Goal: Task Accomplishment & Management: Manage account settings

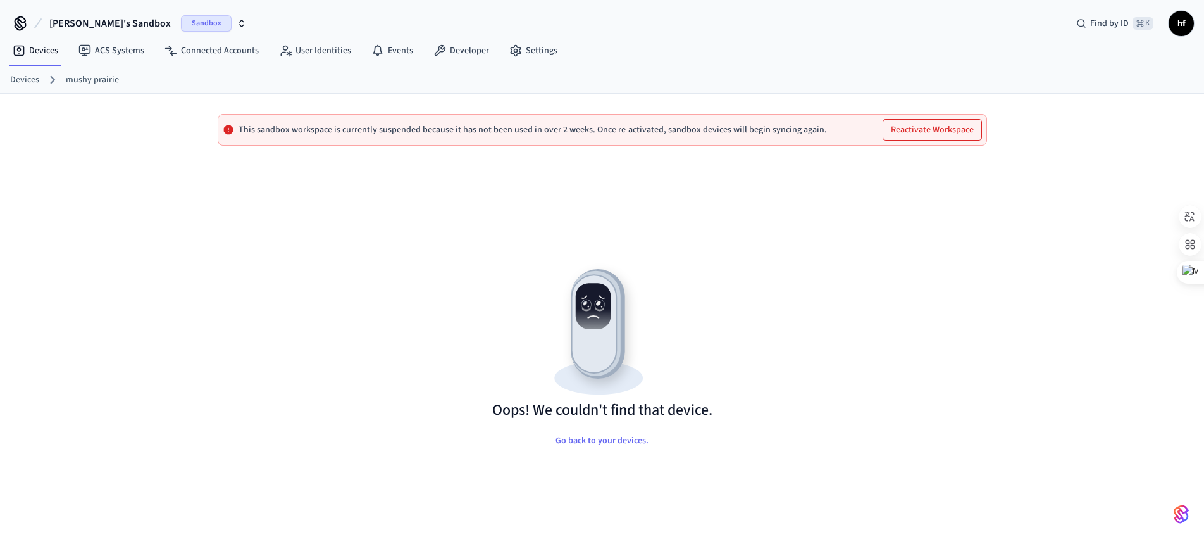
click at [223, 259] on div "Oops! We couldn't find that device. Go back to your devices." at bounding box center [603, 373] width 790 height 415
click at [468, 223] on div "Oops! We couldn't find that device. Go back to your devices." at bounding box center [603, 373] width 790 height 415
drag, startPoint x: 585, startPoint y: 439, endPoint x: 535, endPoint y: 416, distance: 55.2
click at [585, 439] on button "Go back to your devices." at bounding box center [601, 440] width 113 height 25
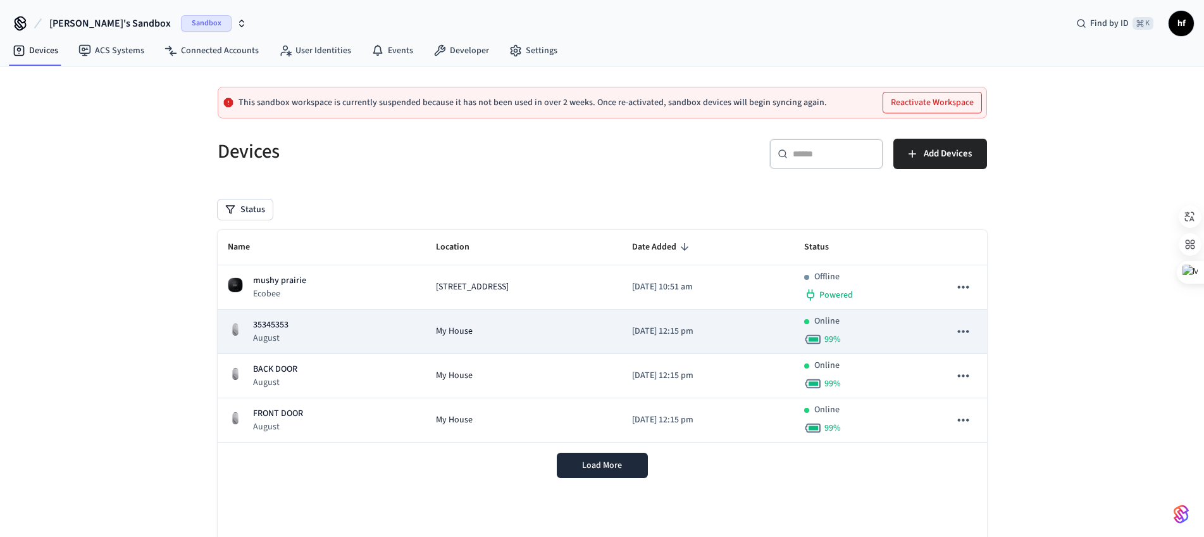
click at [284, 330] on p "35345353" at bounding box center [270, 324] width 35 height 13
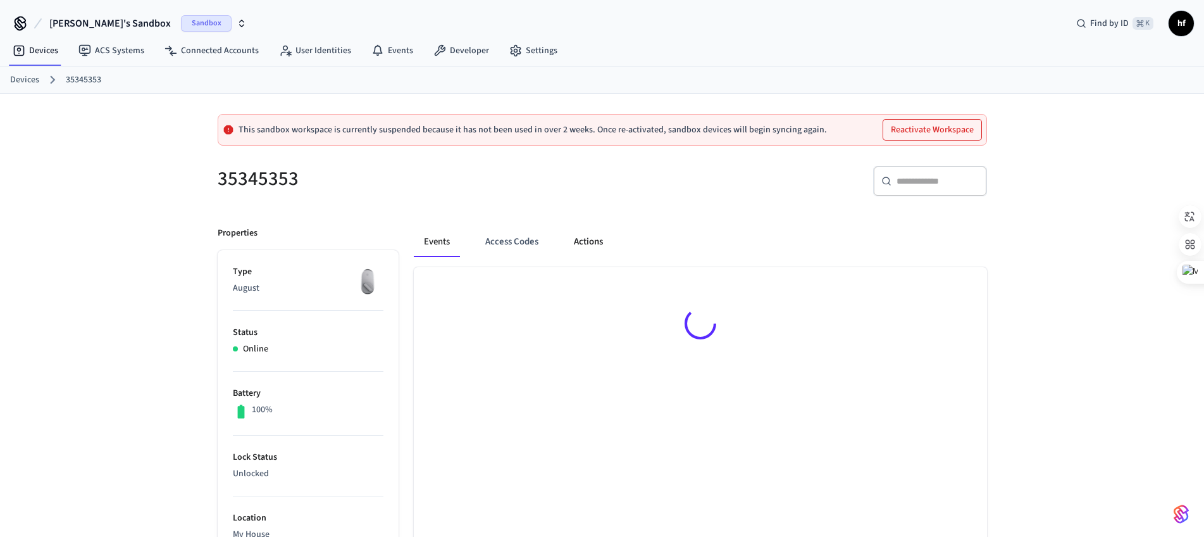
click at [600, 244] on button "Actions" at bounding box center [588, 242] width 49 height 30
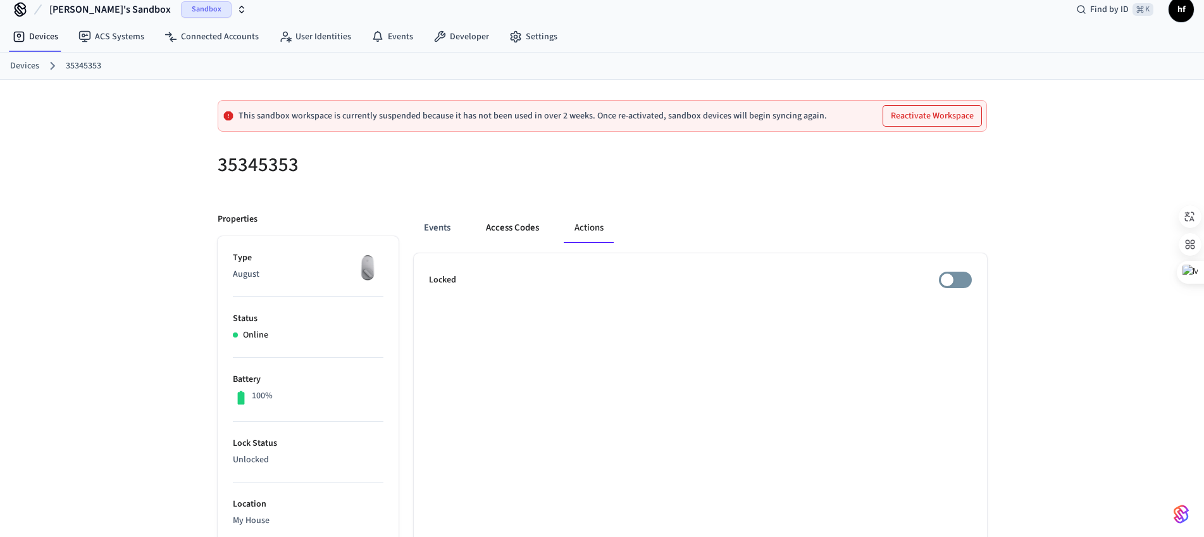
scroll to position [15, 0]
click at [516, 228] on button "Access Codes" at bounding box center [512, 227] width 73 height 30
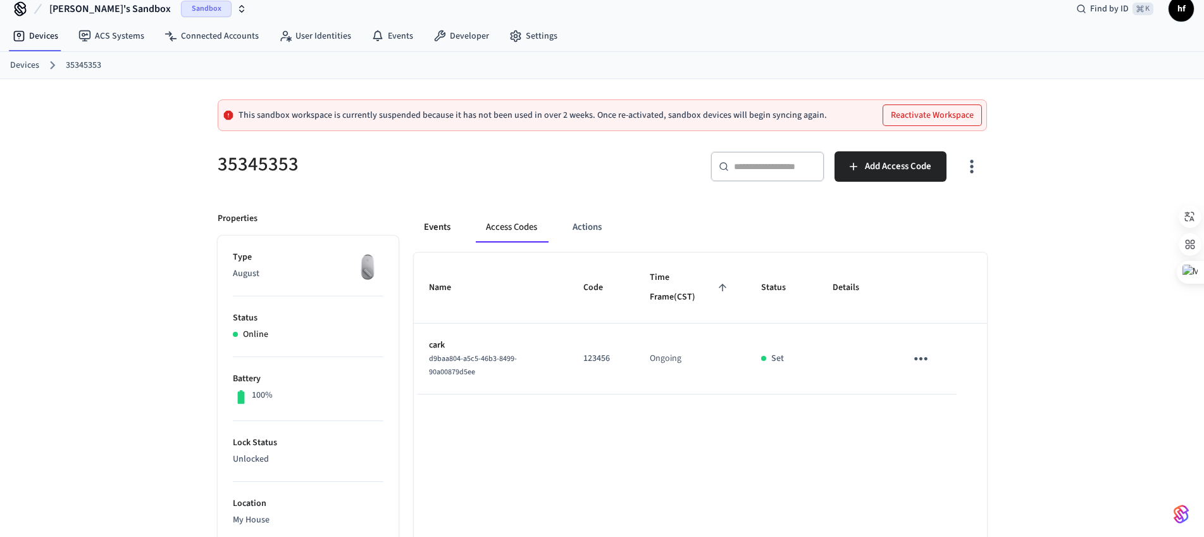
click at [439, 226] on button "Events" at bounding box center [437, 227] width 47 height 30
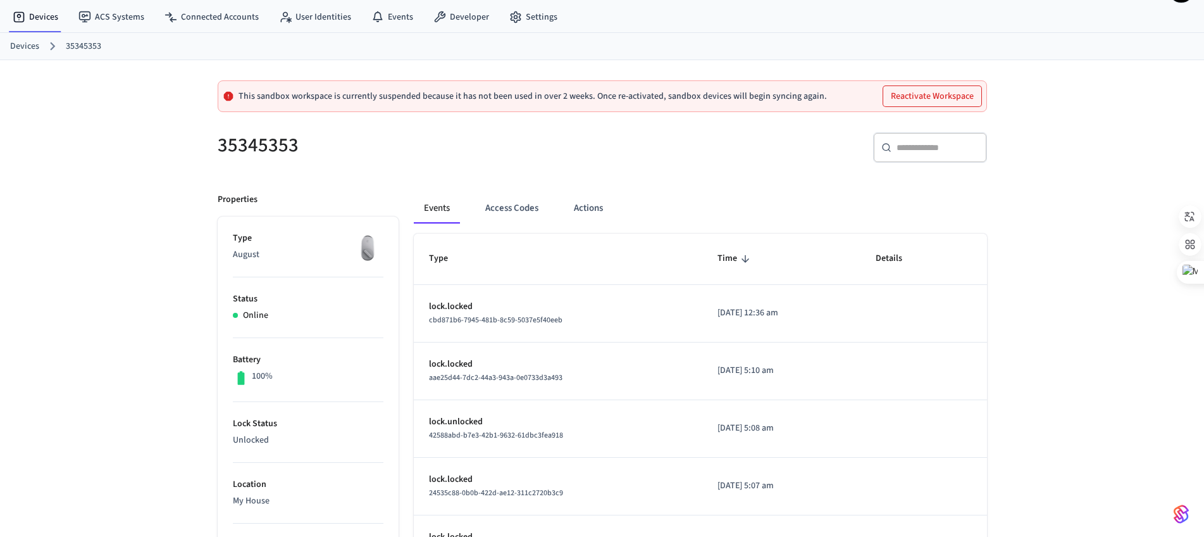
scroll to position [0, 0]
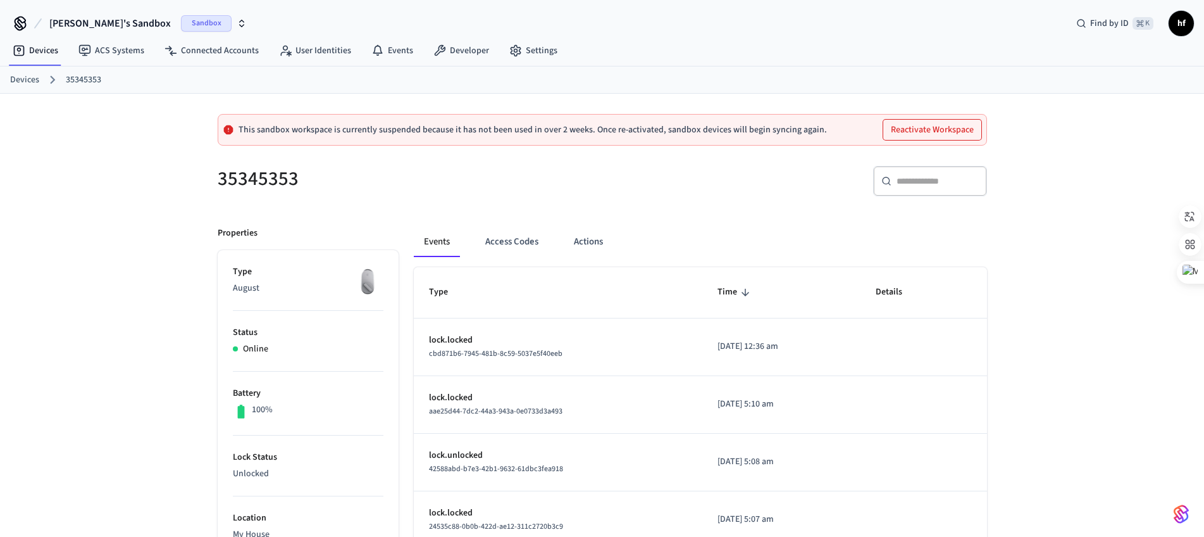
click at [760, 195] on div "​ ​" at bounding box center [798, 186] width 377 height 40
click at [788, 175] on div "​ ​" at bounding box center [798, 186] width 377 height 40
click at [688, 171] on div "​ ​" at bounding box center [798, 186] width 377 height 40
click at [514, 242] on button "Access Codes" at bounding box center [511, 242] width 73 height 30
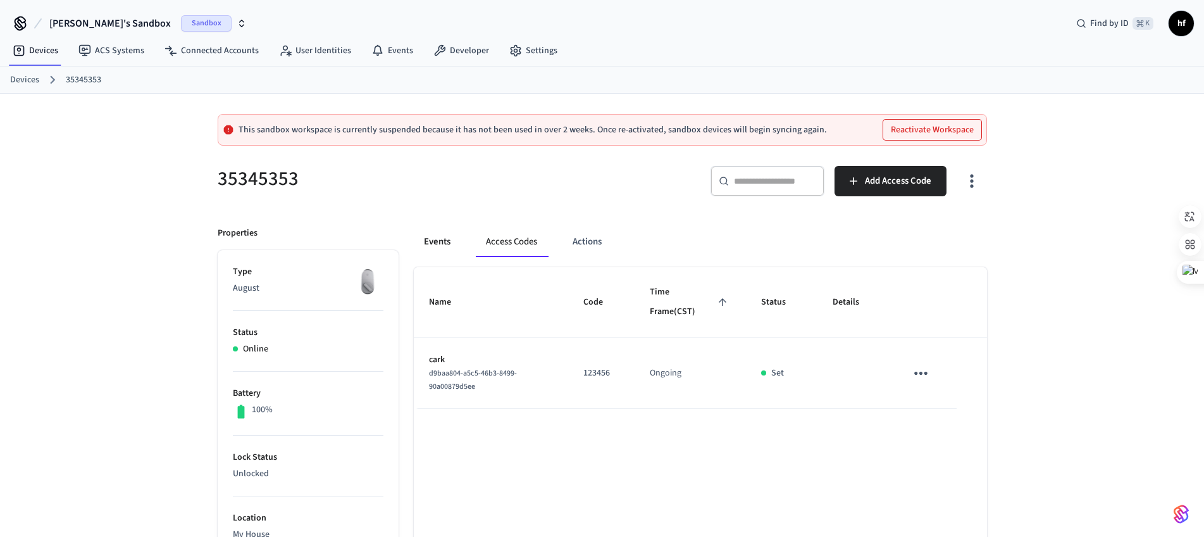
click at [442, 236] on button "Events" at bounding box center [437, 242] width 47 height 30
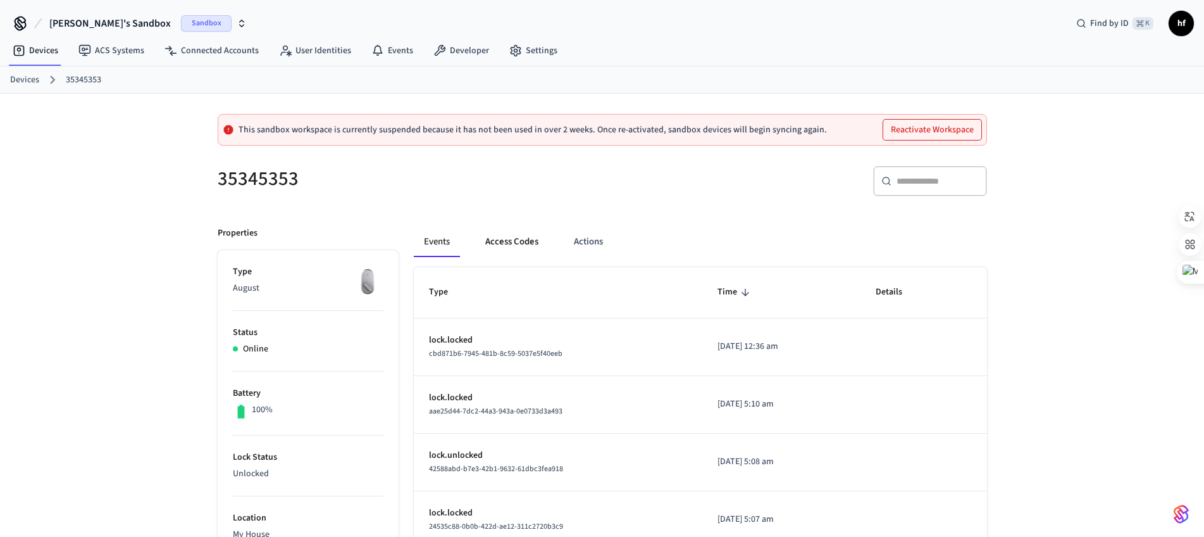
click at [501, 239] on button "Access Codes" at bounding box center [511, 242] width 73 height 30
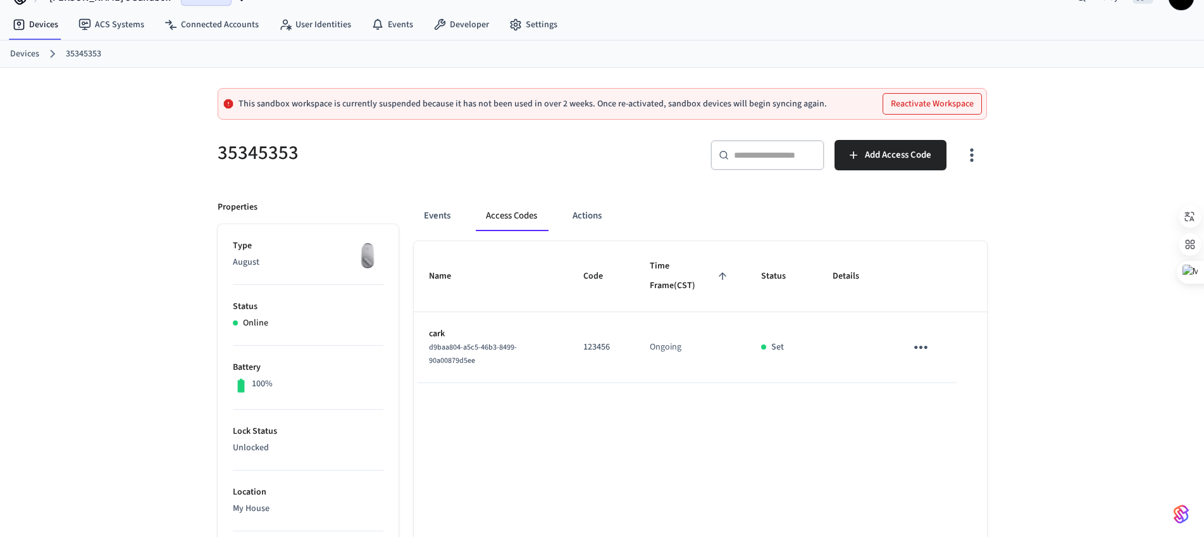
scroll to position [90, 0]
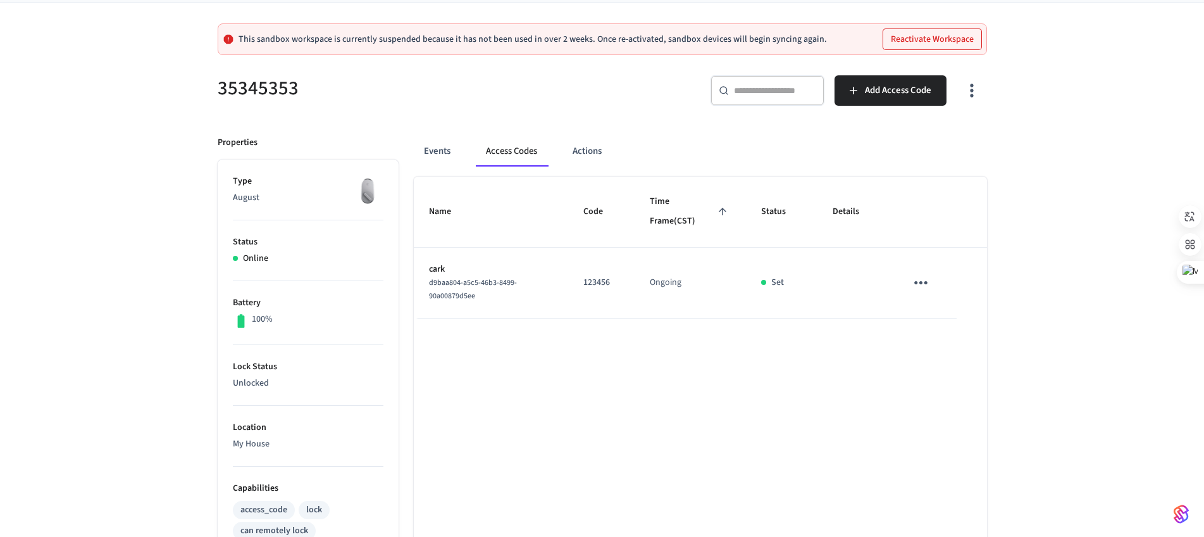
click at [633, 116] on div "35345353 ​ ​ Add Access Code Properties Type August Status Online Battery 100% …" at bounding box center [603, 506] width 790 height 892
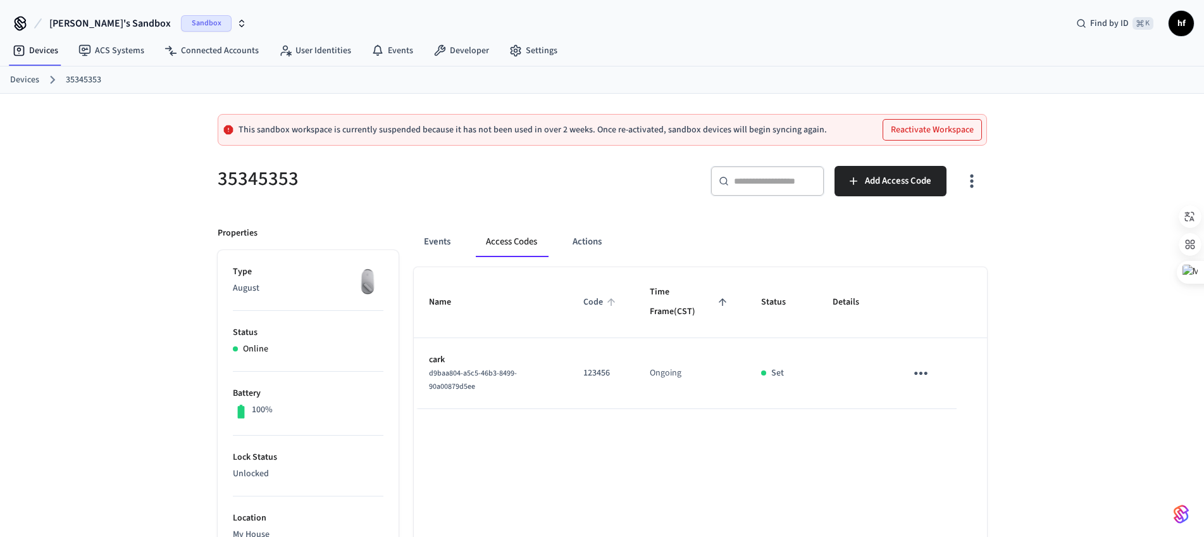
click at [623, 201] on div "​ ​ Add Access Code" at bounding box center [798, 186] width 377 height 40
click at [629, 47] on div "Devices ACS Systems Connected Accounts User Identities Events Developer Settings" at bounding box center [602, 52] width 1204 height 30
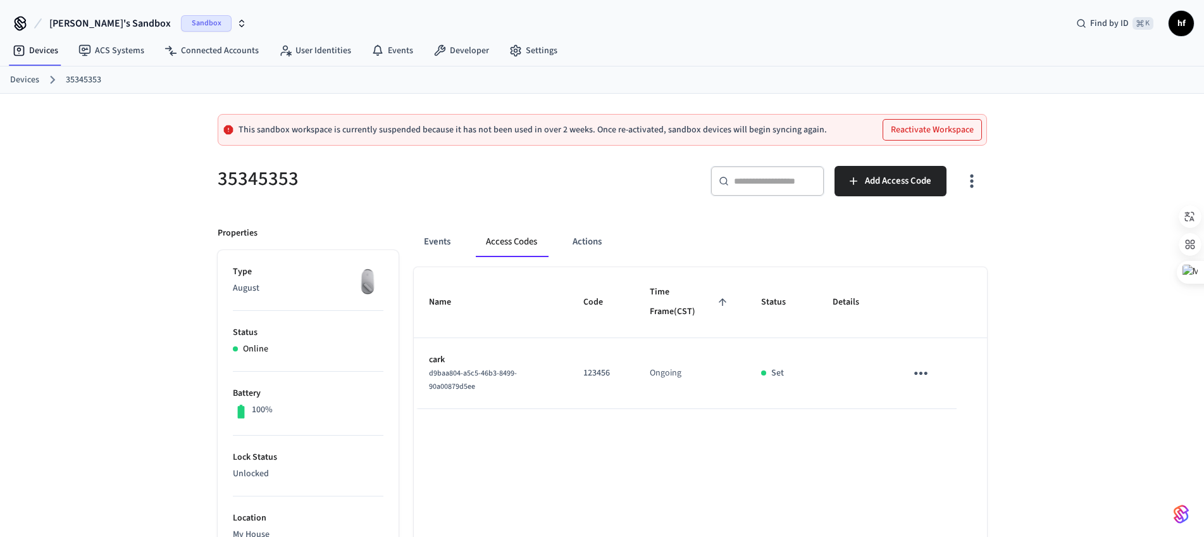
click at [472, 194] on div "35345353" at bounding box center [398, 179] width 392 height 56
click at [509, 202] on div "35345353" at bounding box center [398, 179] width 392 height 56
click at [521, 201] on div "35345353" at bounding box center [398, 179] width 392 height 56
click at [506, 202] on div "35345353" at bounding box center [398, 179] width 392 height 56
click at [92, 23] on span "[PERSON_NAME]'s Sandbox" at bounding box center [109, 23] width 121 height 15
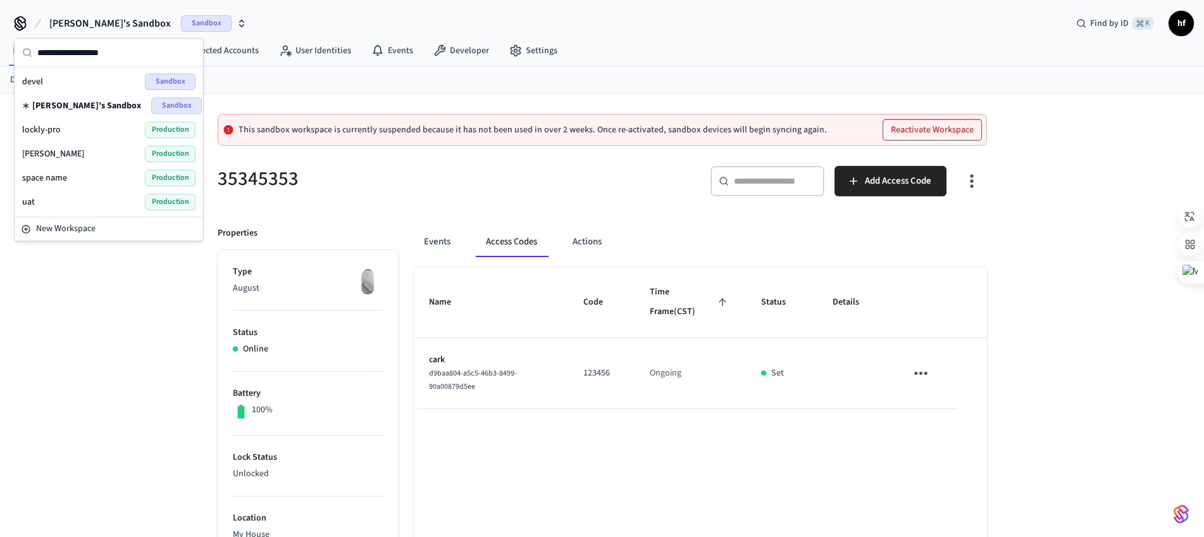
click at [535, 227] on button "Access Codes" at bounding box center [511, 242] width 71 height 30
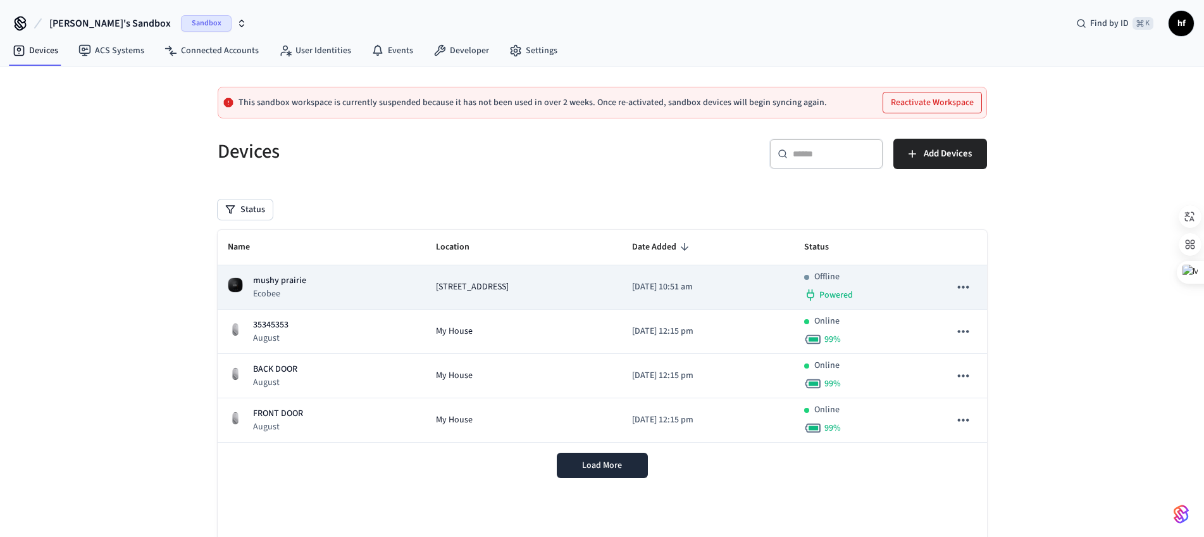
click at [283, 280] on p "mushy prairie" at bounding box center [279, 280] width 53 height 13
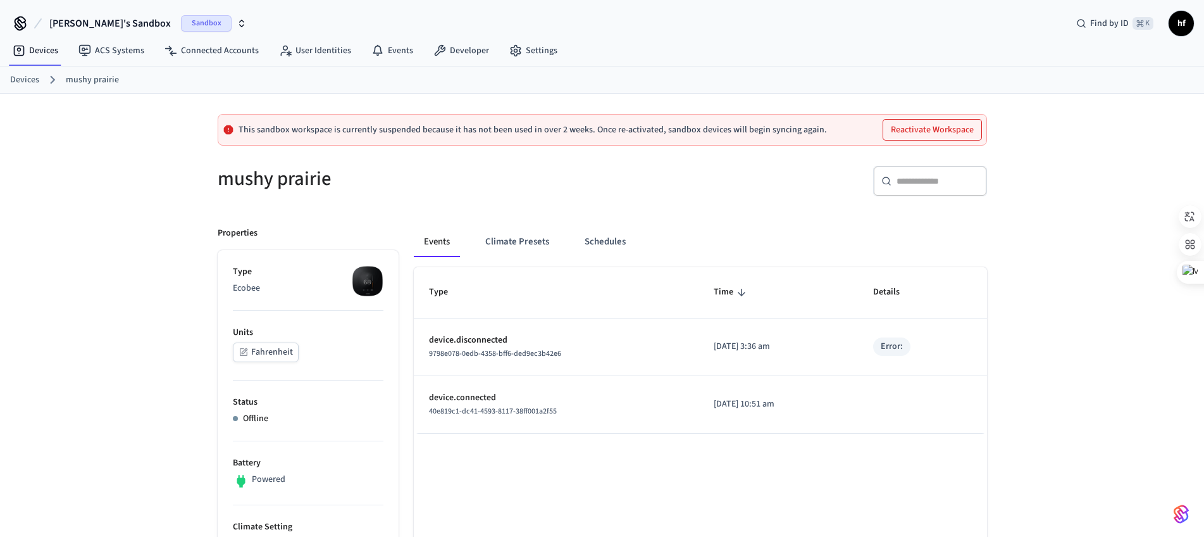
click at [615, 245] on button "Schedules" at bounding box center [605, 242] width 61 height 30
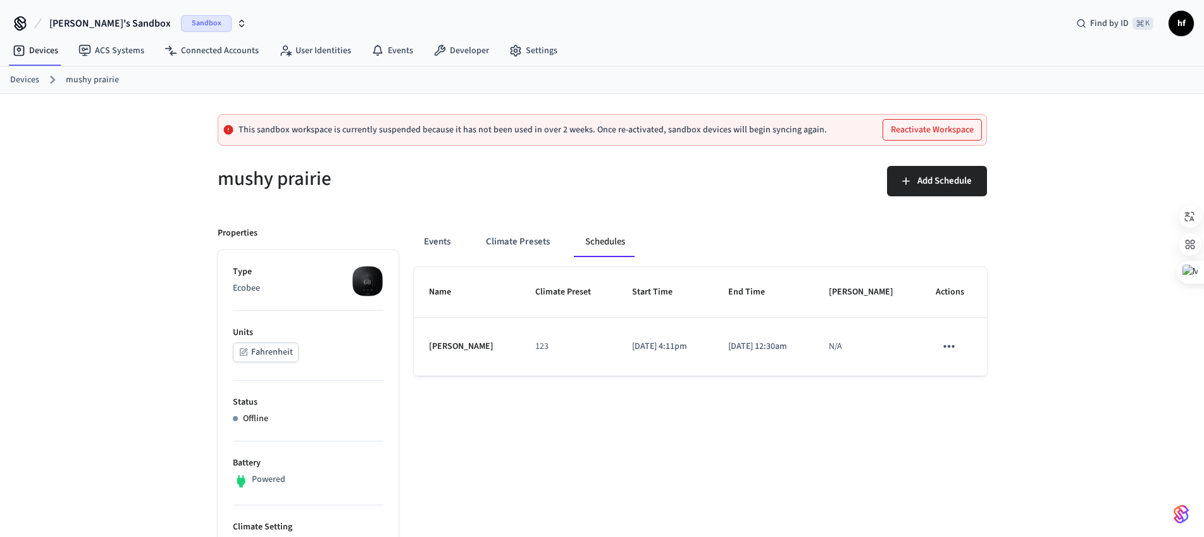
drag, startPoint x: 667, startPoint y: 242, endPoint x: 571, endPoint y: 240, distance: 95.6
click at [571, 240] on div "Events Climate Presets Schedules" at bounding box center [700, 242] width 573 height 30
click at [962, 173] on span "Add Schedule" at bounding box center [944, 181] width 54 height 16
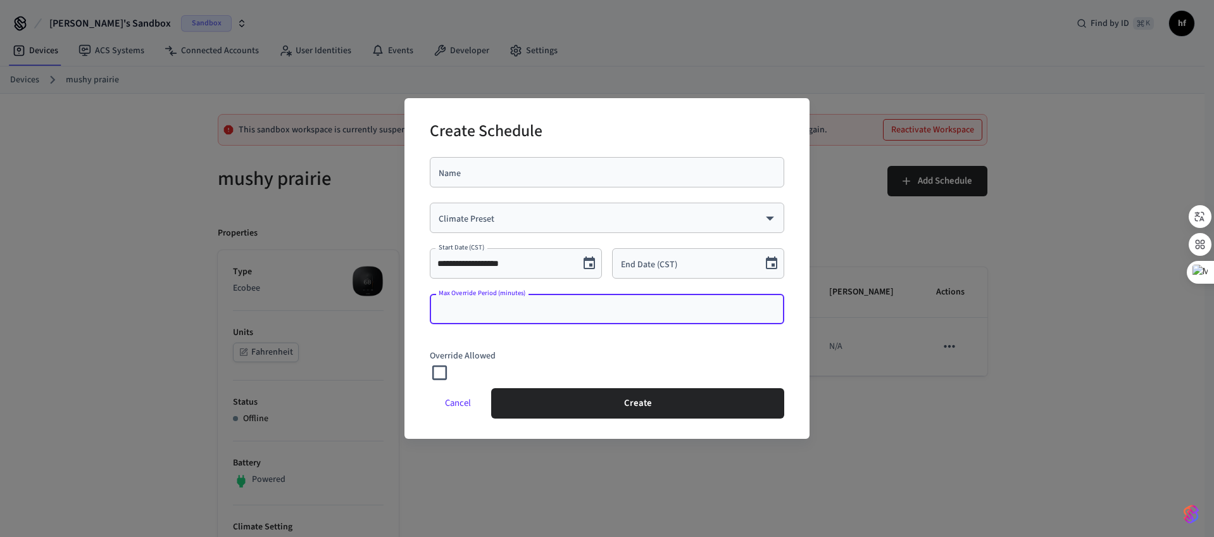
click at [642, 303] on input "Max Override Period (minutes)" at bounding box center [606, 308] width 339 height 13
click at [604, 201] on div "Climate Preset ​ Climate Preset" at bounding box center [602, 215] width 364 height 46
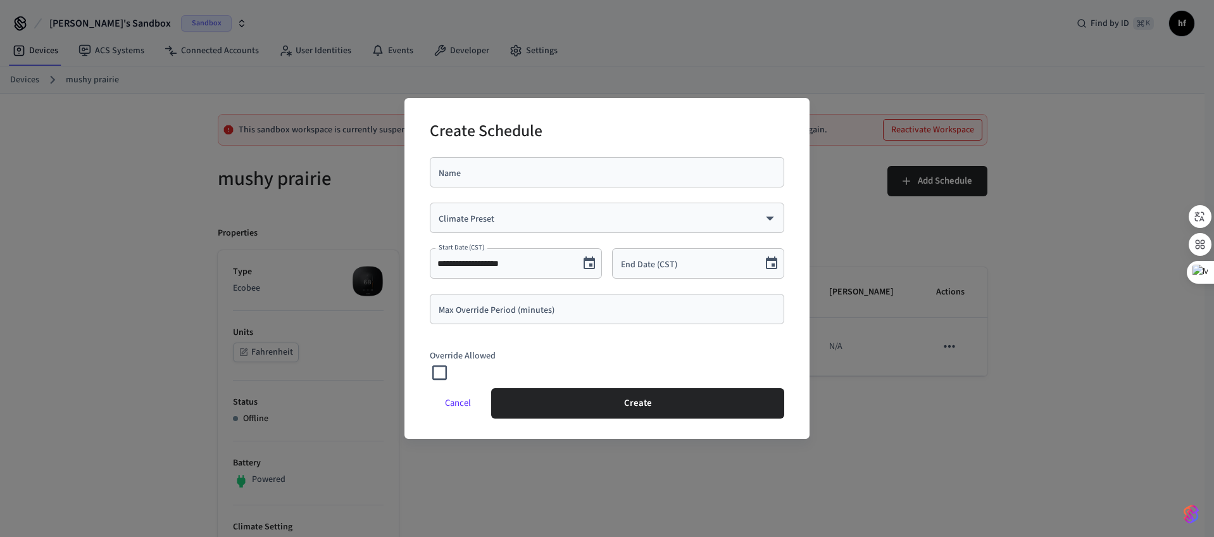
click at [830, 195] on div "**********" at bounding box center [607, 268] width 1214 height 537
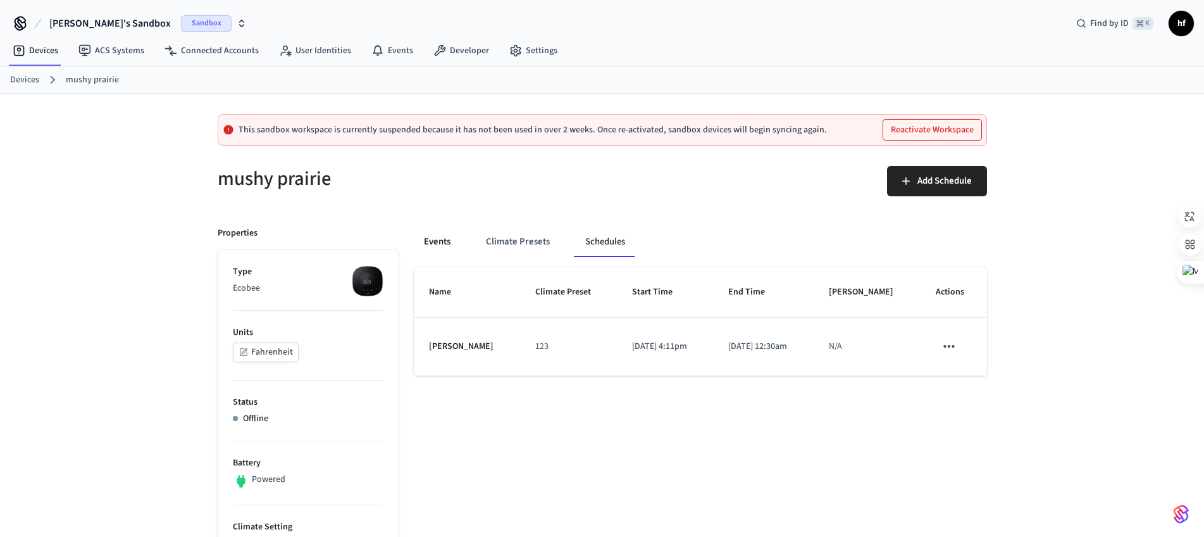
click at [440, 242] on button "Events" at bounding box center [437, 242] width 47 height 30
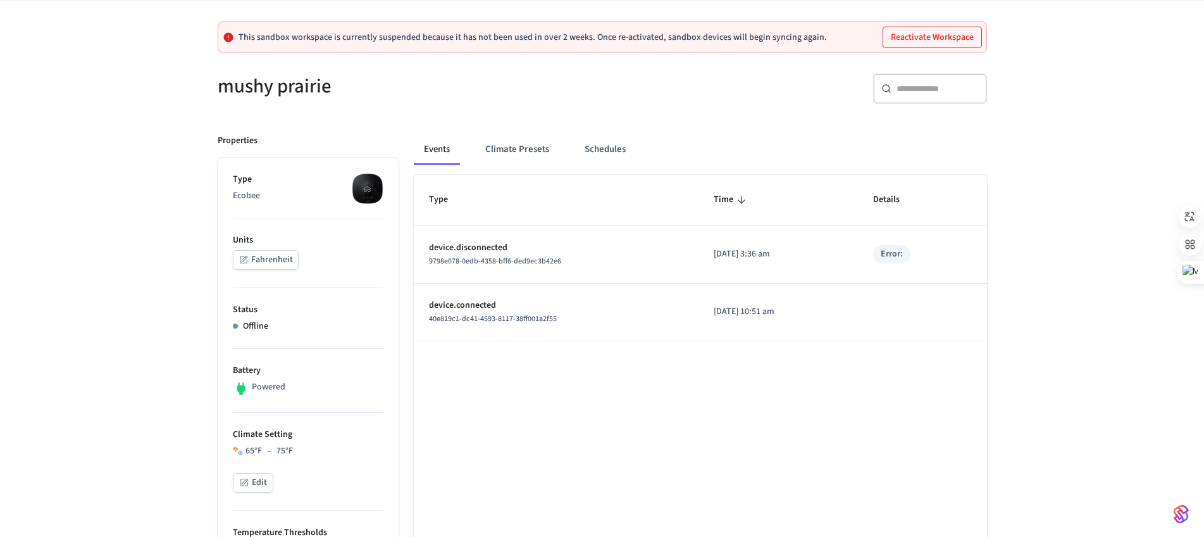
scroll to position [93, 0]
drag, startPoint x: 271, startPoint y: 324, endPoint x: 225, endPoint y: 325, distance: 46.2
click at [358, 311] on p "Status" at bounding box center [308, 308] width 151 height 13
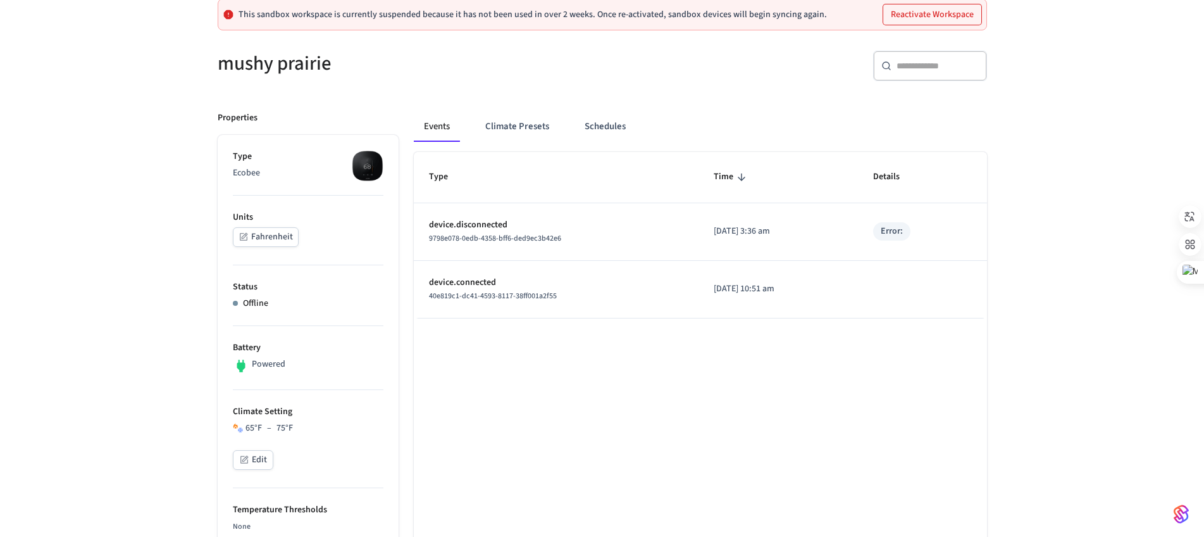
scroll to position [127, 0]
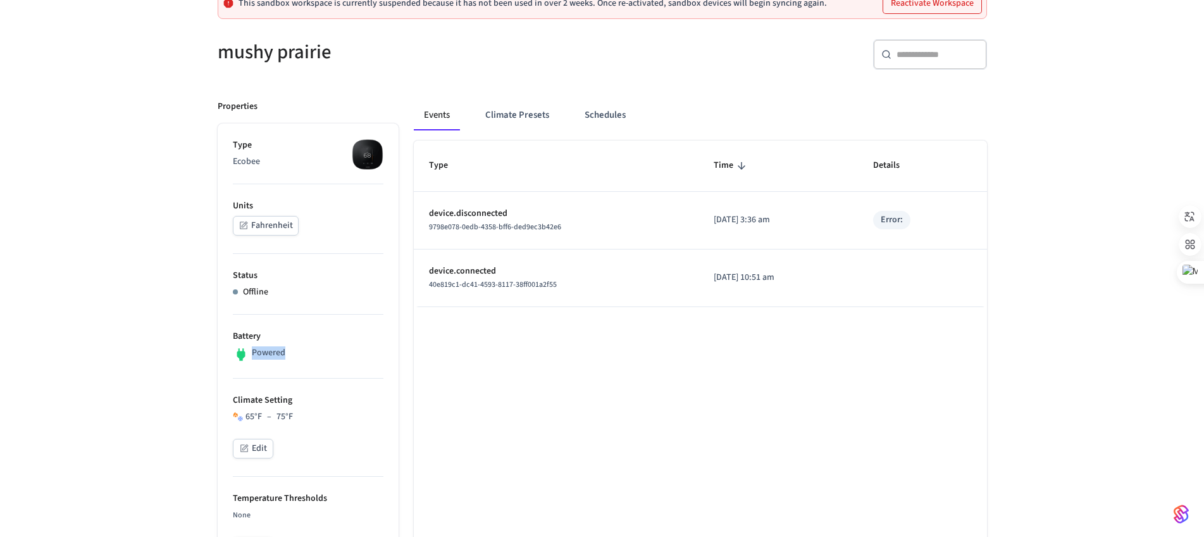
drag, startPoint x: 292, startPoint y: 352, endPoint x: 244, endPoint y: 355, distance: 48.2
click at [324, 346] on div "Powered" at bounding box center [308, 354] width 151 height 16
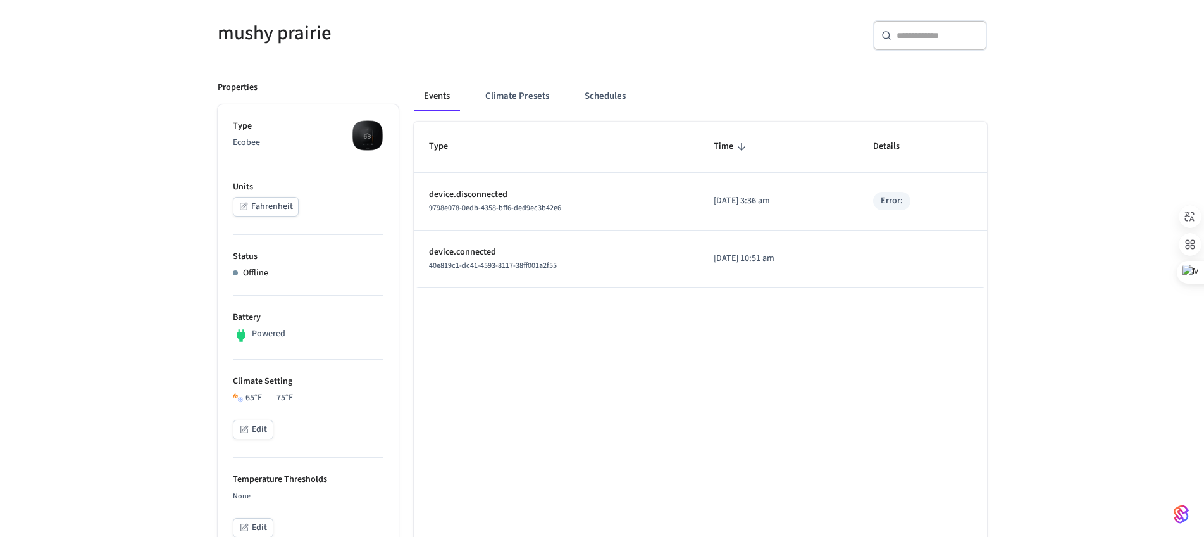
scroll to position [137, 0]
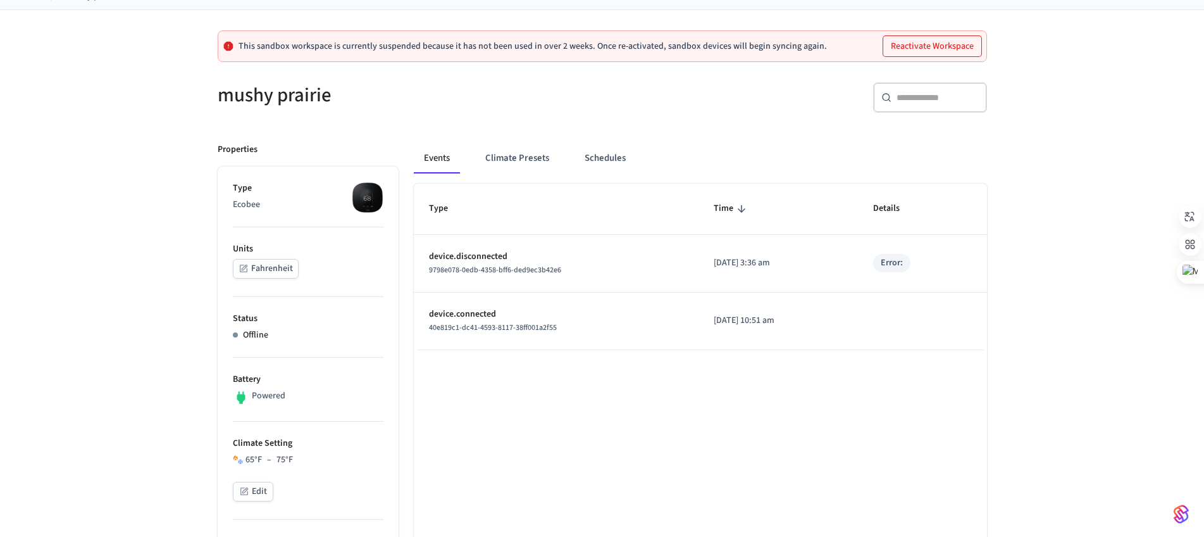
scroll to position [86, 0]
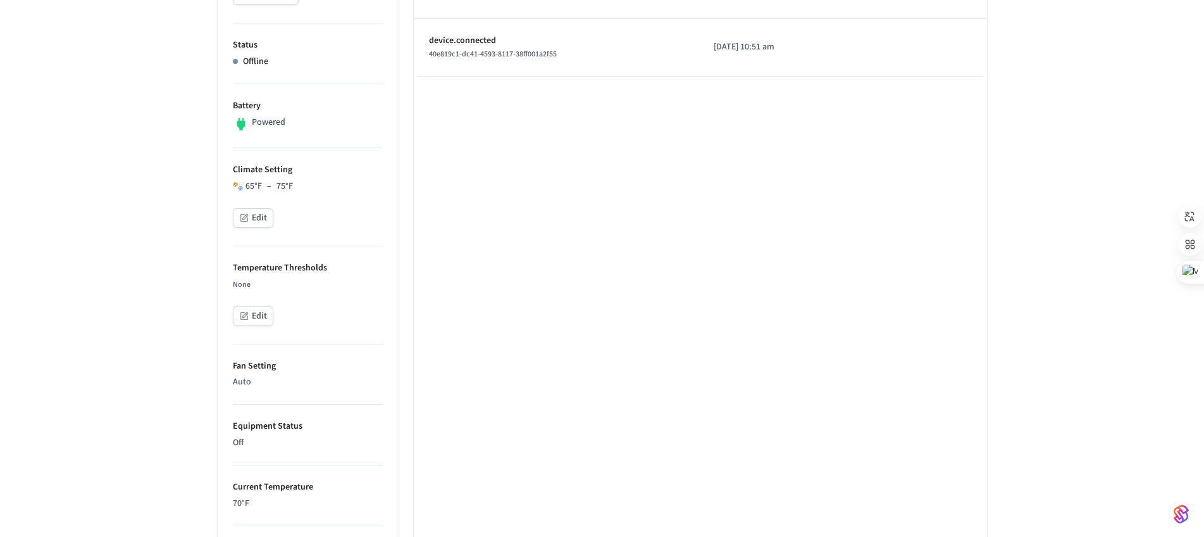
click at [201, 354] on div "This sandbox workspace is currently suspended because it has not been used in o…" at bounding box center [602, 419] width 810 height 1364
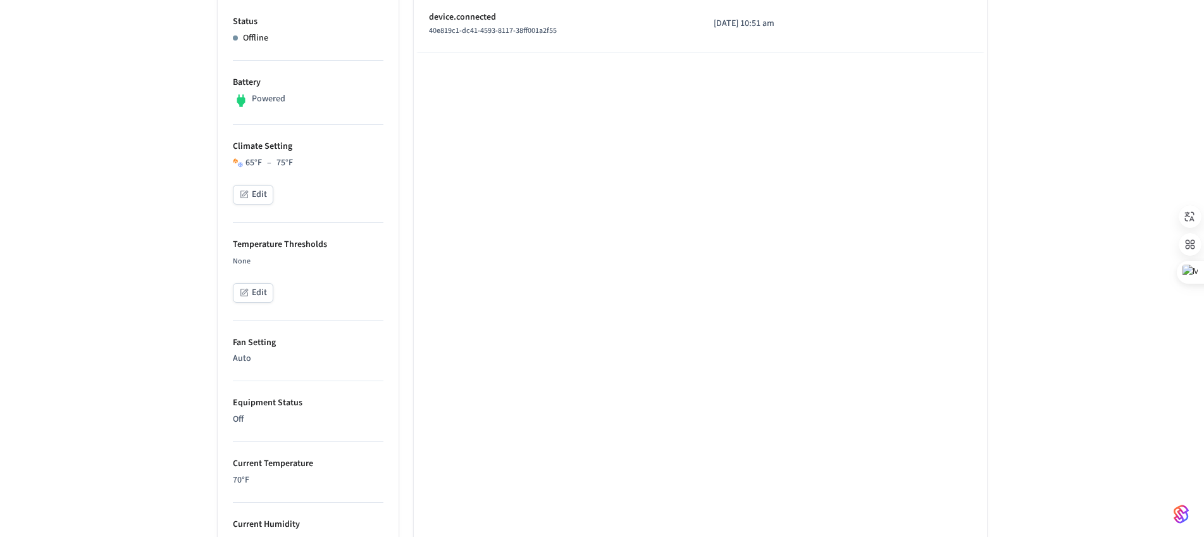
scroll to position [381, 0]
click at [263, 294] on button "Edit" at bounding box center [253, 292] width 40 height 20
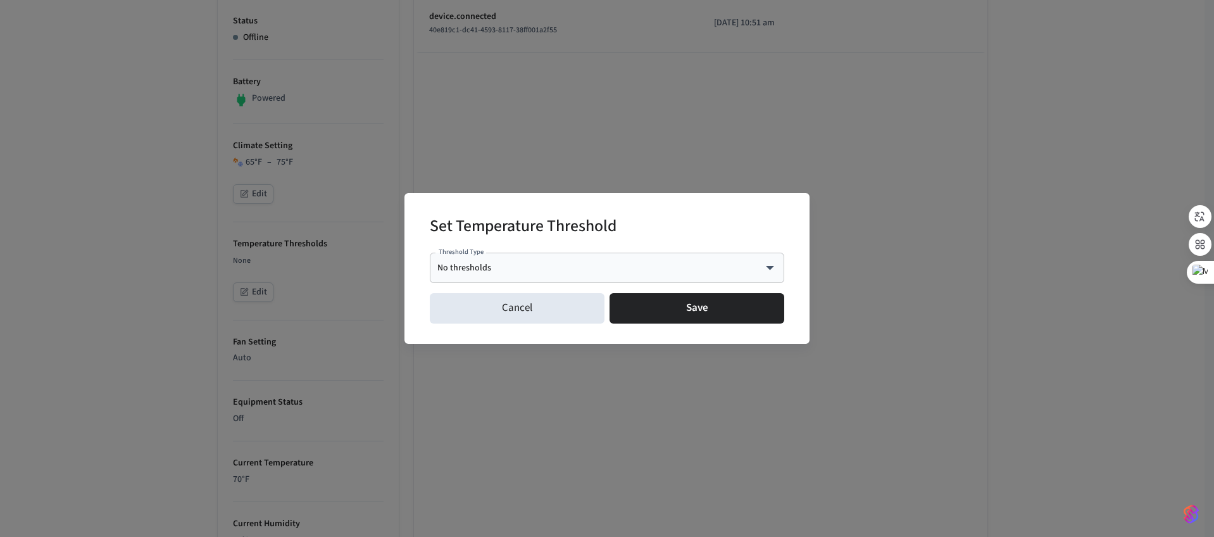
click at [589, 260] on div "No thresholds **** Threshold Type" at bounding box center [607, 267] width 354 height 30
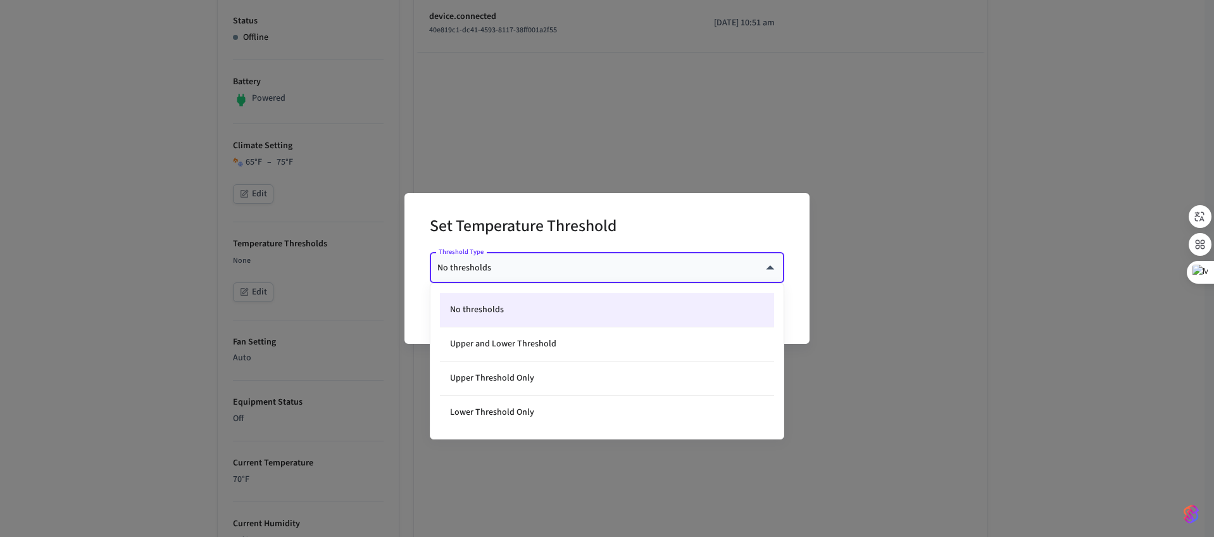
click at [566, 270] on body "hualin's Sandbox Sandbox Find by ID ⌘ K hf Devices ACS Systems Connected Accoun…" at bounding box center [607, 348] width 1214 height 1458
click at [917, 256] on div at bounding box center [607, 268] width 1214 height 537
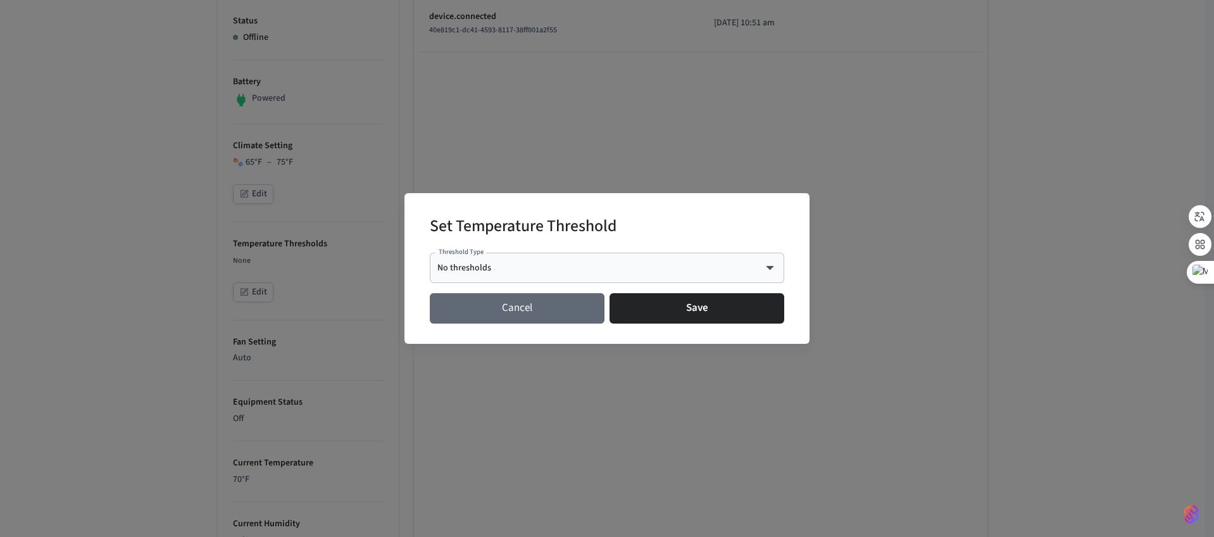
click at [540, 313] on button "Cancel" at bounding box center [517, 308] width 175 height 30
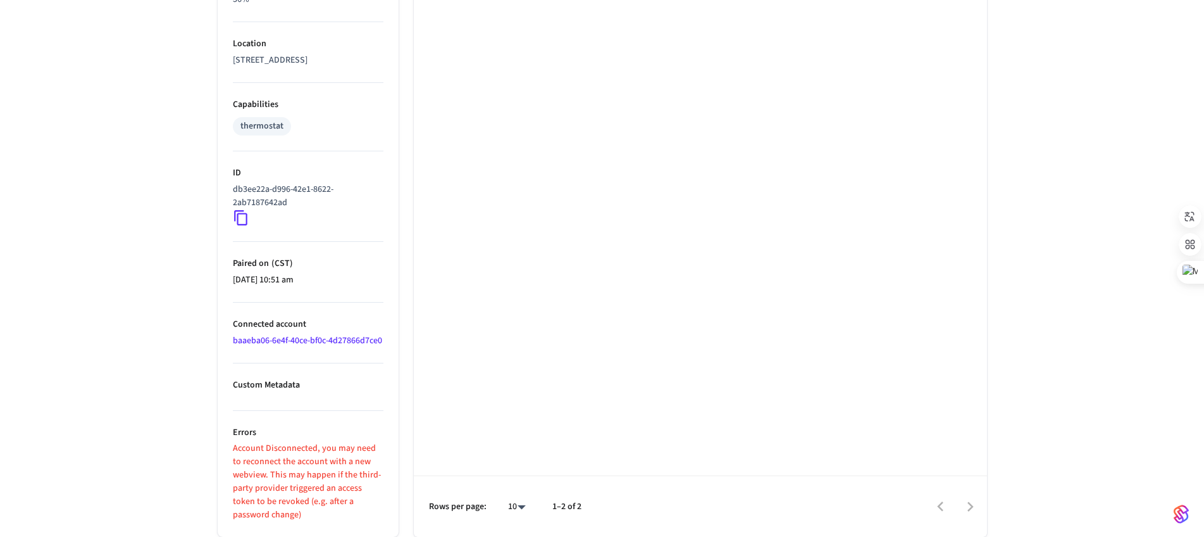
scroll to position [948, 0]
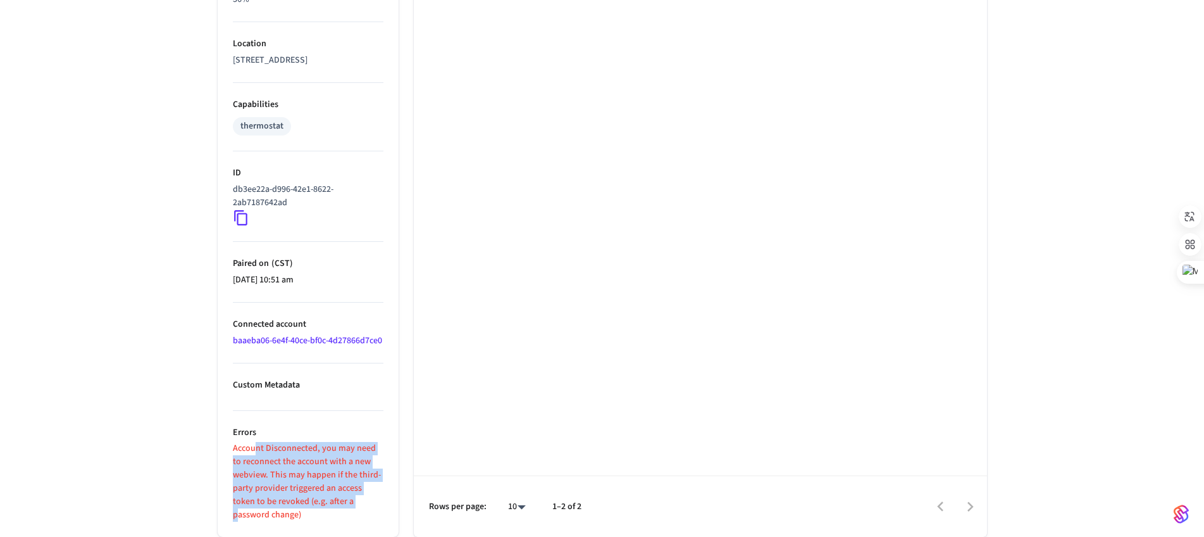
drag, startPoint x: 313, startPoint y: 490, endPoint x: 335, endPoint y: 505, distance: 26.0
click at [335, 505] on p "Account Disconnected, you may need to reconnect the account with a new webview.…" at bounding box center [308, 482] width 151 height 80
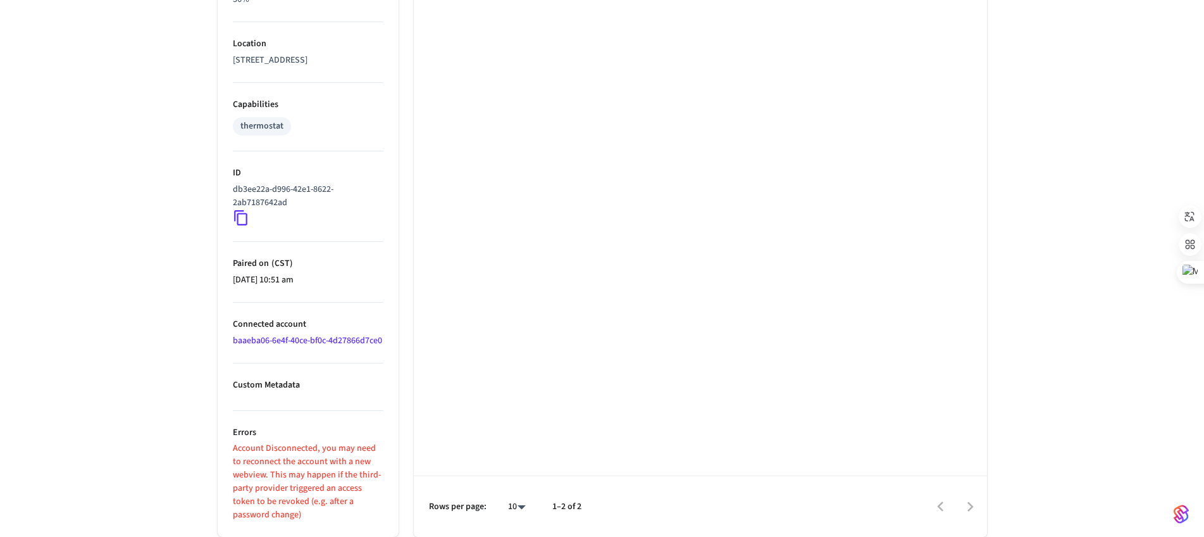
drag, startPoint x: 254, startPoint y: 387, endPoint x: 283, endPoint y: 388, distance: 29.1
click at [283, 388] on p "Custom Metadata" at bounding box center [308, 384] width 151 height 13
drag, startPoint x: 282, startPoint y: 435, endPoint x: 314, endPoint y: 490, distance: 62.9
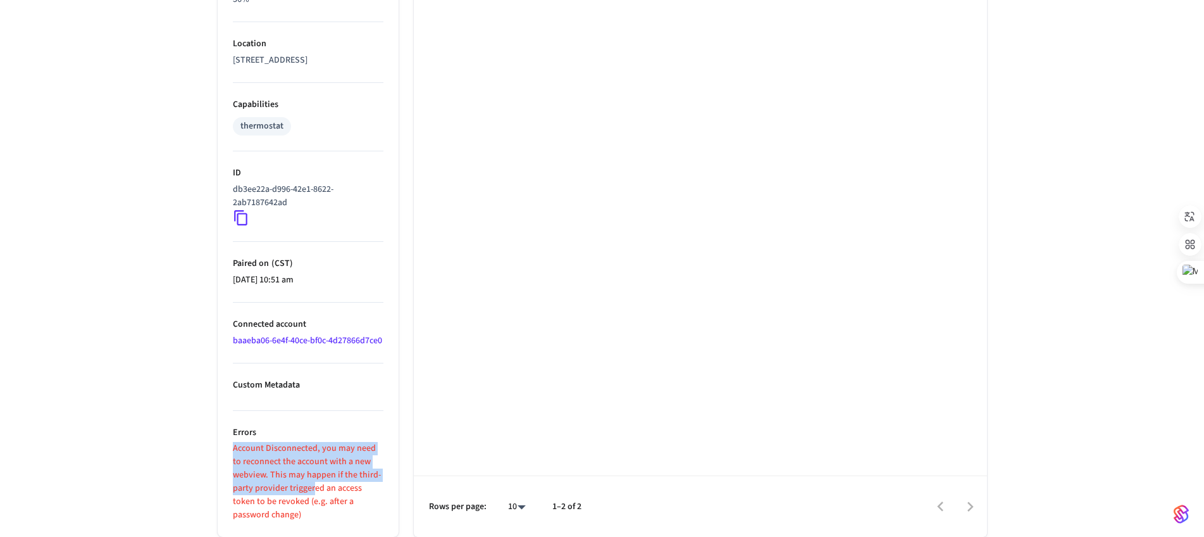
click at [314, 490] on li "Errors Account Disconnected, you may need to reconnect the account with a new w…" at bounding box center [308, 466] width 151 height 111
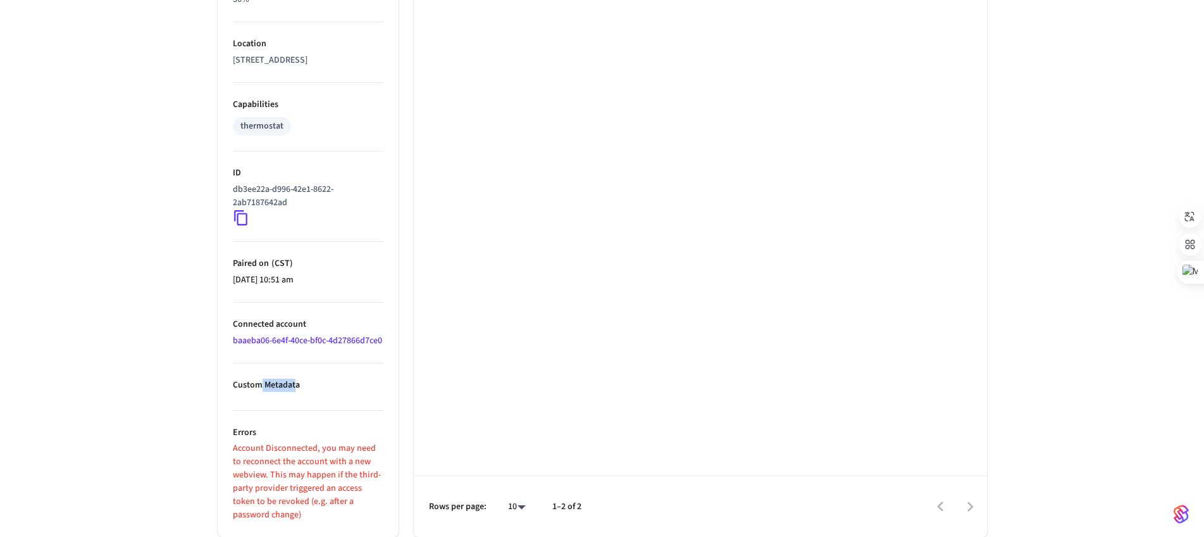
drag, startPoint x: 263, startPoint y: 382, endPoint x: 335, endPoint y: 389, distance: 72.5
click at [295, 388] on p "Custom Metadata" at bounding box center [308, 384] width 151 height 13
click at [369, 381] on p "Custom Metadata" at bounding box center [308, 384] width 151 height 13
click at [354, 347] on li "Connected account baaeba06-6e4f-40ce-bf0c-4d27866d7ce0" at bounding box center [308, 332] width 151 height 61
drag, startPoint x: 271, startPoint y: 263, endPoint x: 297, endPoint y: 275, distance: 29.2
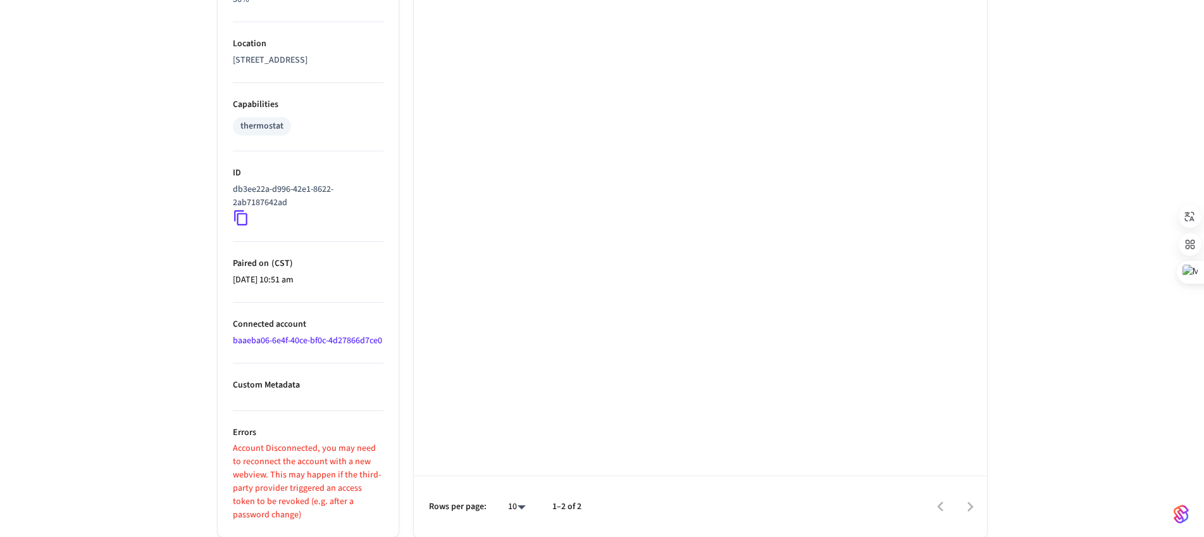
click at [289, 273] on li "Paired on ( CST ) [DATE] 10:51 am" at bounding box center [308, 272] width 151 height 61
click at [365, 273] on p "[DATE] 10:51 am" at bounding box center [308, 279] width 151 height 13
drag, startPoint x: 259, startPoint y: 174, endPoint x: 280, endPoint y: 207, distance: 39.0
click at [280, 207] on div "db3ee22a-d996-42e1-8622-2ab7187642ad" at bounding box center [308, 204] width 151 height 43
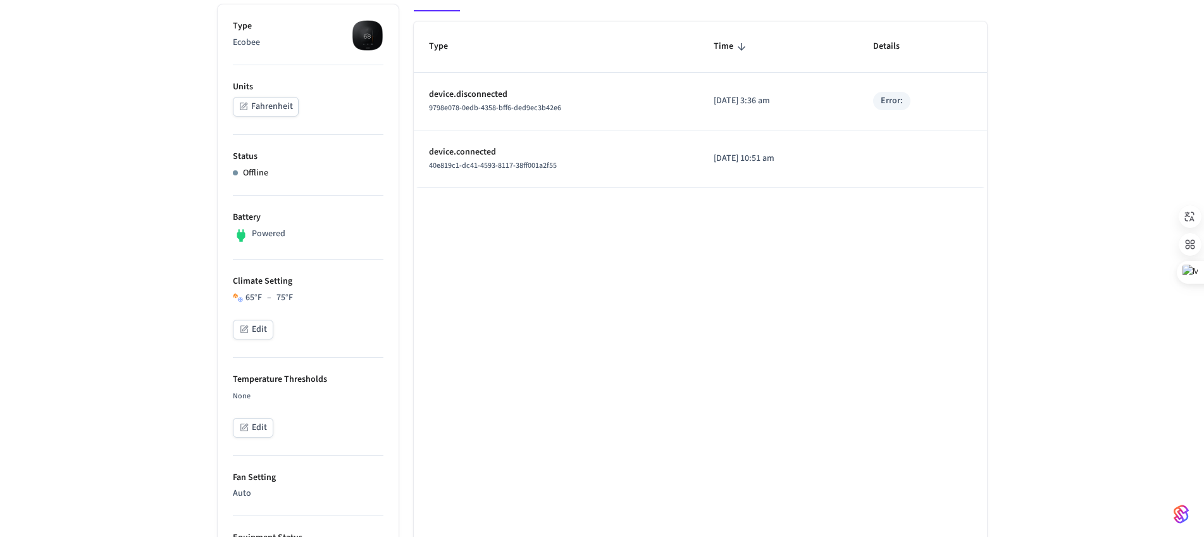
scroll to position [135, 0]
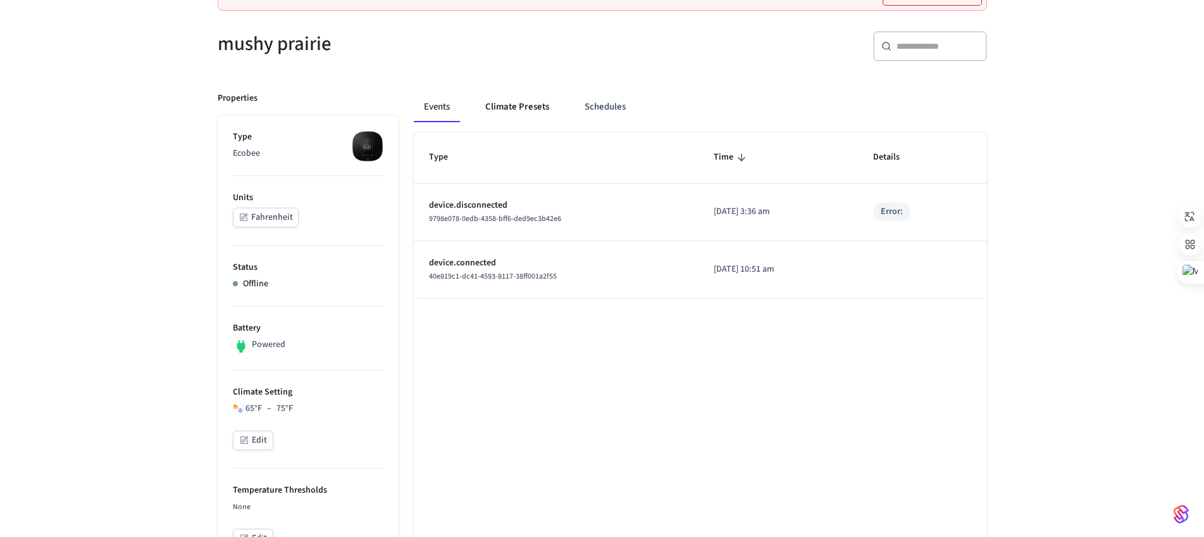
click at [534, 106] on button "Climate Presets" at bounding box center [517, 107] width 84 height 30
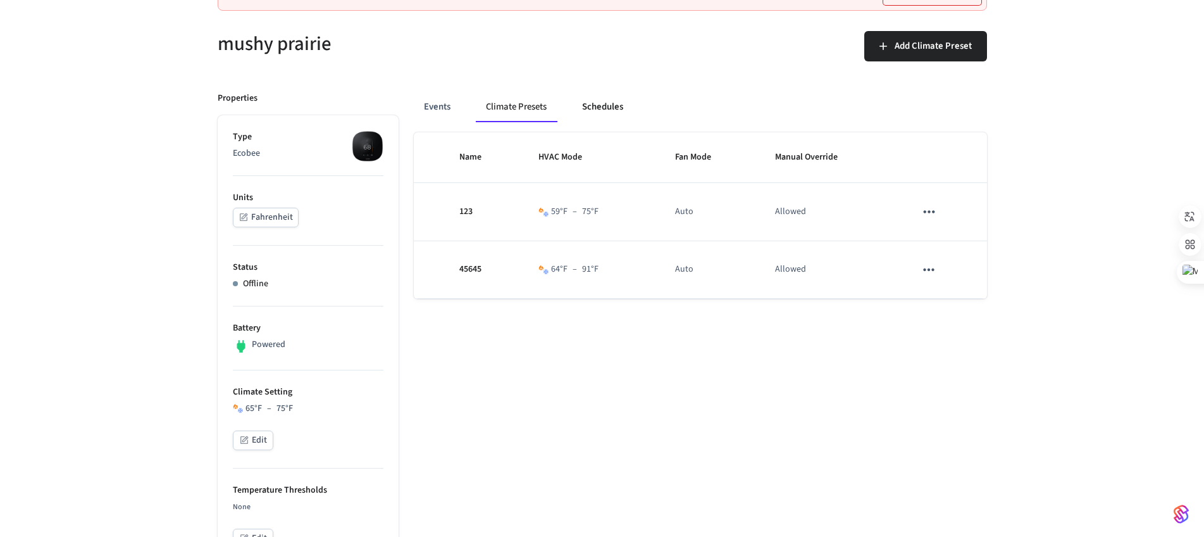
click at [600, 105] on button "Schedules" at bounding box center [602, 107] width 61 height 30
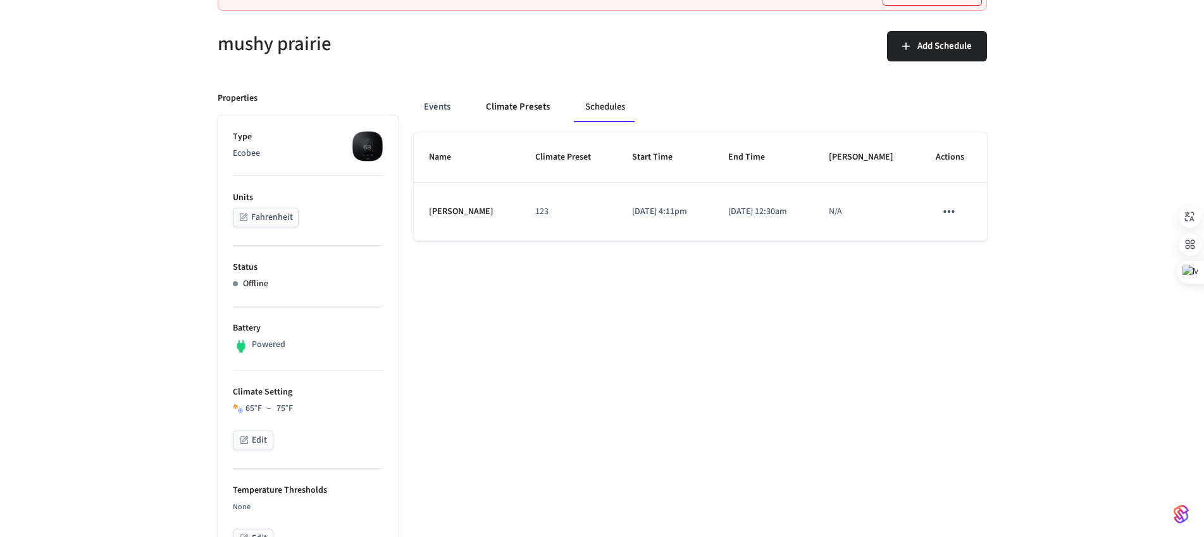
click at [519, 106] on button "Climate Presets" at bounding box center [518, 107] width 84 height 30
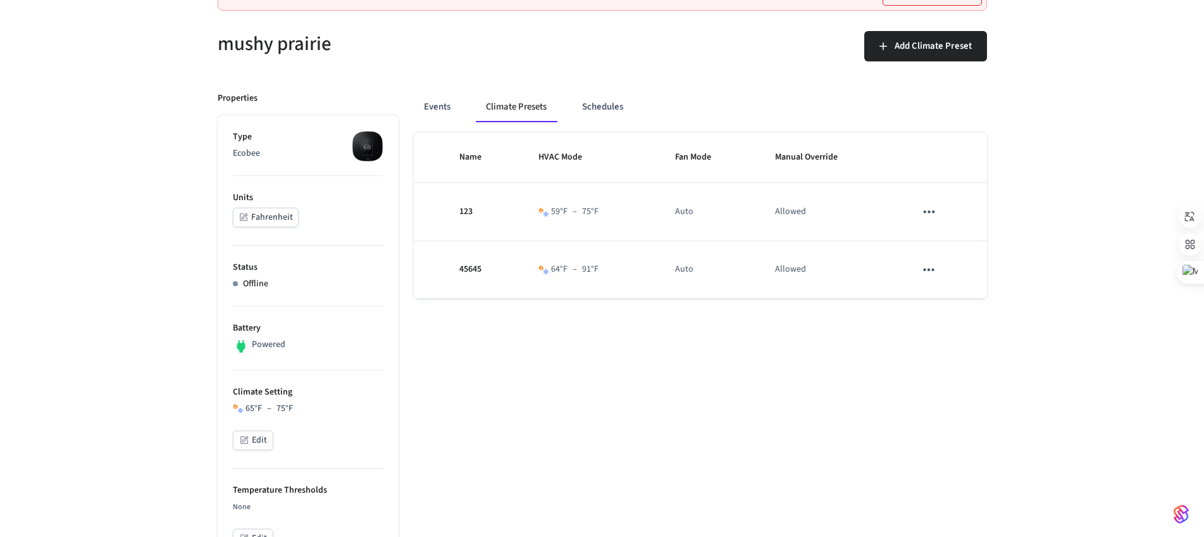
click at [607, 111] on button "Schedules" at bounding box center [602, 107] width 61 height 30
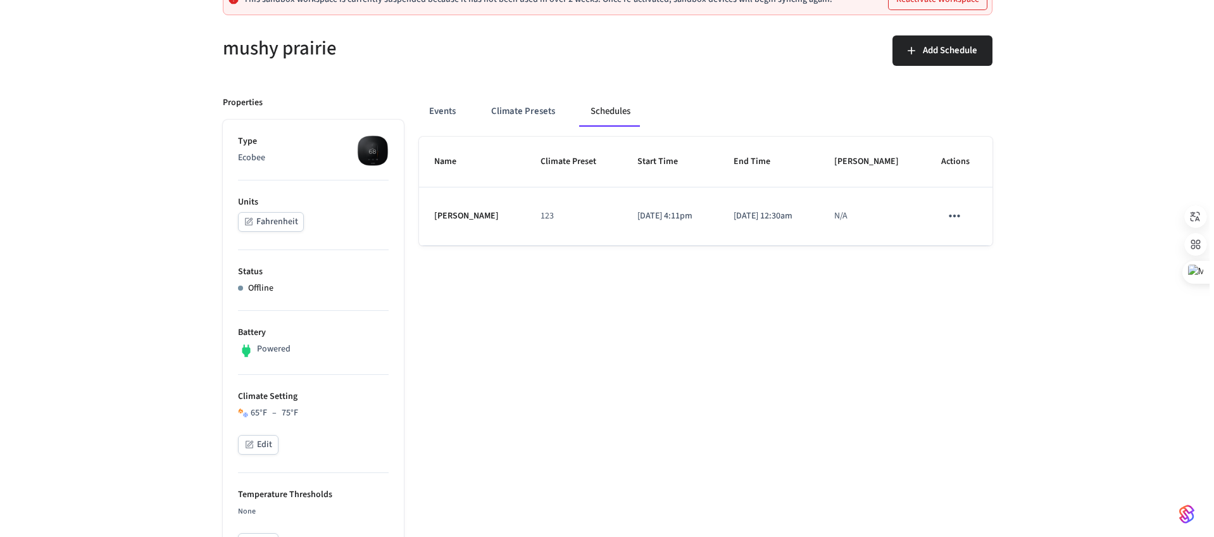
scroll to position [130, 0]
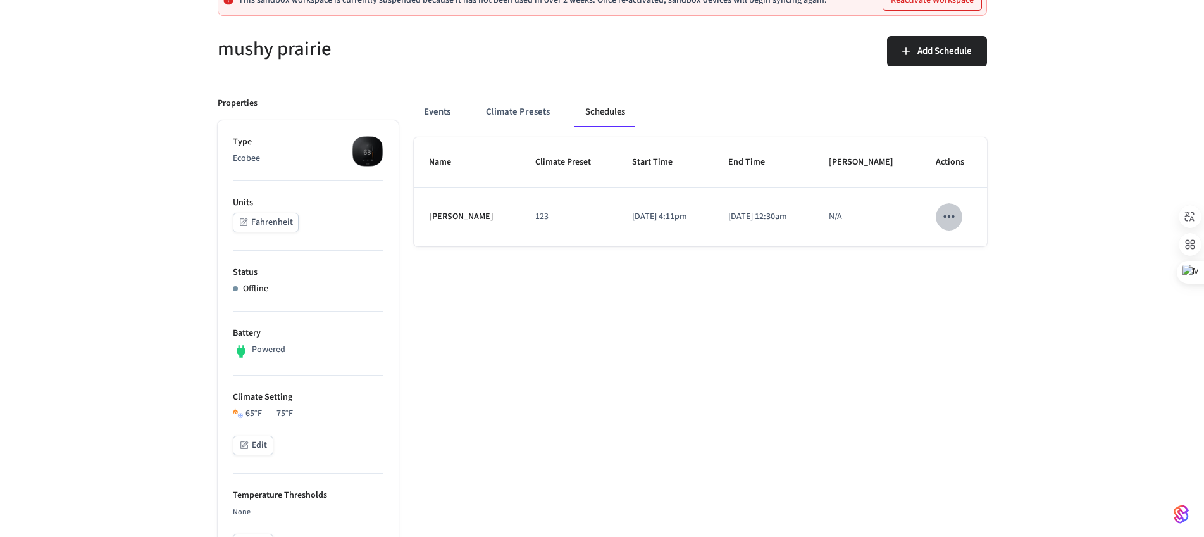
click at [954, 213] on icon "schedules table" at bounding box center [949, 216] width 16 height 16
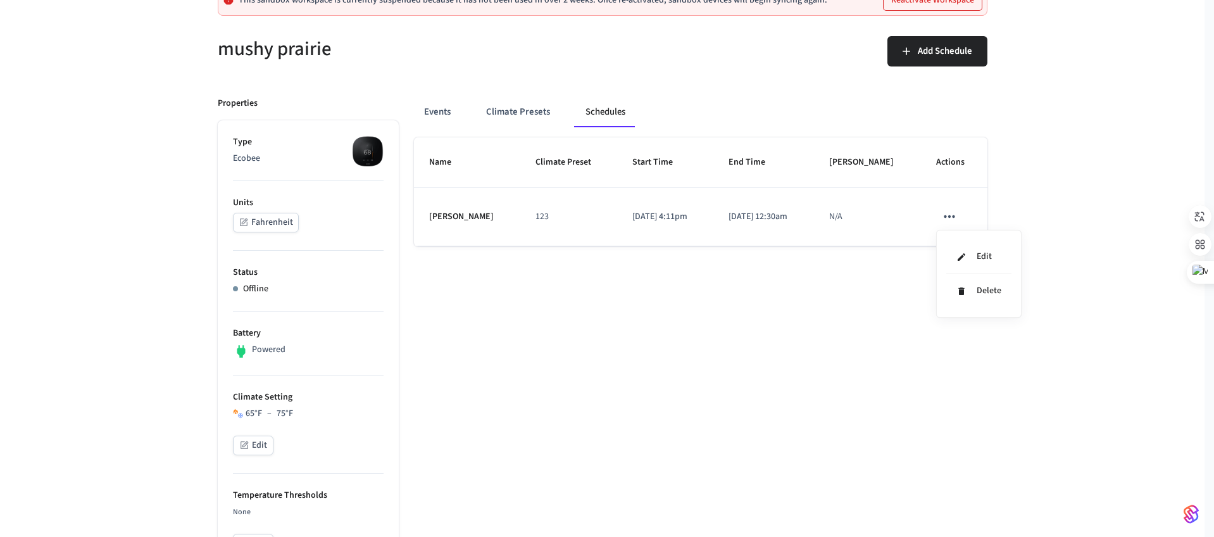
drag, startPoint x: 485, startPoint y: 114, endPoint x: 552, endPoint y: 112, distance: 67.7
click at [552, 112] on div at bounding box center [607, 268] width 1214 height 537
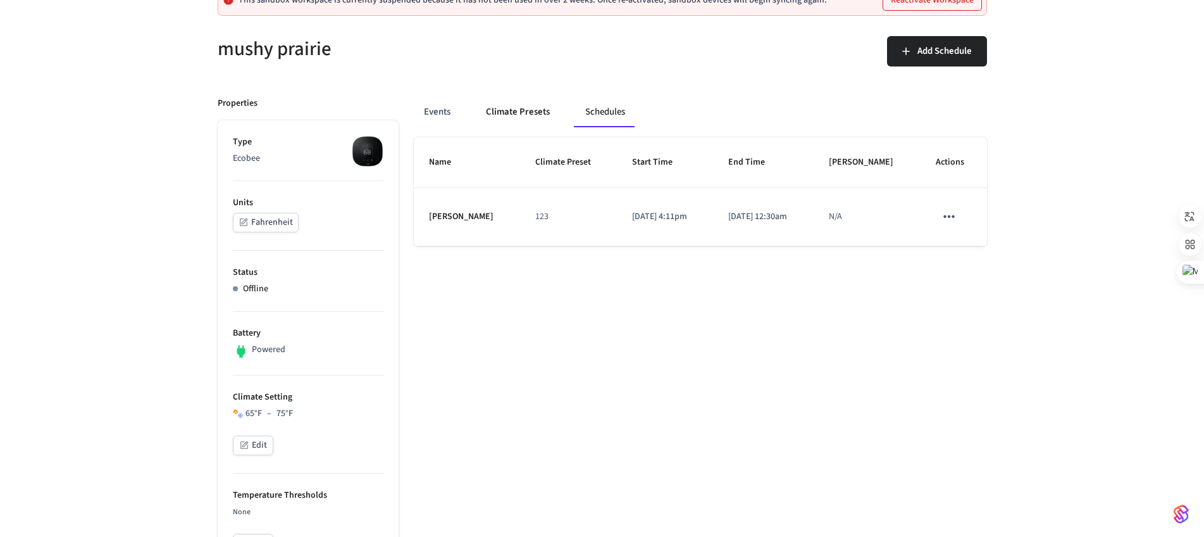
drag, startPoint x: 549, startPoint y: 112, endPoint x: 476, endPoint y: 111, distance: 72.8
click at [476, 111] on button "Climate Presets" at bounding box center [518, 112] width 84 height 30
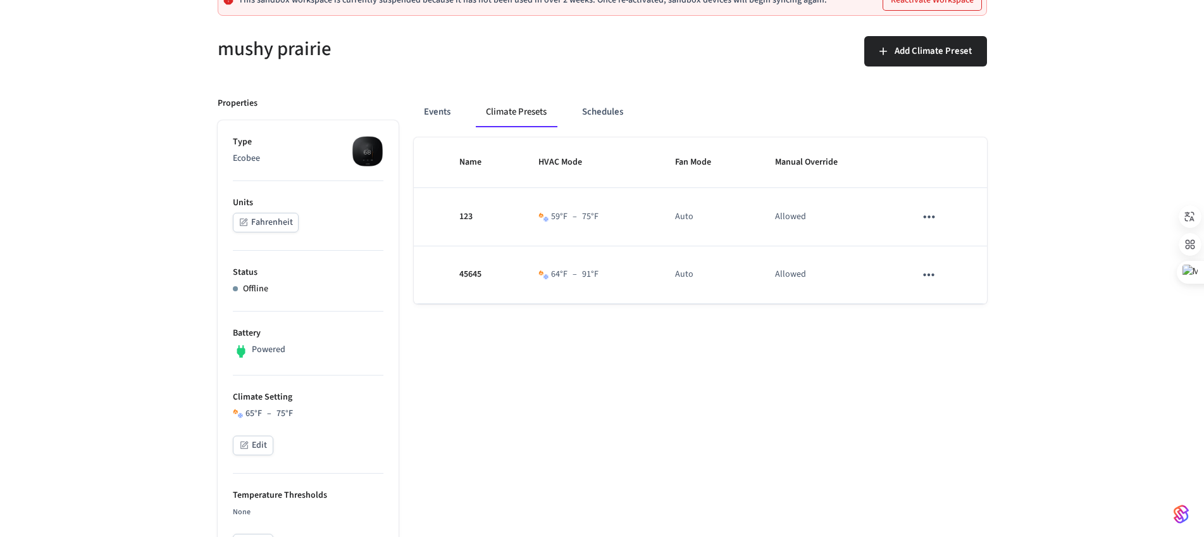
drag, startPoint x: 526, startPoint y: 113, endPoint x: 477, endPoint y: 112, distance: 48.7
click at [477, 112] on button "Climate Presets" at bounding box center [516, 112] width 81 height 30
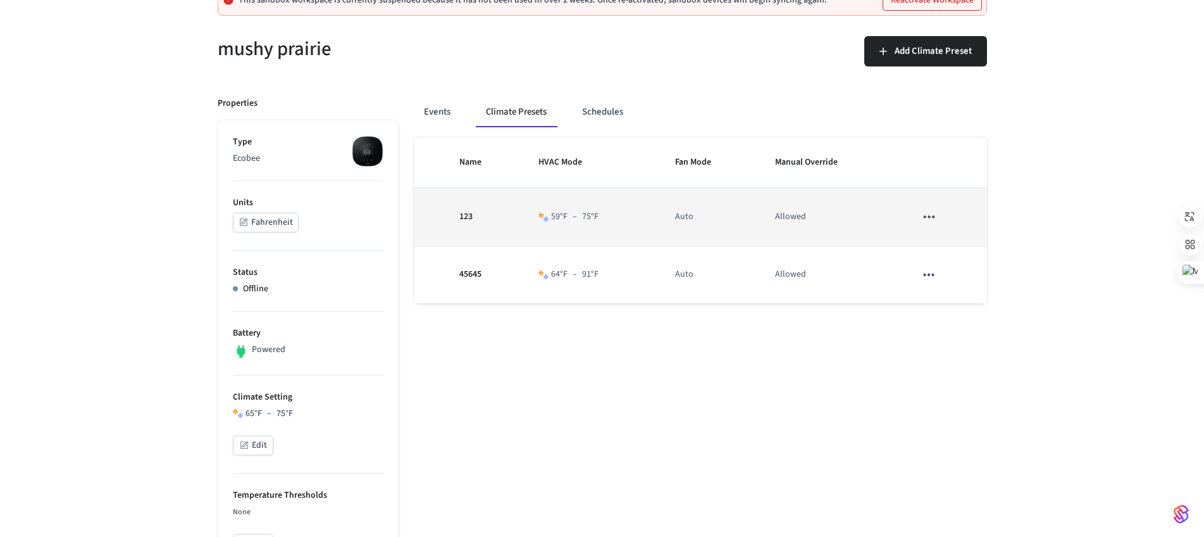
click at [778, 214] on td "Allowed" at bounding box center [830, 217] width 140 height 58
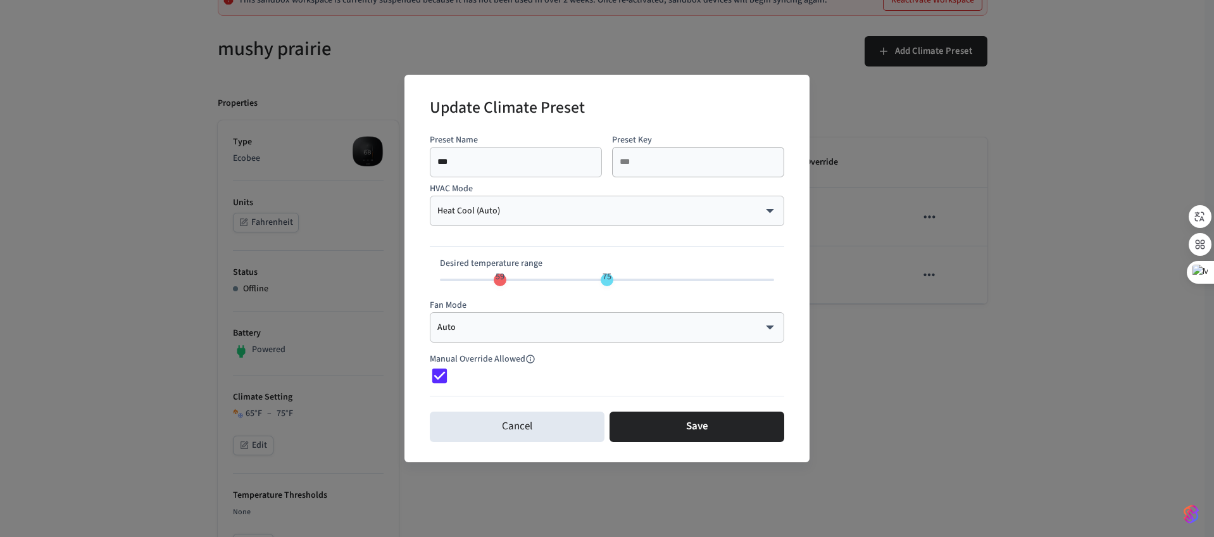
click at [720, 57] on div "Update Climate Preset Preset Name *** ​ Preset Key *** ​ HVAC Mode Heat Cool (A…" at bounding box center [607, 268] width 1214 height 537
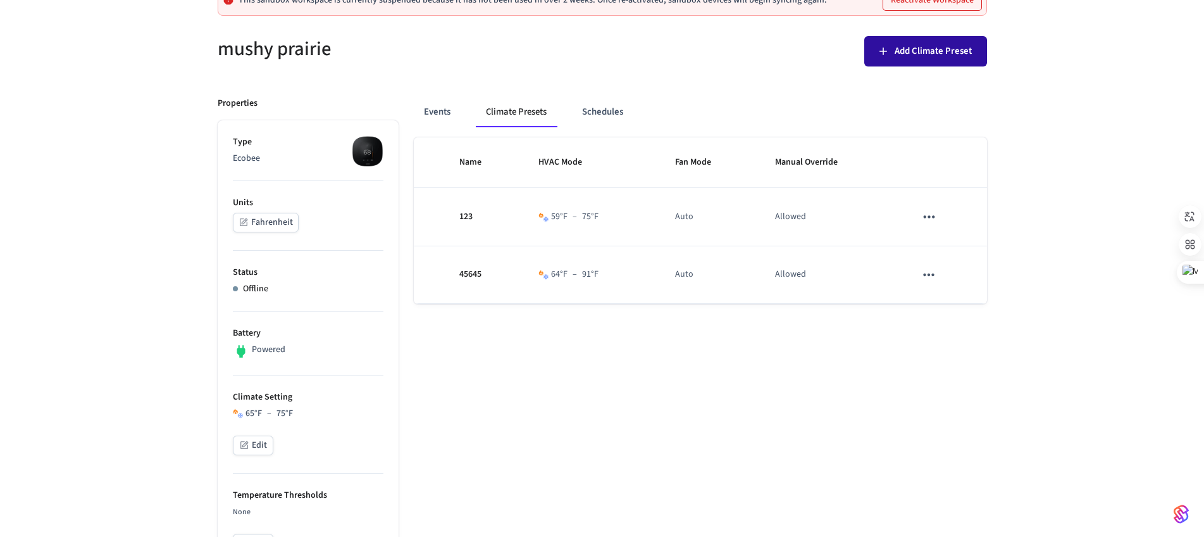
click at [897, 54] on span "Add Climate Preset" at bounding box center [933, 51] width 77 height 16
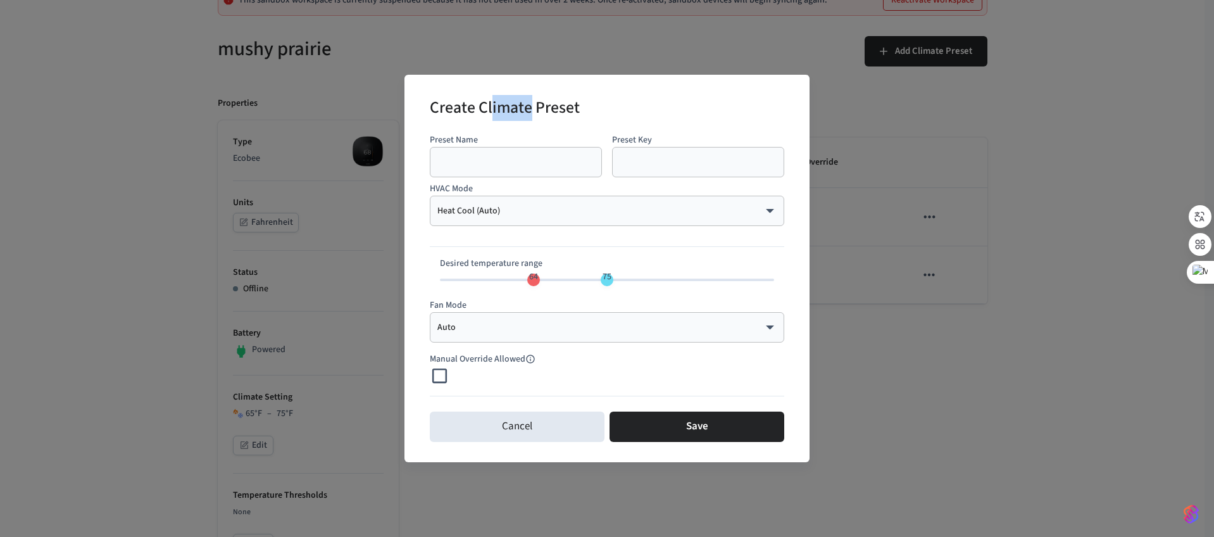
drag, startPoint x: 531, startPoint y: 111, endPoint x: 489, endPoint y: 108, distance: 41.9
click at [489, 108] on h2 "Create Climate Preset" at bounding box center [505, 109] width 150 height 39
click at [591, 106] on div "Create Climate Preset" at bounding box center [607, 109] width 354 height 39
drag, startPoint x: 576, startPoint y: 106, endPoint x: 477, endPoint y: 106, distance: 99.3
click at [477, 106] on h2 "Create Climate Preset" at bounding box center [505, 109] width 150 height 39
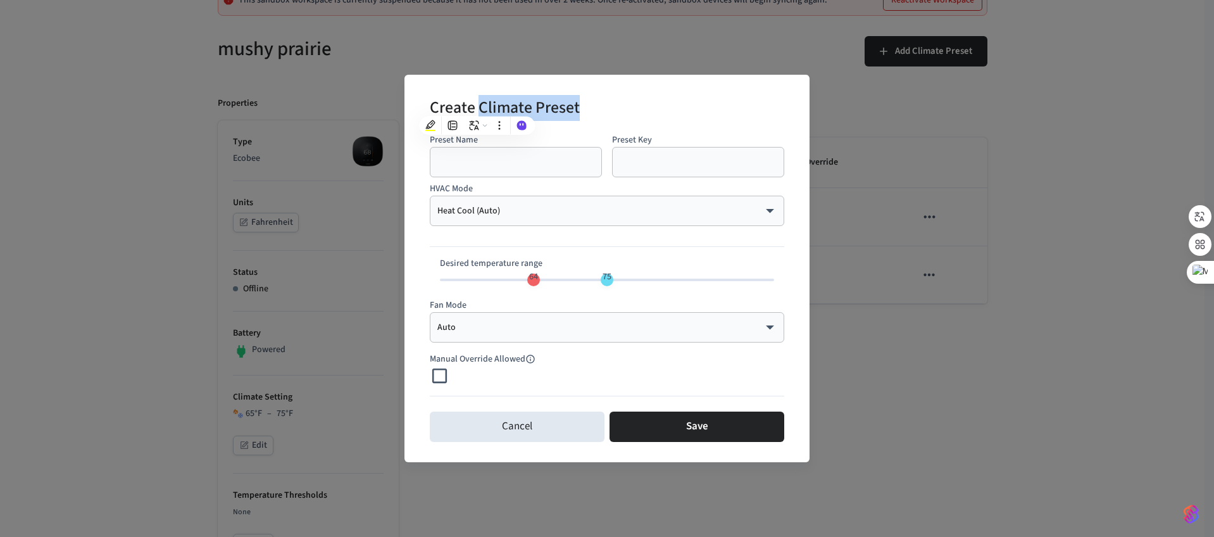
copy h2 "Climate Preset"
click at [700, 45] on div "Create Climate Preset Preset Name ​ Preset Key ​ HVAC Mode Heat Cool (Auto) ***…" at bounding box center [607, 268] width 1214 height 537
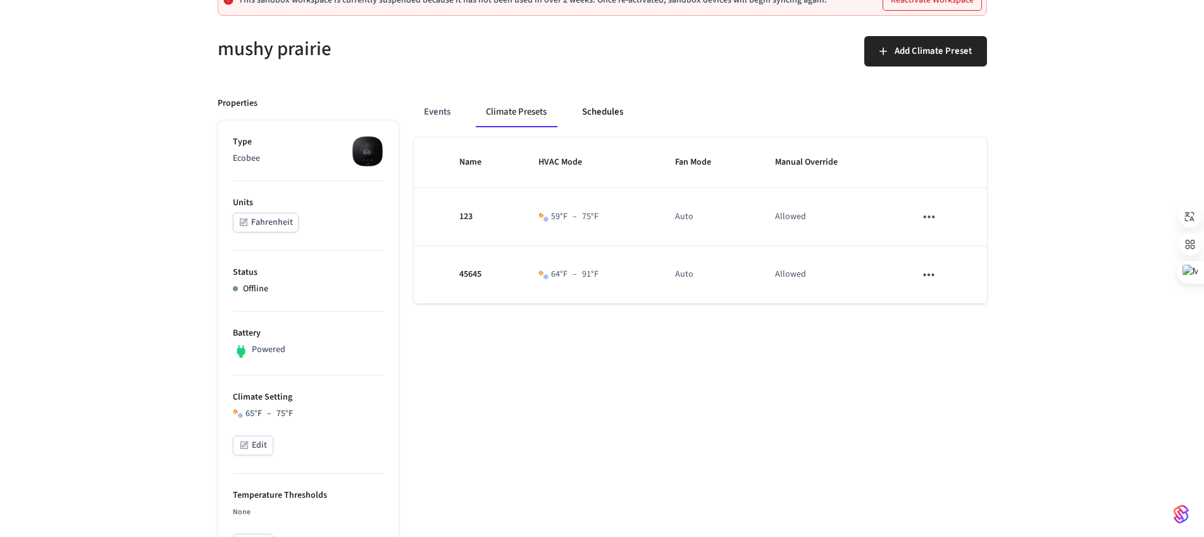
click at [594, 115] on button "Schedules" at bounding box center [602, 112] width 61 height 30
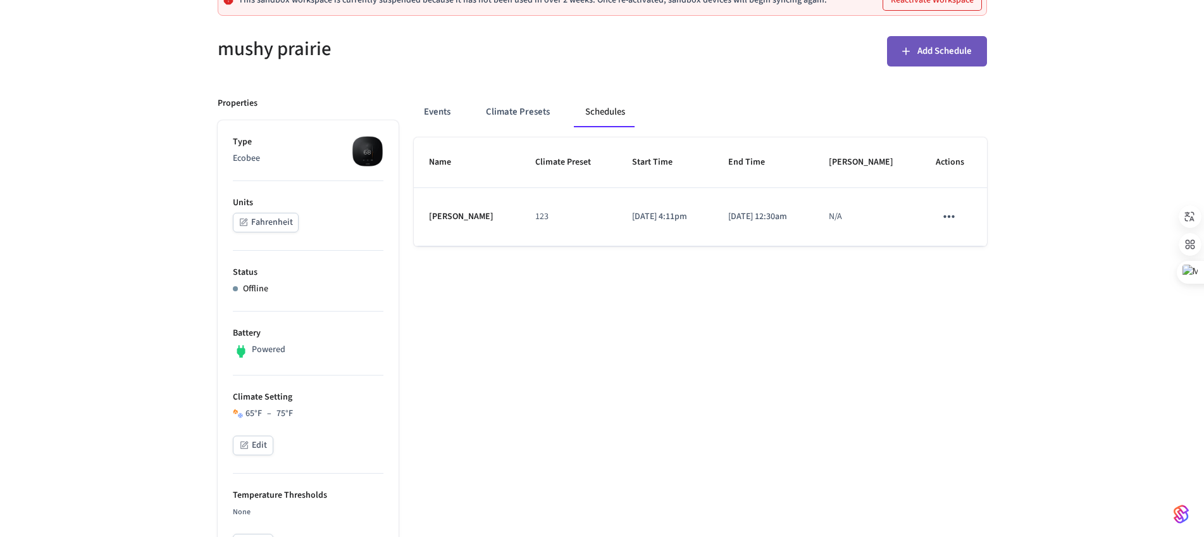
click at [936, 47] on span "Add Schedule" at bounding box center [944, 51] width 54 height 16
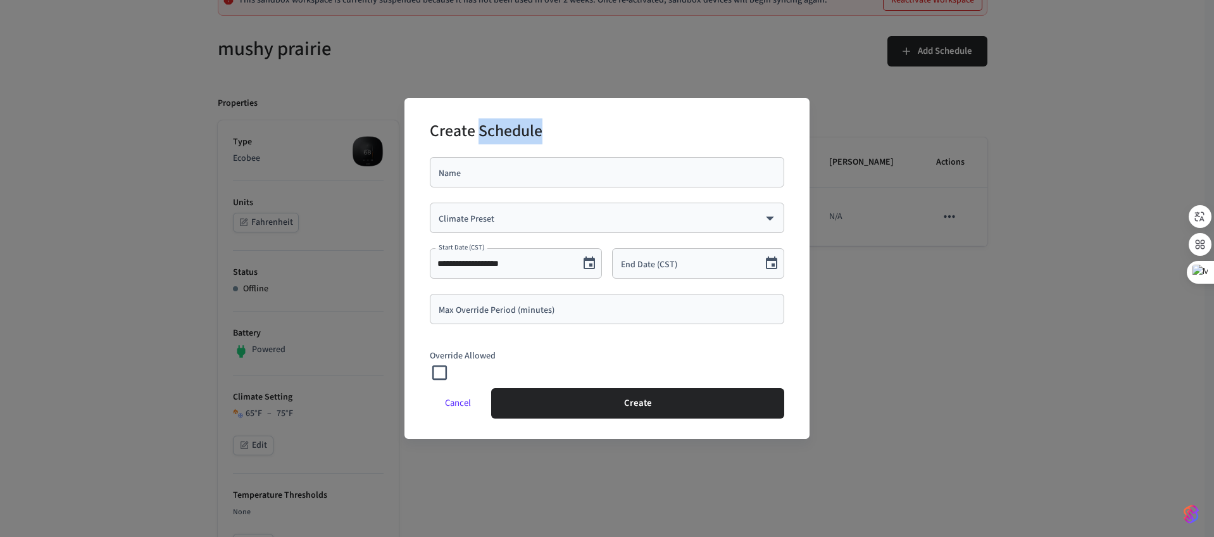
drag, startPoint x: 538, startPoint y: 132, endPoint x: 480, endPoint y: 130, distance: 58.9
click at [480, 130] on div "Create Schedule" at bounding box center [607, 132] width 354 height 39
copy h2 "Schedule"
click at [451, 400] on button "Cancel" at bounding box center [458, 403] width 56 height 30
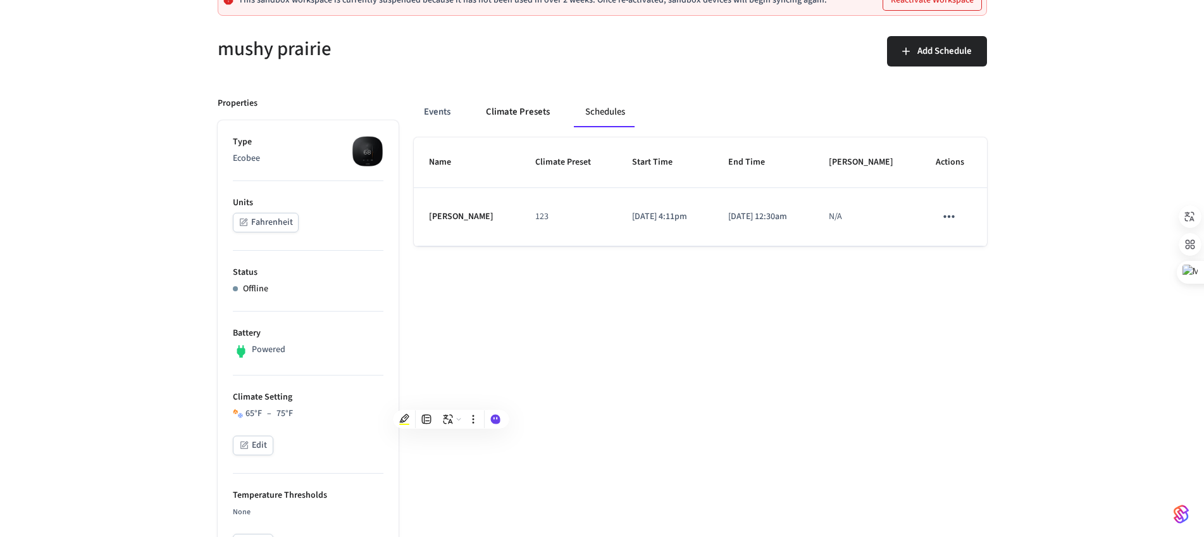
click at [516, 100] on button "Climate Presets" at bounding box center [518, 112] width 84 height 30
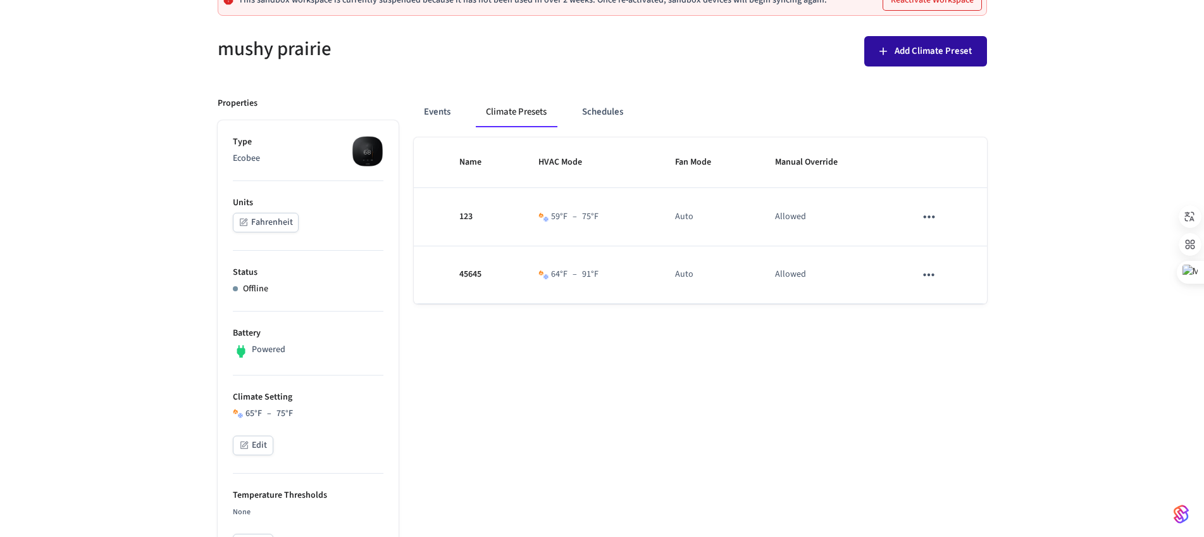
click at [916, 48] on span "Add Climate Preset" at bounding box center [933, 51] width 77 height 16
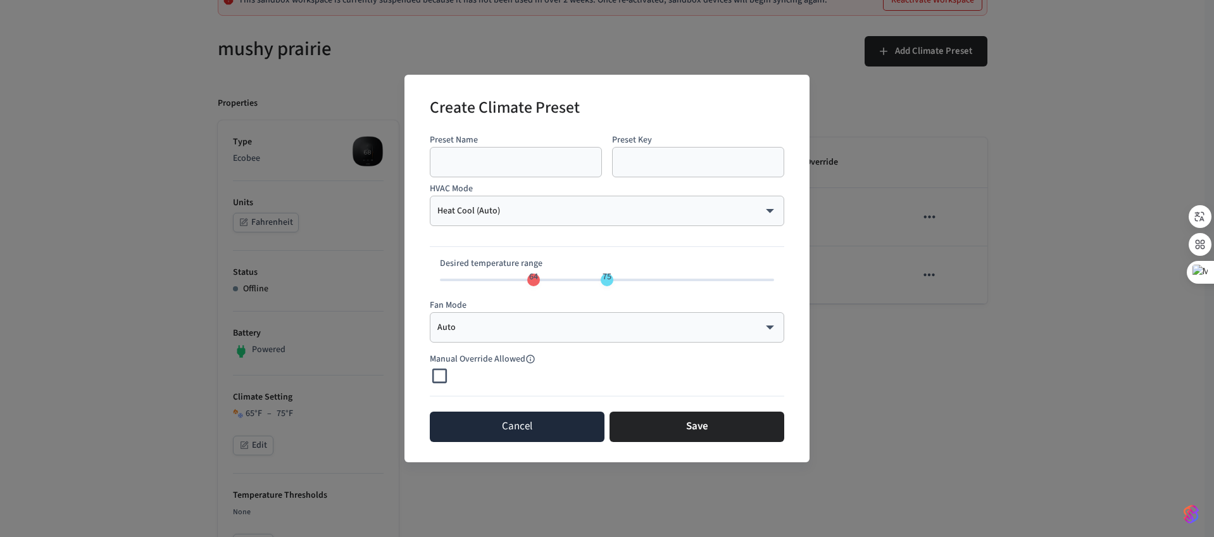
click at [539, 427] on button "Cancel" at bounding box center [517, 426] width 175 height 30
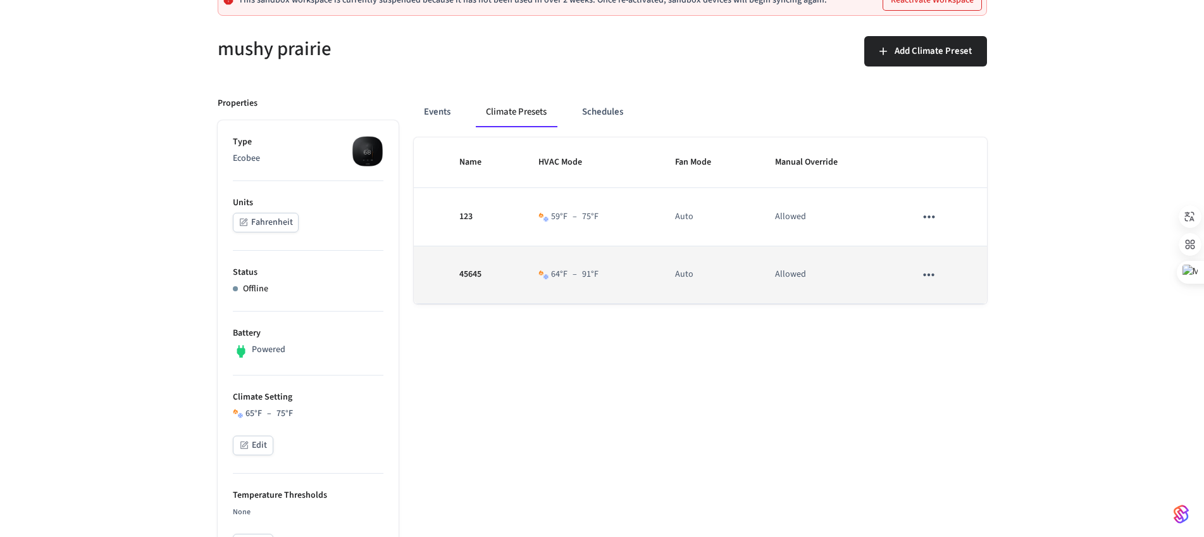
click at [935, 271] on icon "sticky table" at bounding box center [929, 274] width 16 height 16
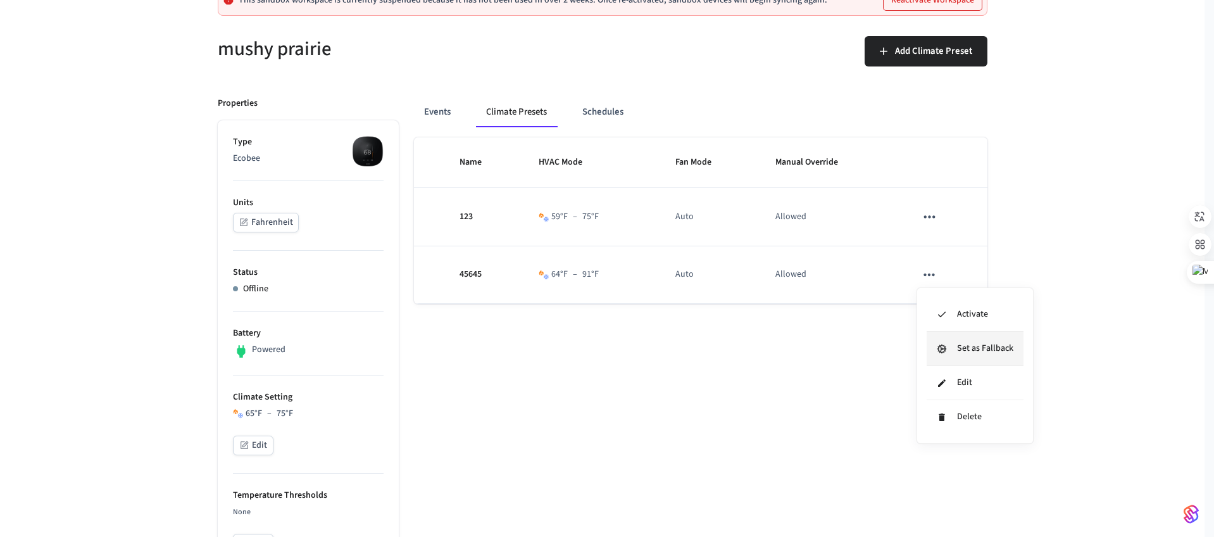
click at [990, 352] on li "Set as Fallback" at bounding box center [974, 349] width 97 height 34
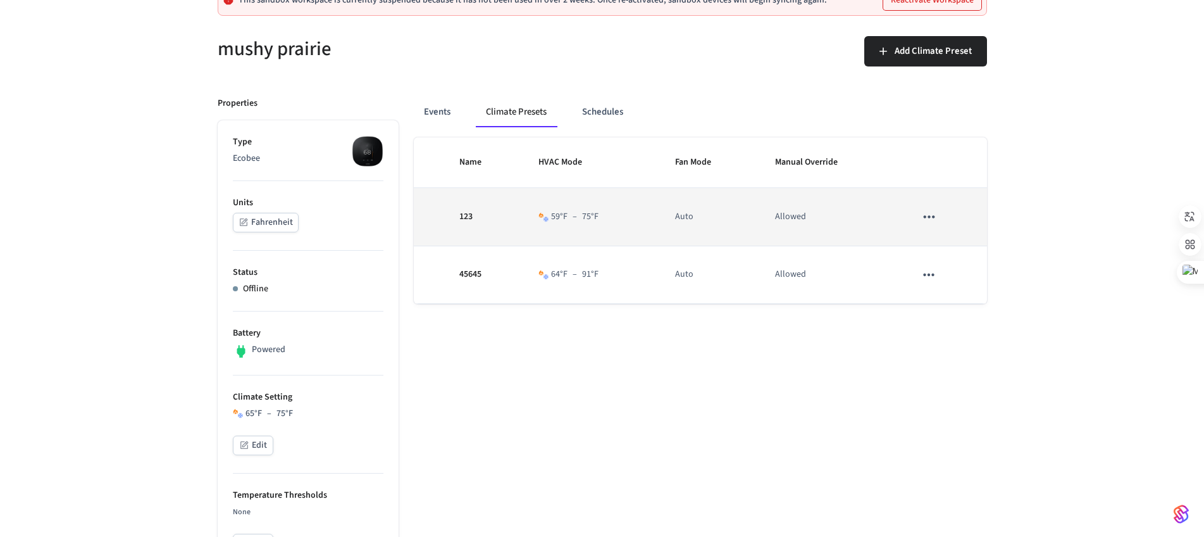
click at [924, 216] on icon "sticky table" at bounding box center [929, 216] width 16 height 16
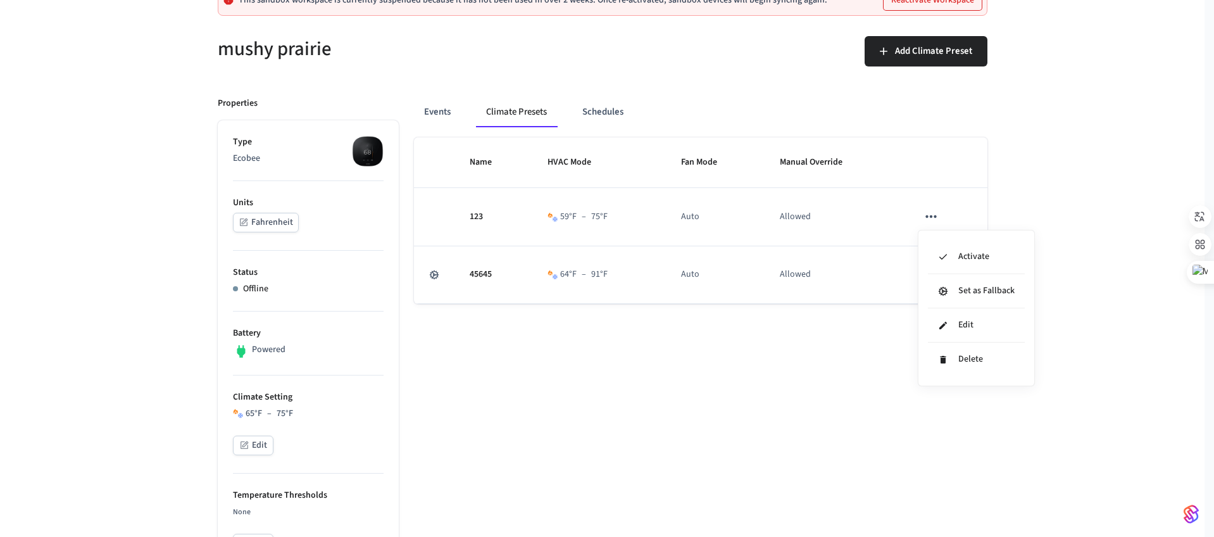
click at [848, 328] on div at bounding box center [607, 268] width 1214 height 537
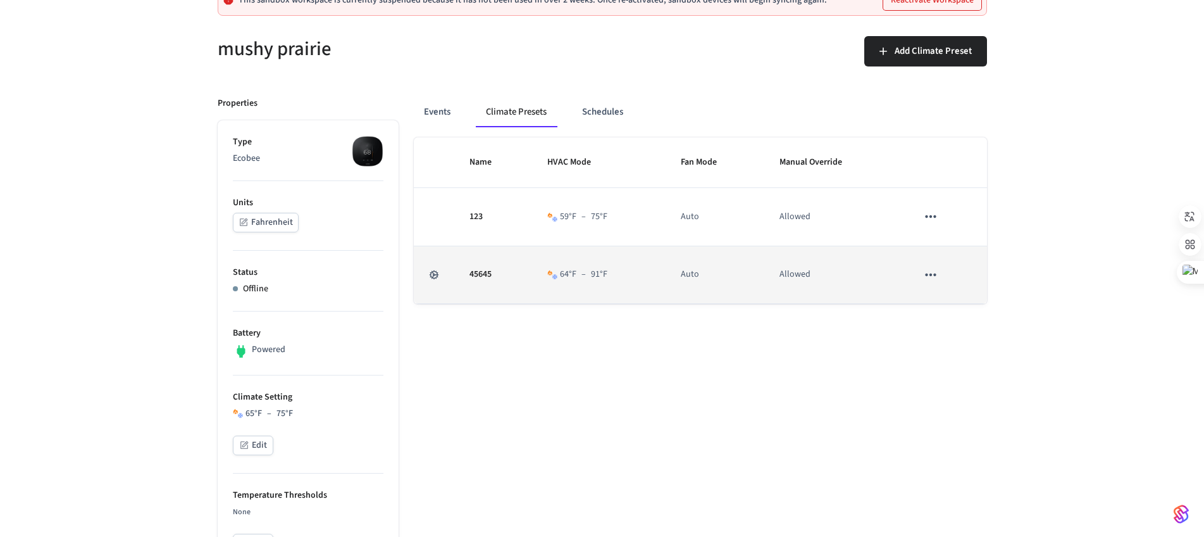
click at [935, 274] on icon "sticky table" at bounding box center [930, 274] width 11 height 3
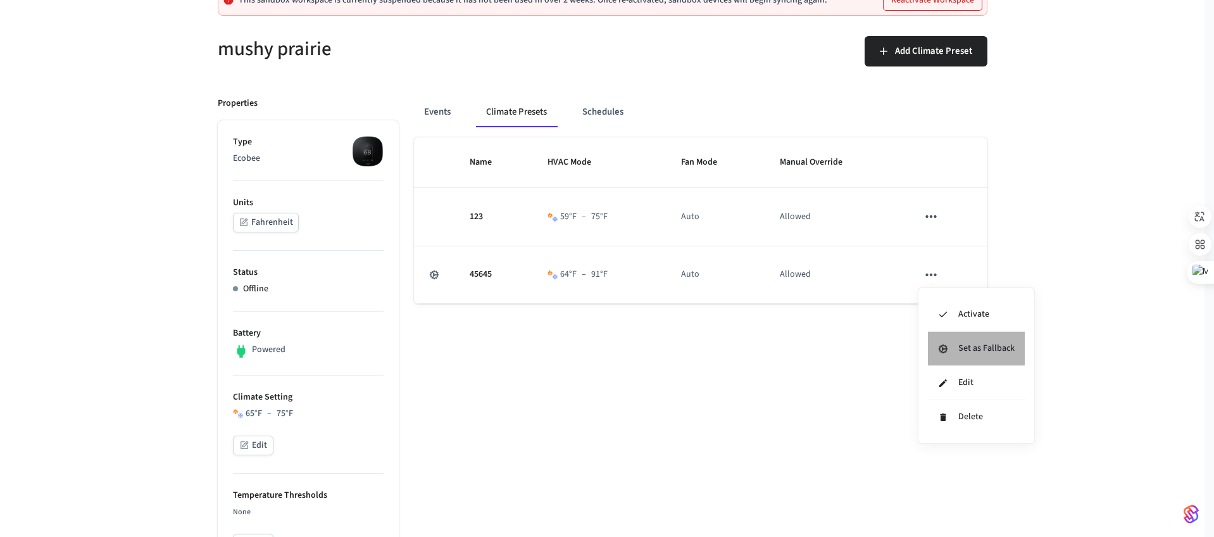
click at [1006, 351] on li "Set as Fallback" at bounding box center [976, 349] width 97 height 34
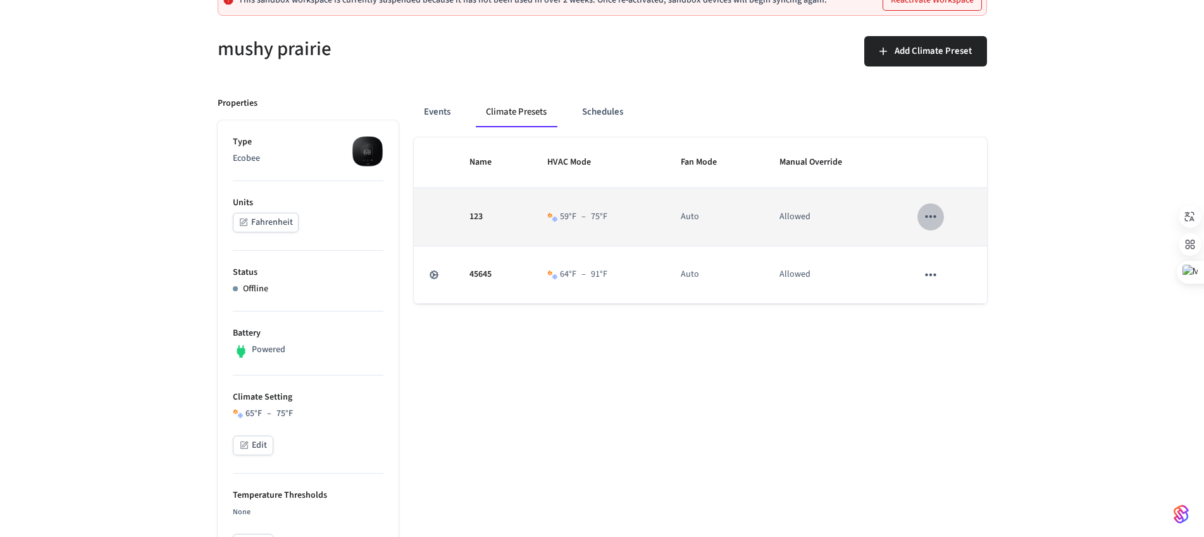
click at [933, 214] on icon "sticky table" at bounding box center [931, 216] width 16 height 16
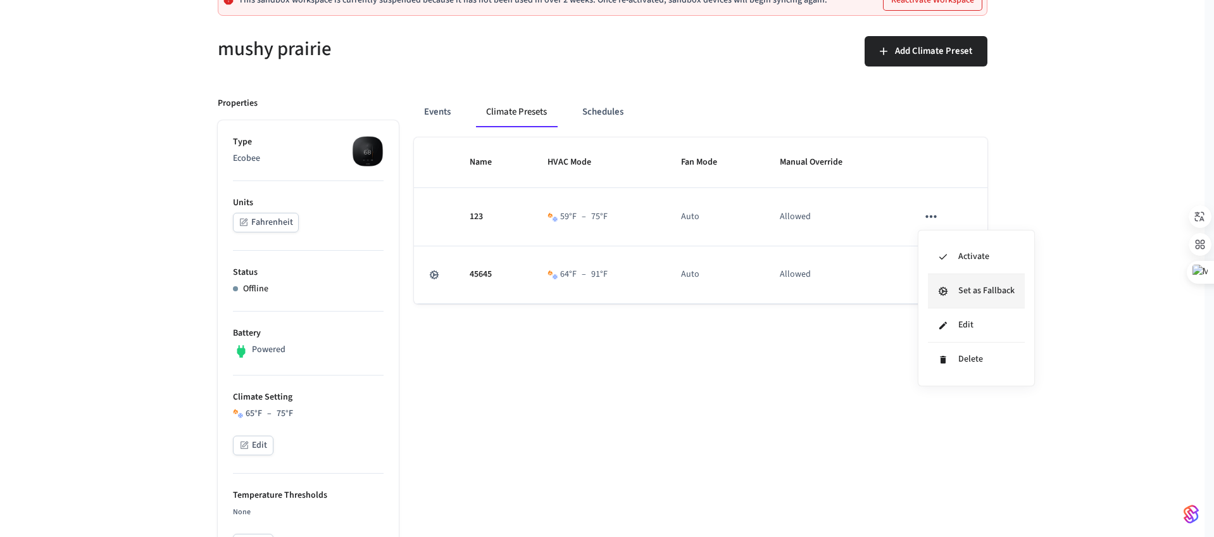
click at [983, 292] on li "Set as Fallback" at bounding box center [976, 291] width 97 height 34
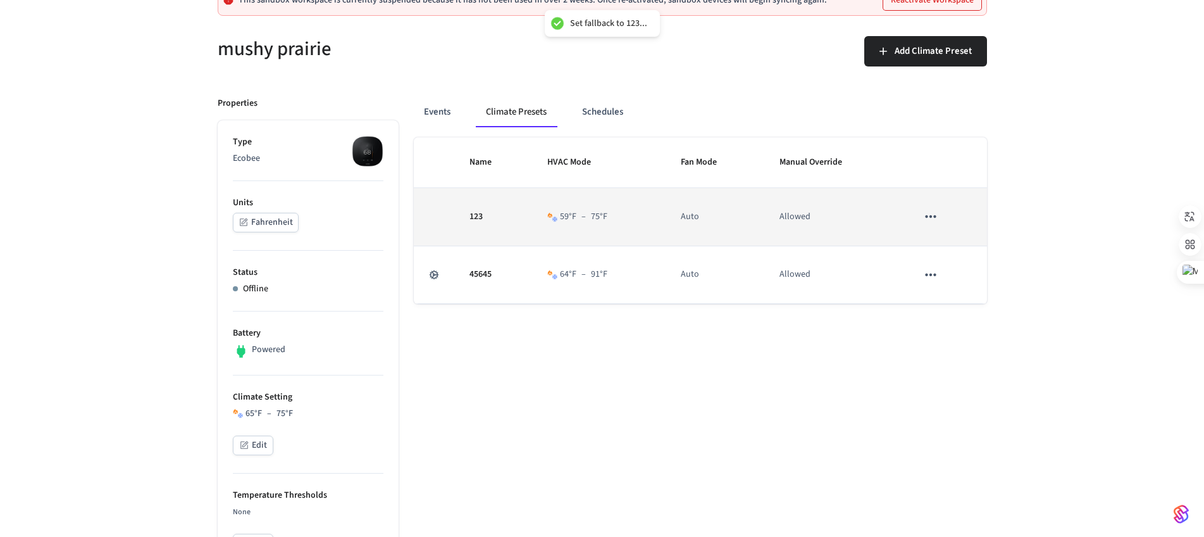
click at [931, 209] on icon "sticky table" at bounding box center [931, 216] width 16 height 16
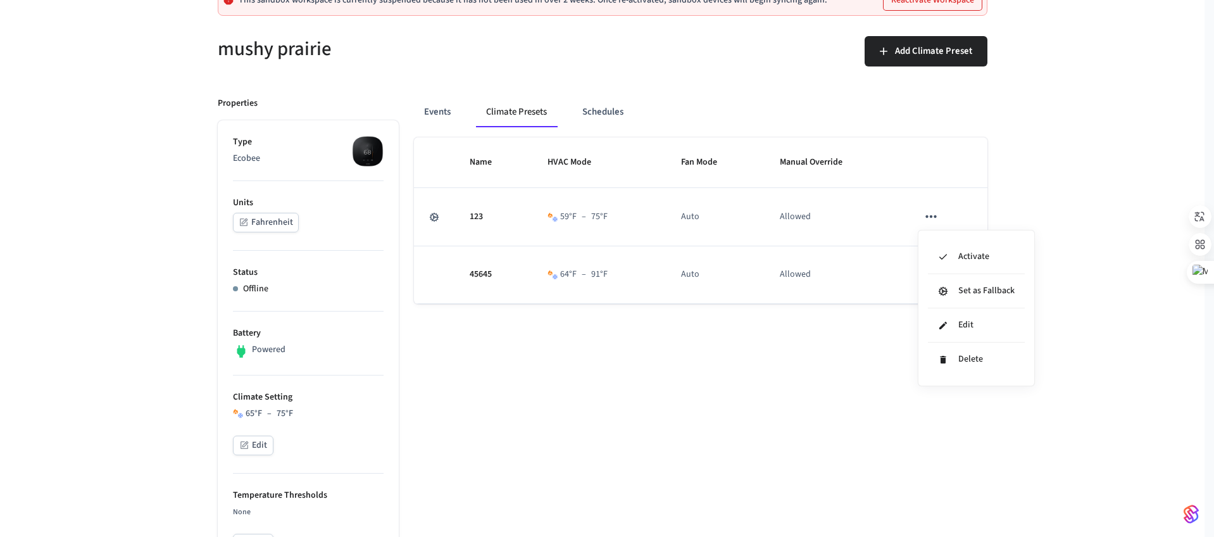
drag, startPoint x: 959, startPoint y: 292, endPoint x: 1040, endPoint y: 295, distance: 81.7
click at [1040, 295] on div "Activate Set as Fallback Edit Delete" at bounding box center [607, 268] width 1214 height 537
click at [1203, 218] on div at bounding box center [1199, 217] width 18 height 18
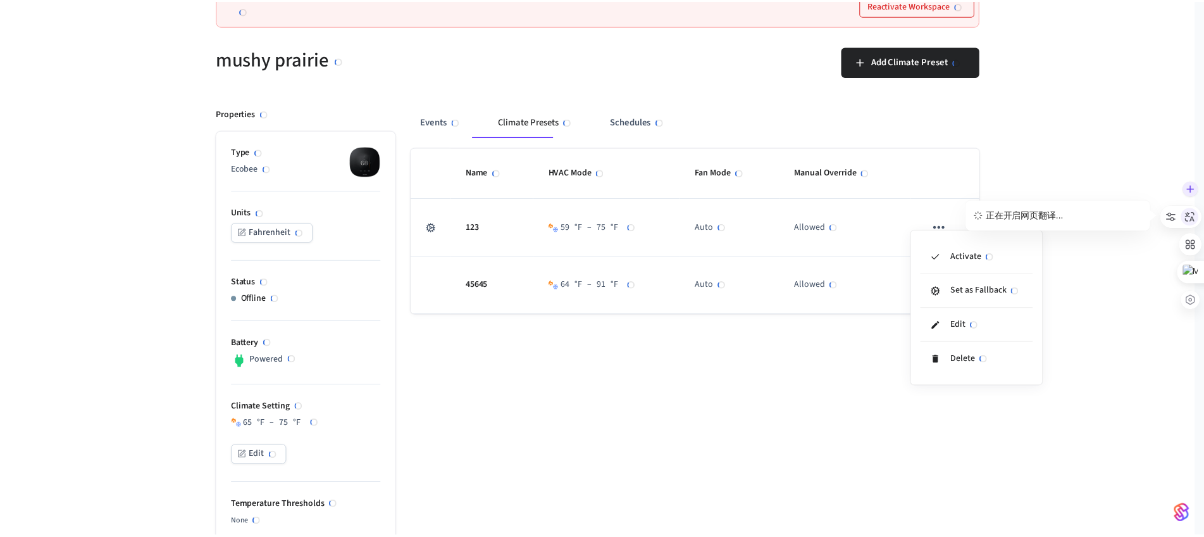
scroll to position [125, 0]
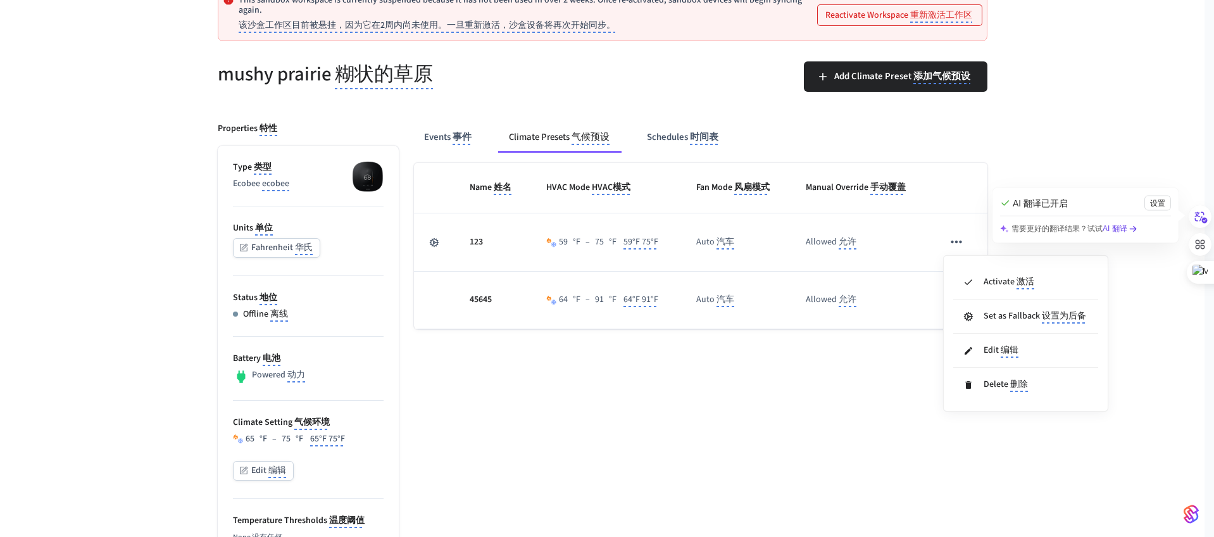
click at [800, 399] on div at bounding box center [607, 268] width 1214 height 537
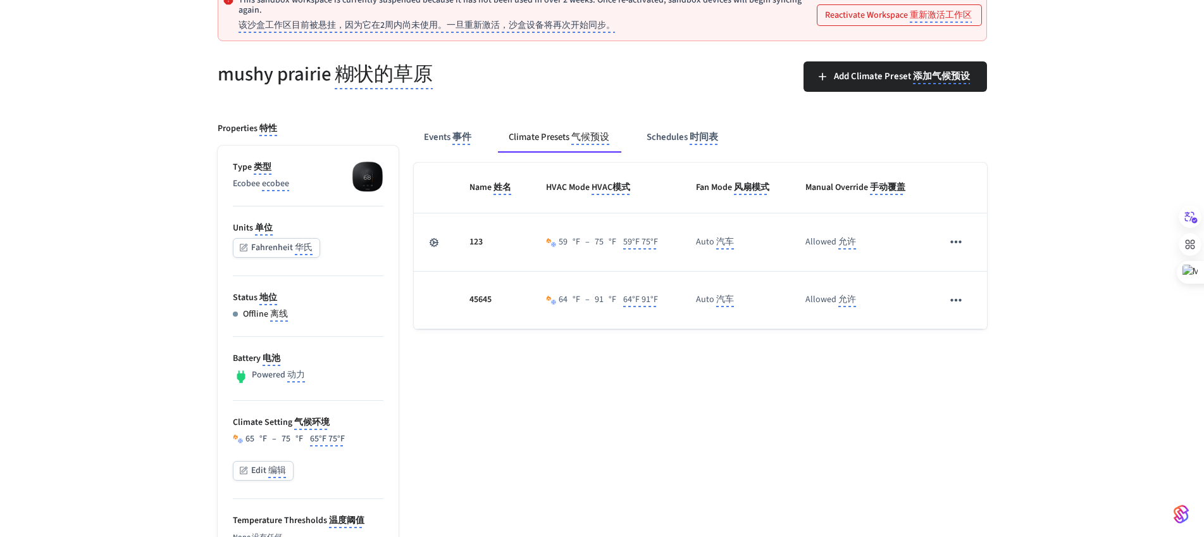
click at [1196, 221] on icon at bounding box center [1191, 217] width 13 height 11
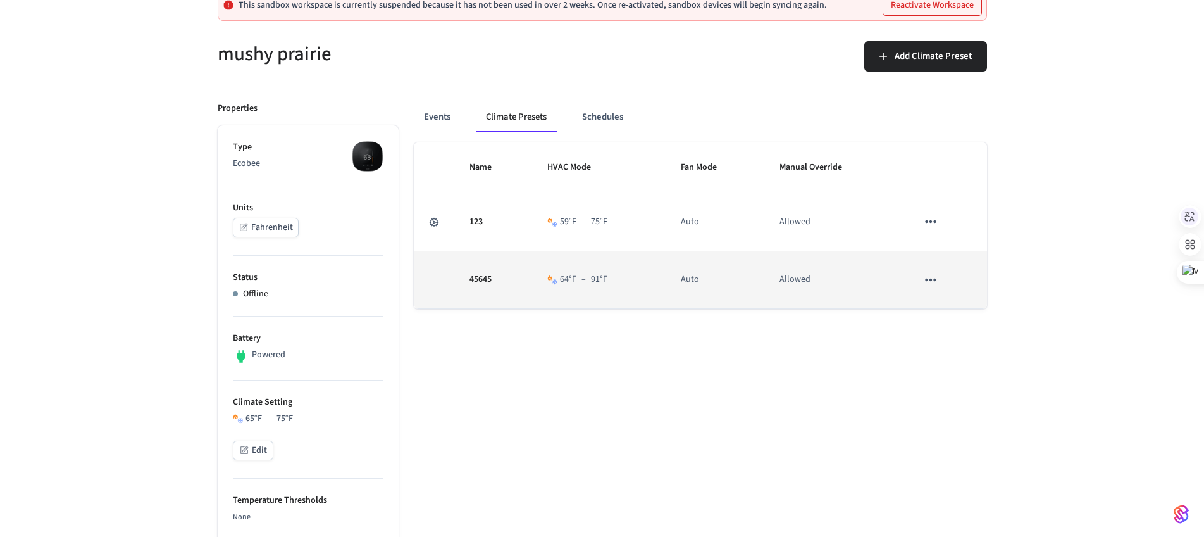
click at [931, 279] on icon "sticky table" at bounding box center [930, 279] width 11 height 3
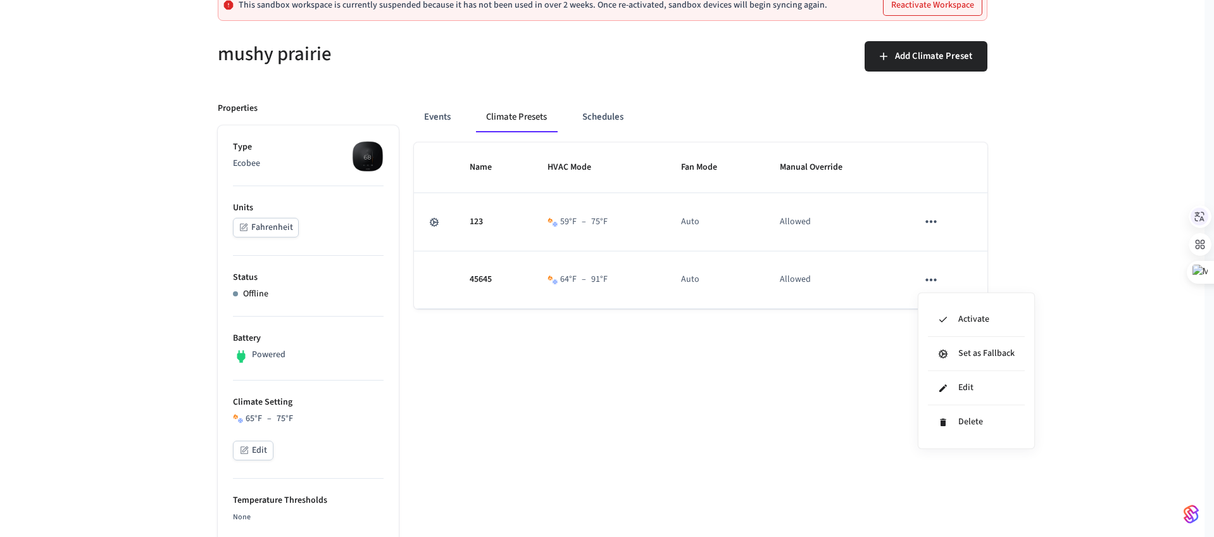
click at [708, 428] on div at bounding box center [607, 268] width 1214 height 537
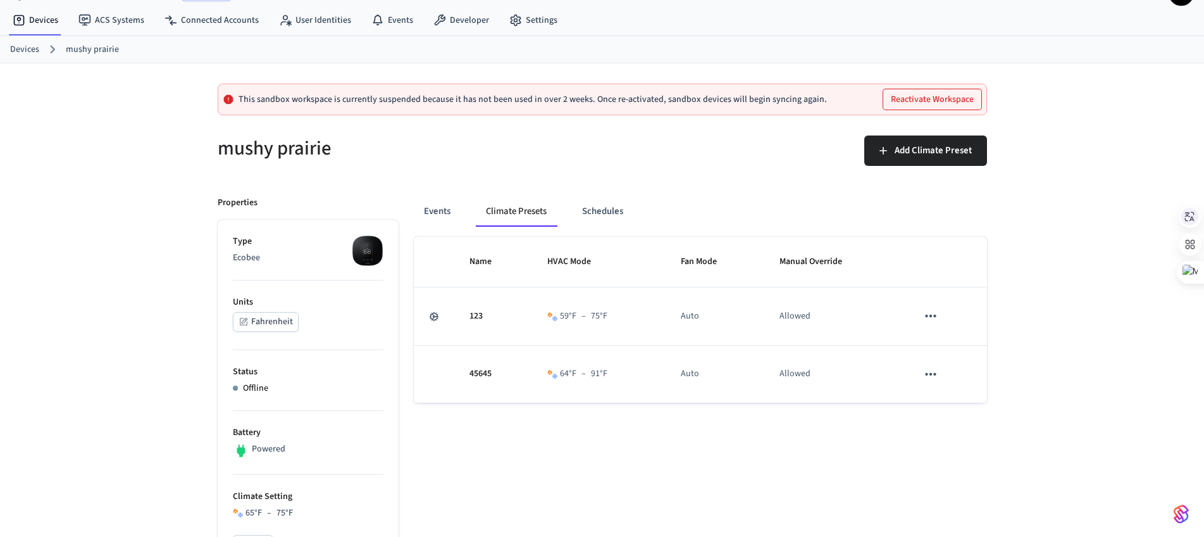
scroll to position [30, 0]
click at [924, 147] on span "Add Climate Preset" at bounding box center [933, 151] width 77 height 16
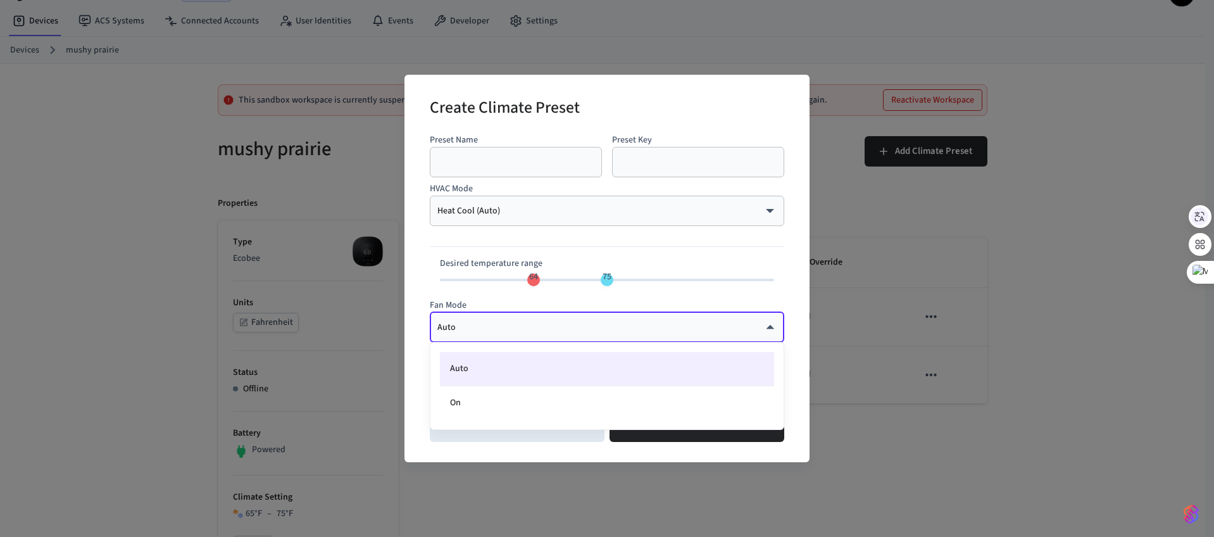
click at [800, 352] on div at bounding box center [607, 268] width 1214 height 537
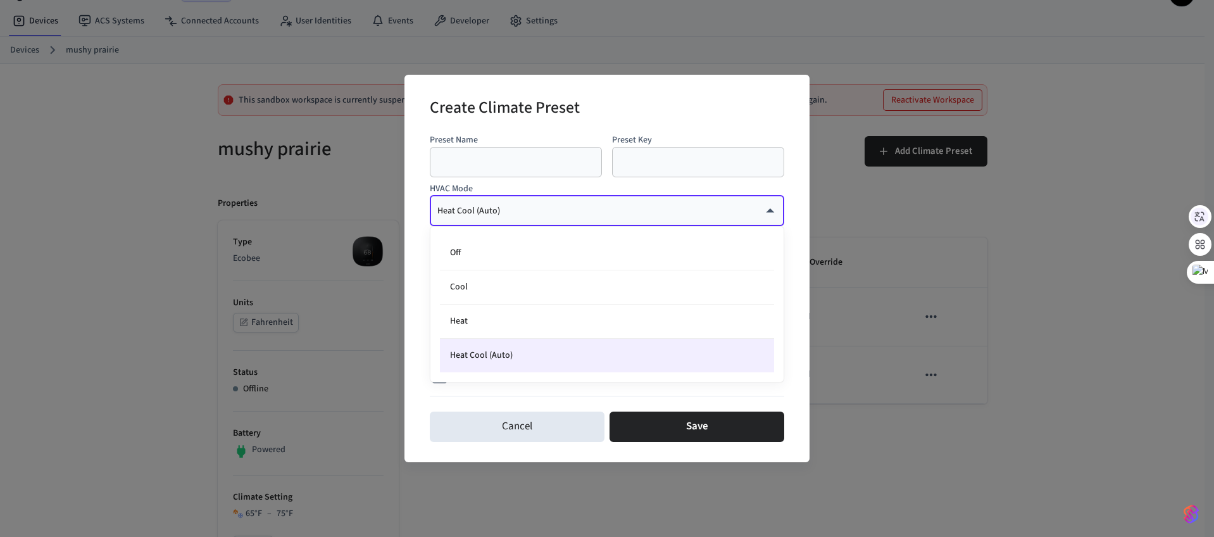
click at [797, 229] on div at bounding box center [607, 268] width 1214 height 537
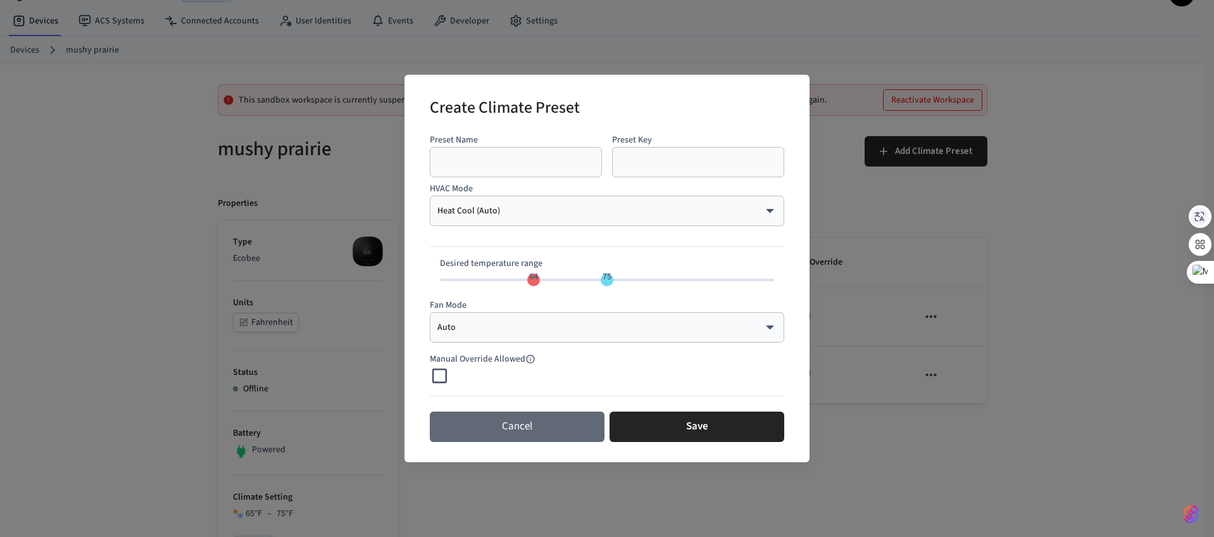
click at [535, 433] on button "Cancel" at bounding box center [517, 426] width 175 height 30
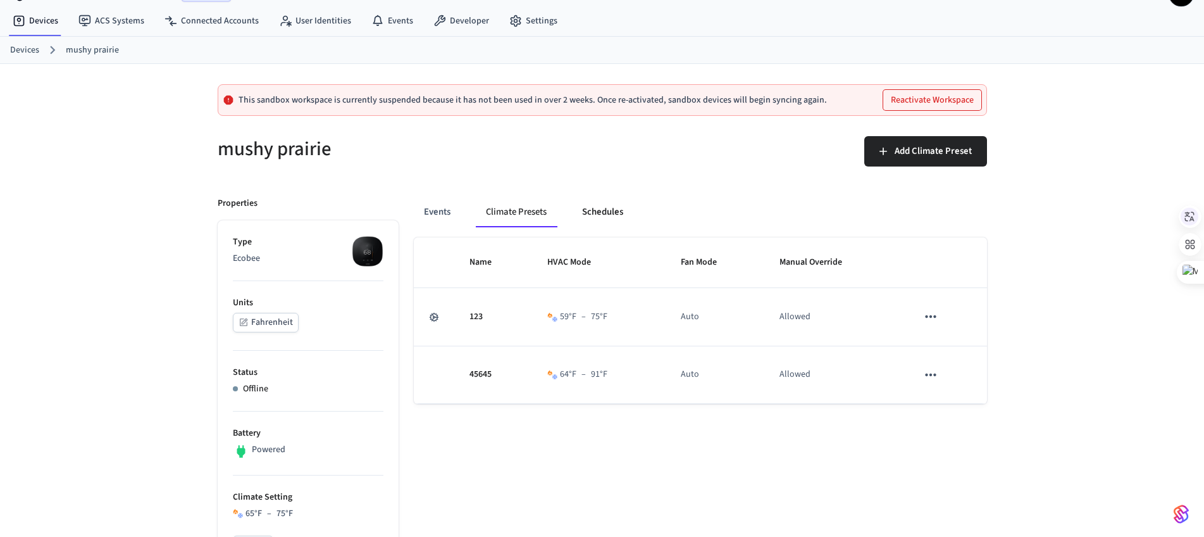
click at [592, 214] on button "Schedules" at bounding box center [602, 212] width 61 height 30
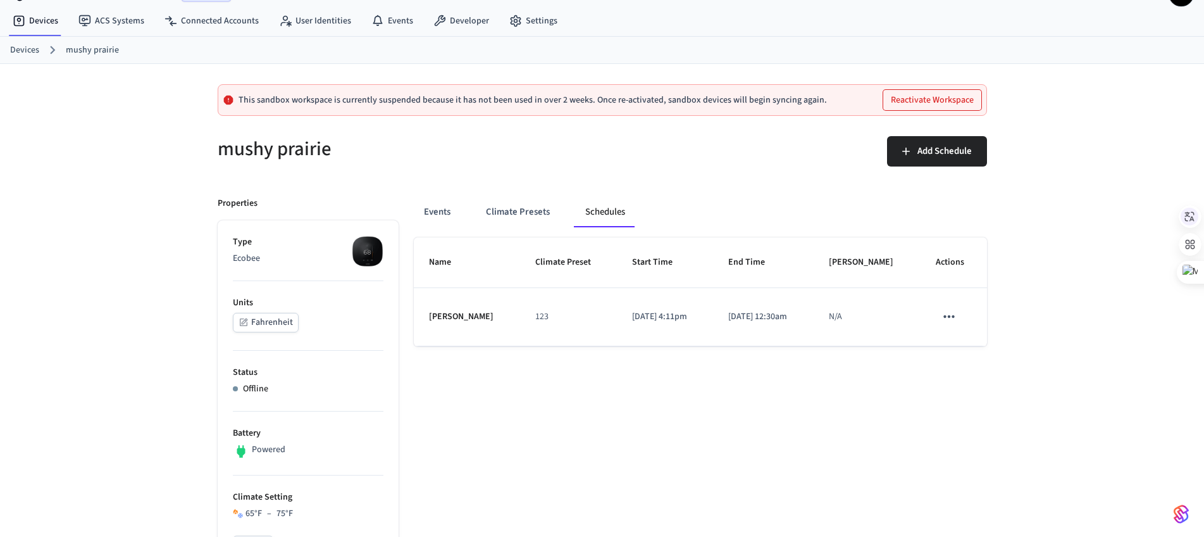
click at [958, 132] on div "Add Schedule" at bounding box center [791, 149] width 392 height 56
click at [943, 163] on button "Add Schedule" at bounding box center [937, 151] width 100 height 30
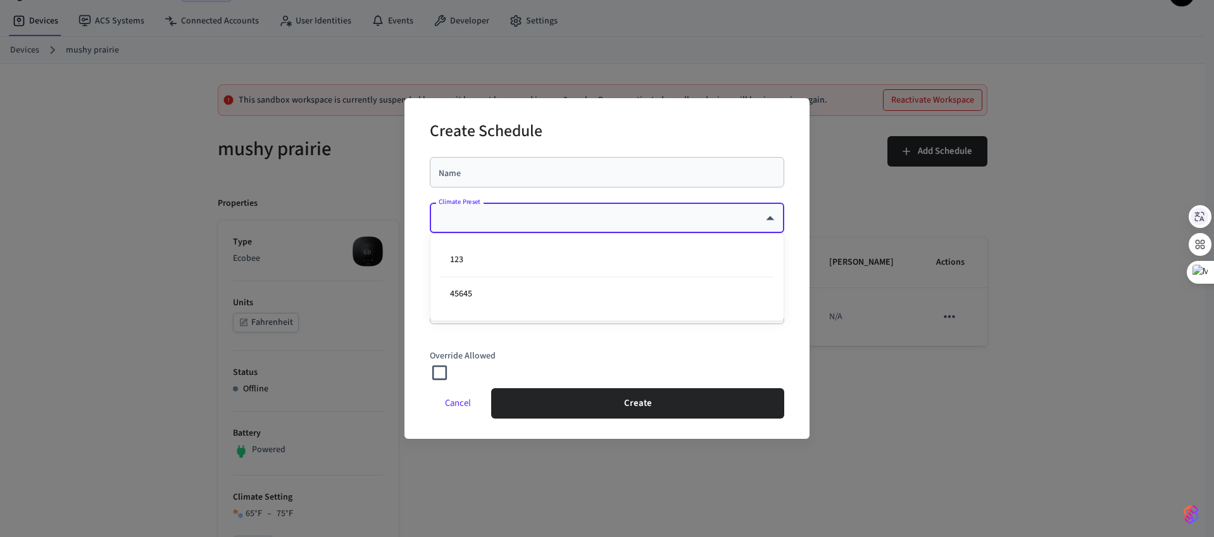
click at [766, 368] on div at bounding box center [607, 268] width 1214 height 537
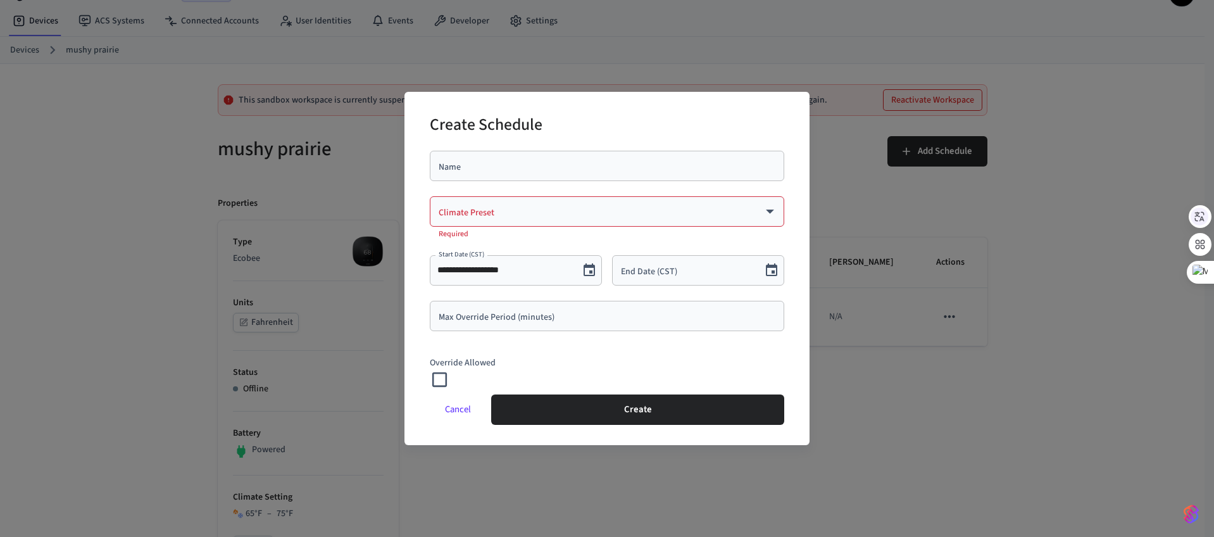
click at [648, 356] on p "Override Allowed" at bounding box center [607, 362] width 354 height 13
click at [453, 411] on button "Cancel" at bounding box center [458, 409] width 56 height 30
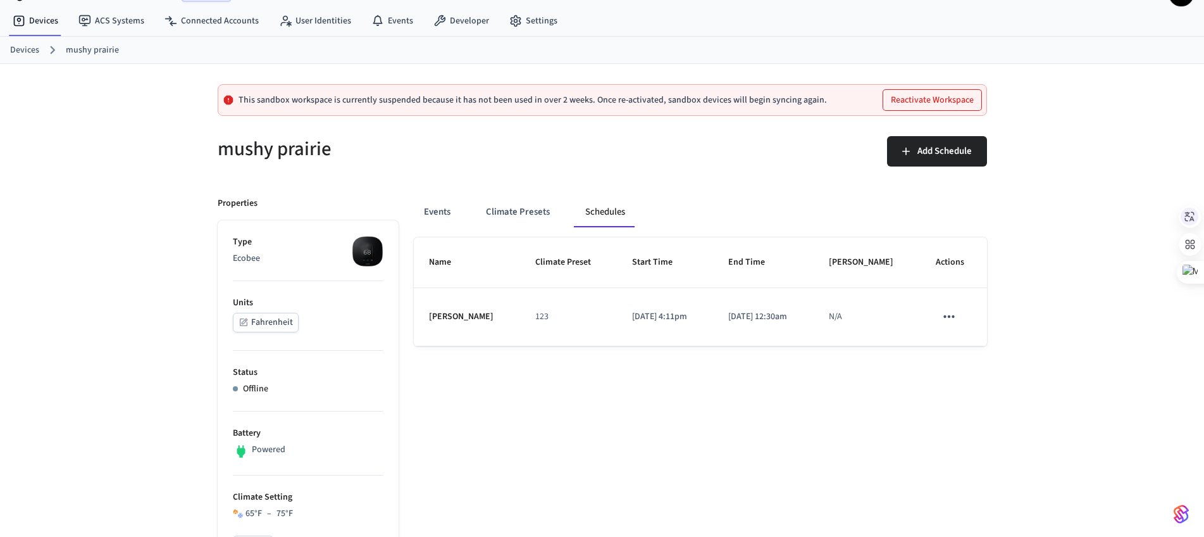
click at [435, 215] on button "Events" at bounding box center [437, 212] width 47 height 30
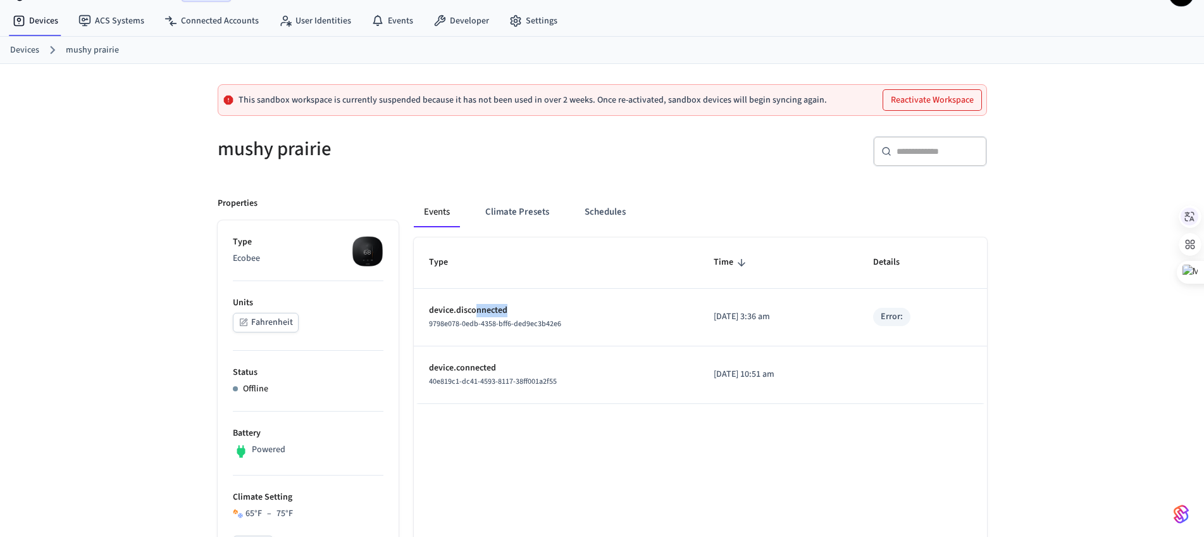
drag, startPoint x: 504, startPoint y: 311, endPoint x: 449, endPoint y: 304, distance: 55.5
click at [440, 312] on p "device.disconnected" at bounding box center [556, 310] width 254 height 13
click at [526, 270] on th "Type" at bounding box center [556, 262] width 285 height 51
click at [522, 172] on div "mushy prairie" at bounding box center [398, 149] width 392 height 56
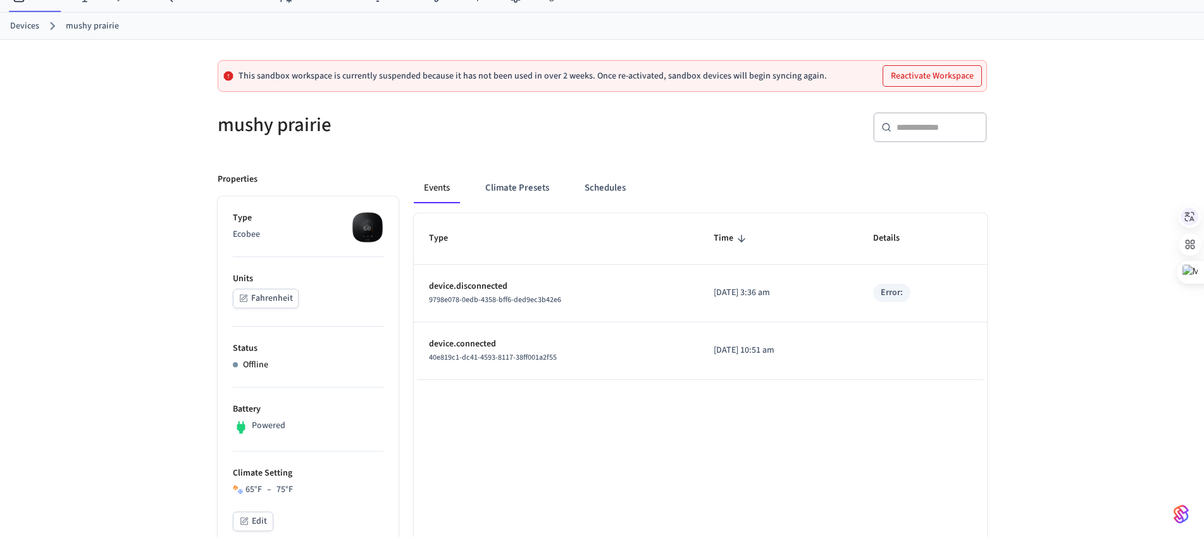
scroll to position [0, 0]
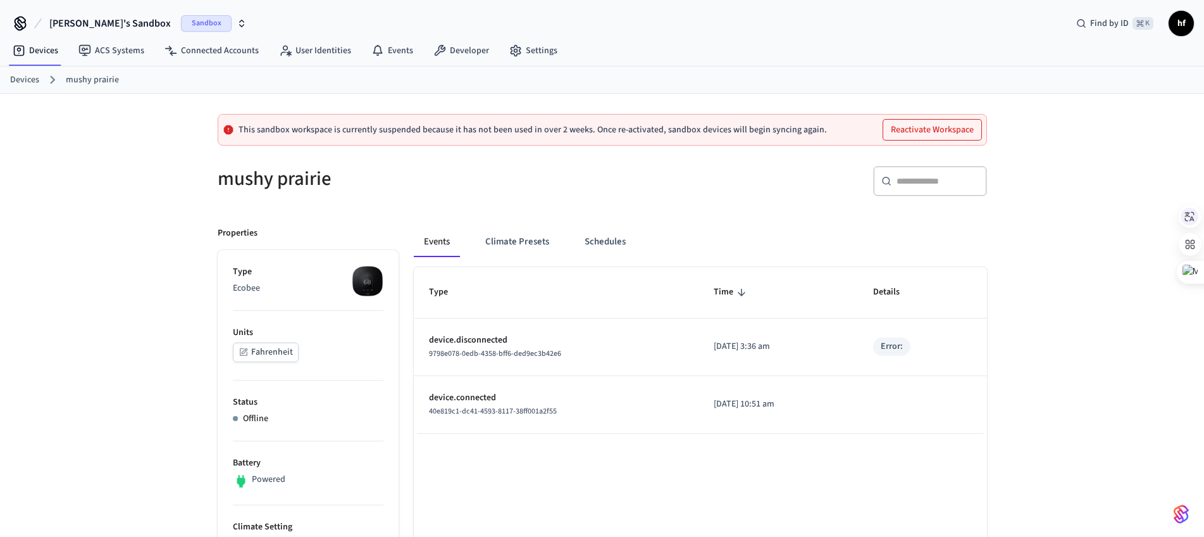
click at [382, 196] on div "mushy prairie" at bounding box center [398, 179] width 392 height 56
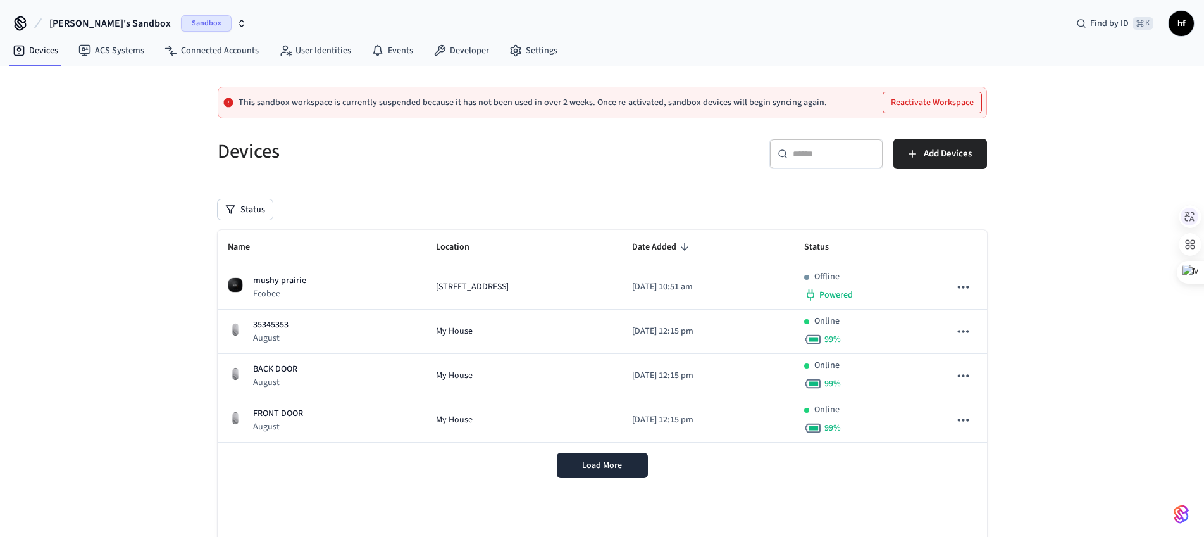
click at [109, 23] on span "[PERSON_NAME]'s Sandbox" at bounding box center [109, 23] width 121 height 15
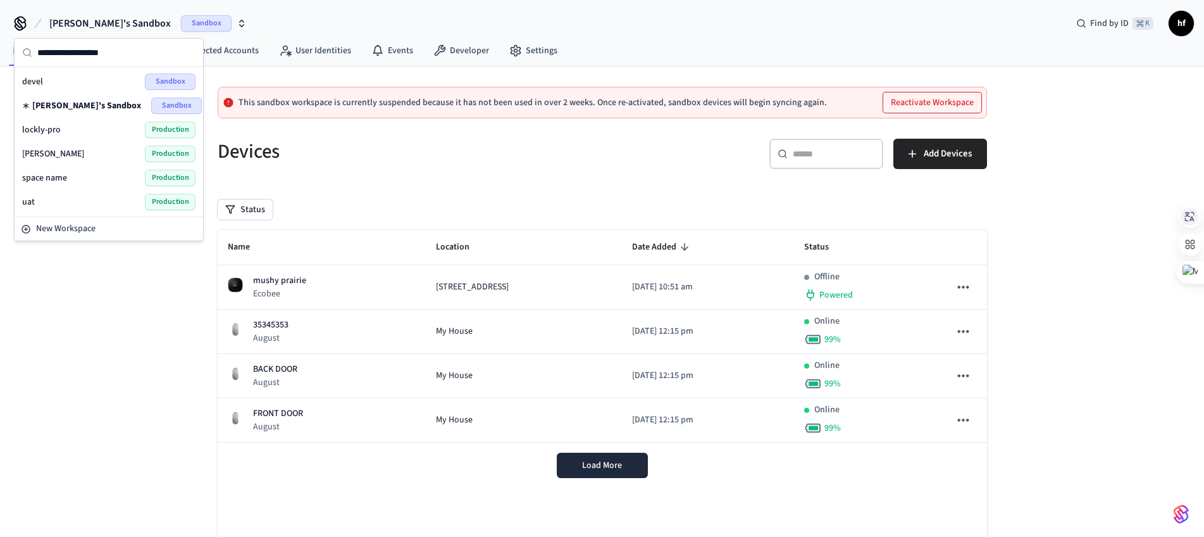
click at [65, 132] on div "lockly-pro Production" at bounding box center [108, 129] width 173 height 16
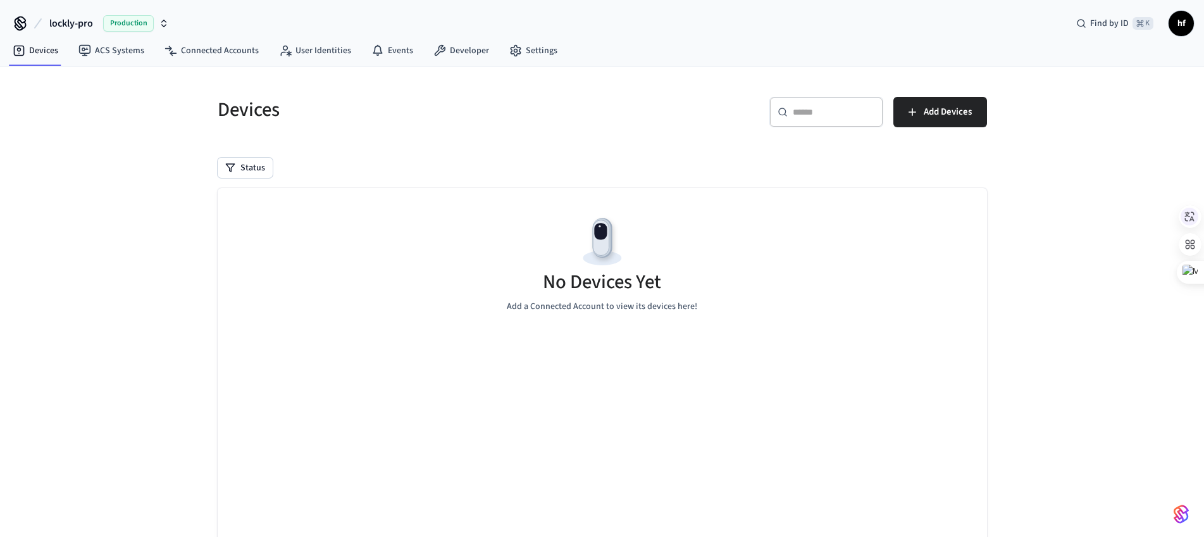
click at [75, 22] on span "lockly-pro" at bounding box center [71, 23] width 44 height 15
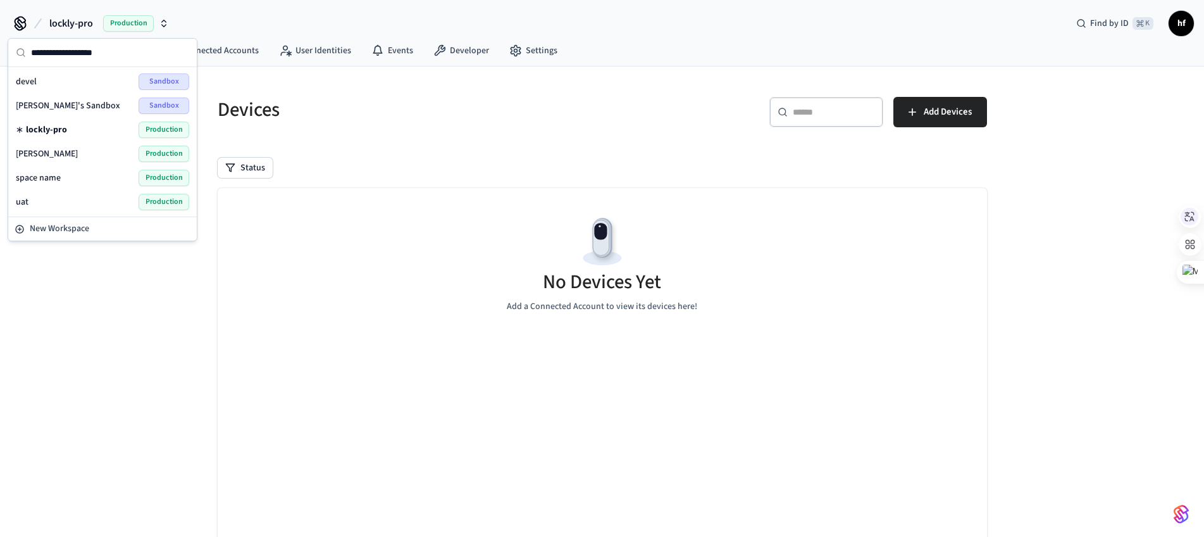
click at [40, 152] on span "[PERSON_NAME]" at bounding box center [47, 153] width 62 height 13
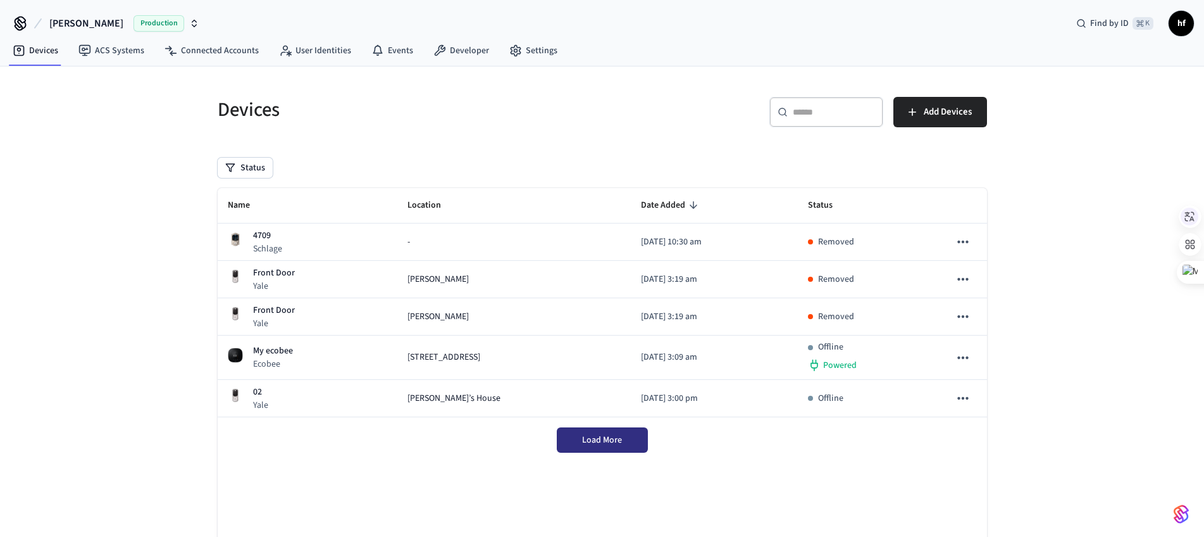
click at [610, 435] on span "Load More" at bounding box center [602, 439] width 40 height 13
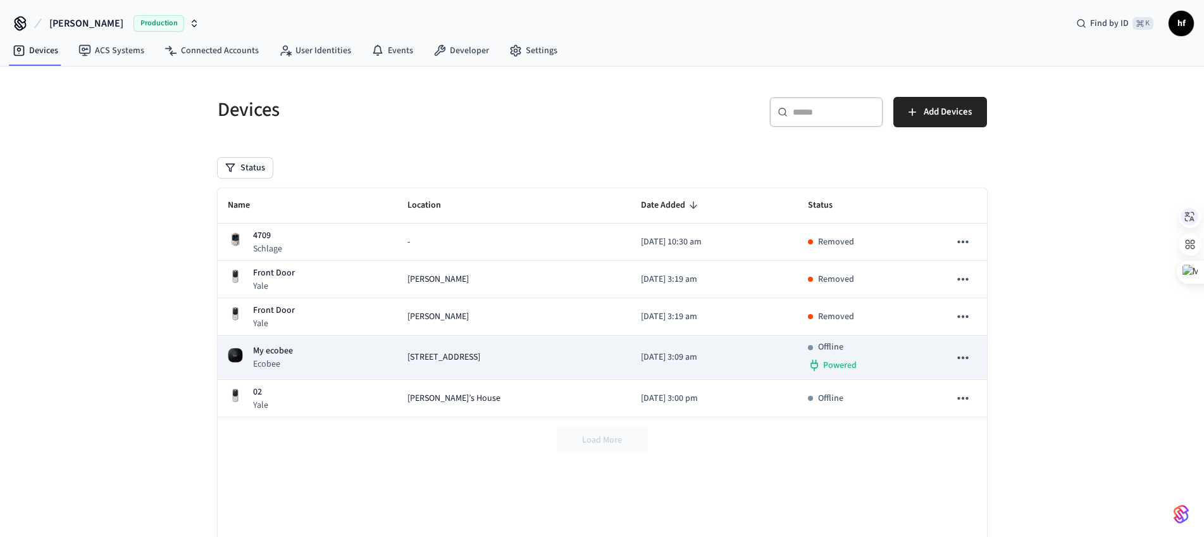
click at [308, 356] on div "My ecobee Ecobee" at bounding box center [307, 357] width 159 height 26
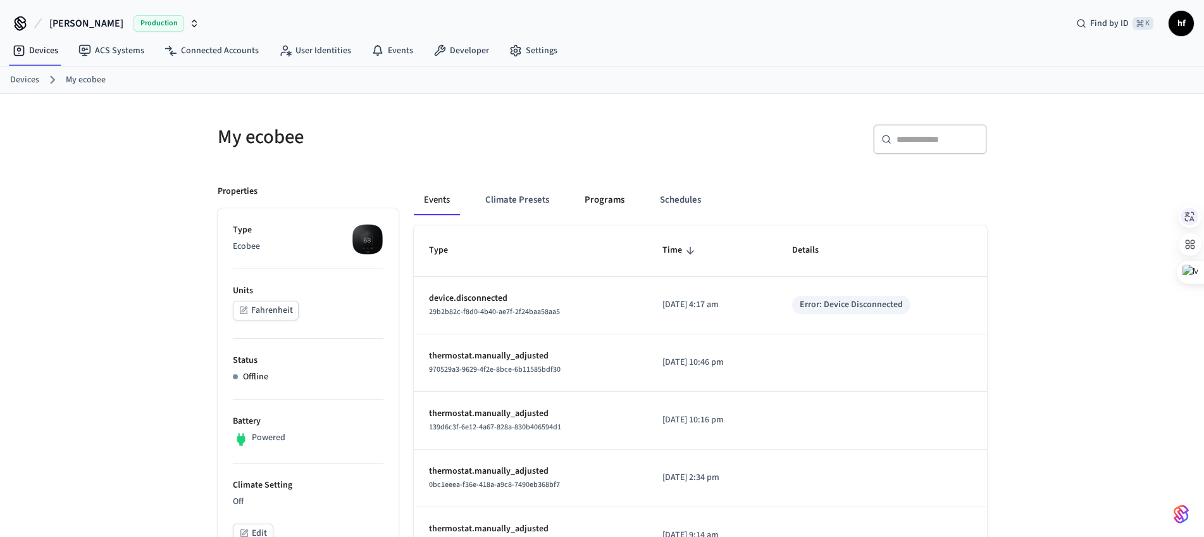
click at [606, 202] on button "Programs" at bounding box center [605, 200] width 60 height 30
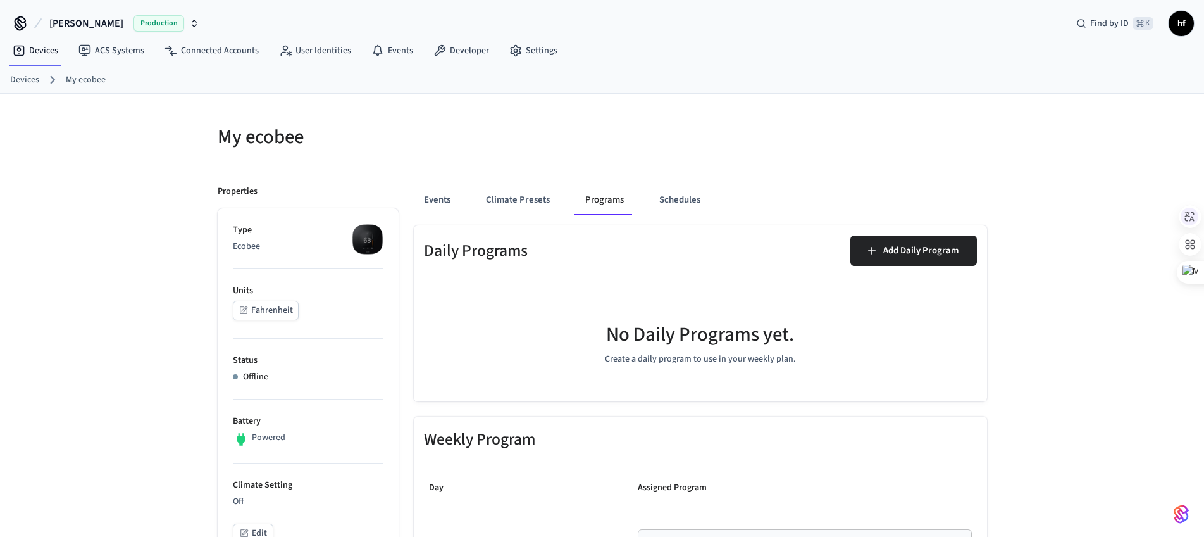
click at [811, 164] on div at bounding box center [798, 144] width 377 height 40
click at [930, 247] on button "Add Daily Program" at bounding box center [913, 250] width 127 height 30
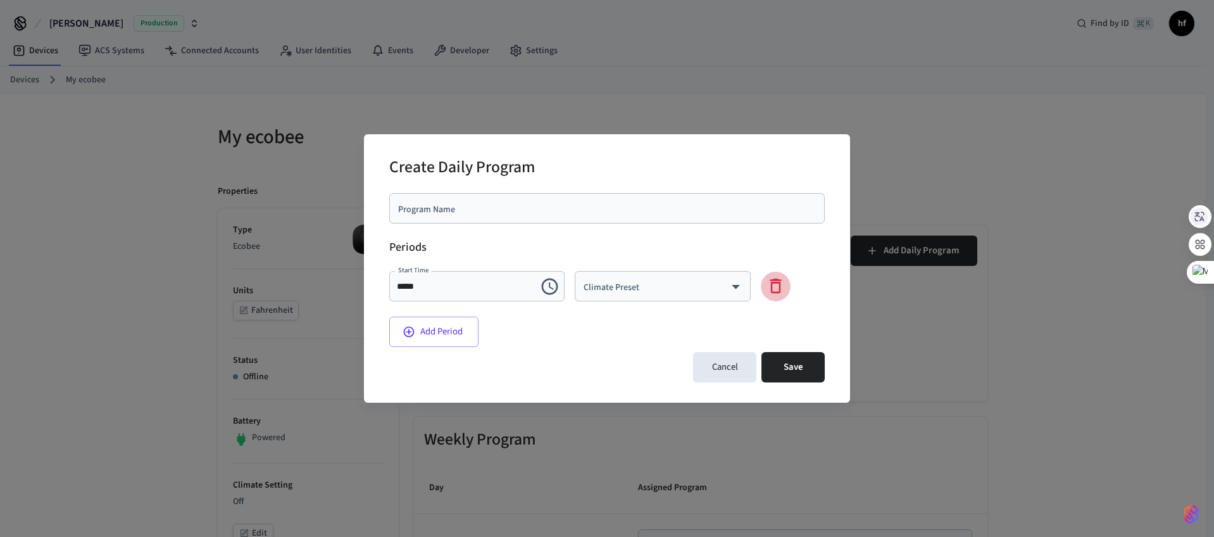
click at [772, 283] on icon "button" at bounding box center [776, 286] width 20 height 20
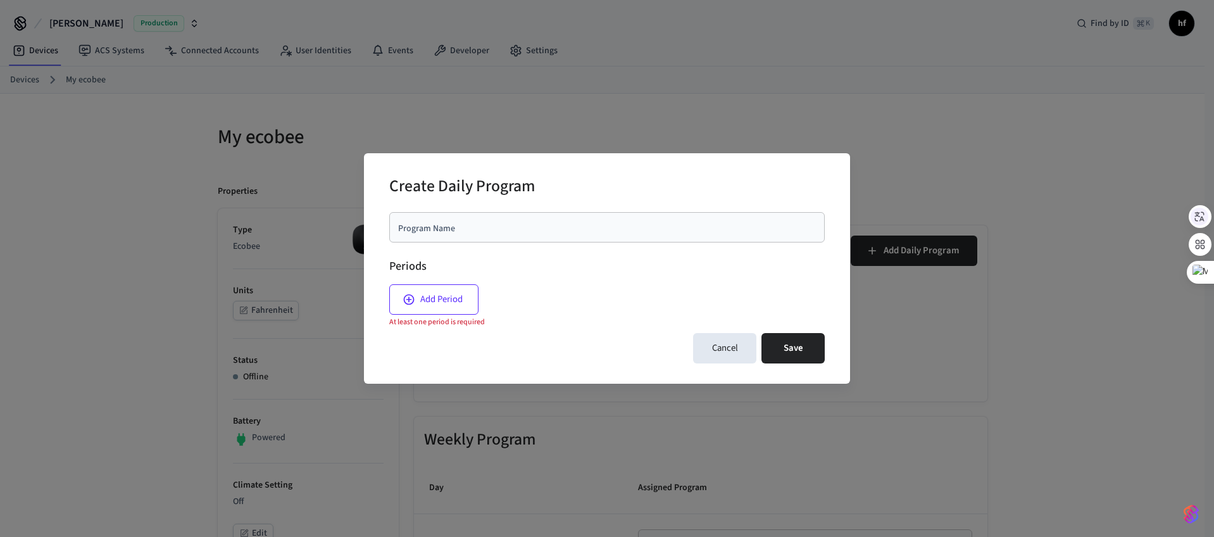
click at [452, 310] on button "Add Period" at bounding box center [433, 299] width 89 height 30
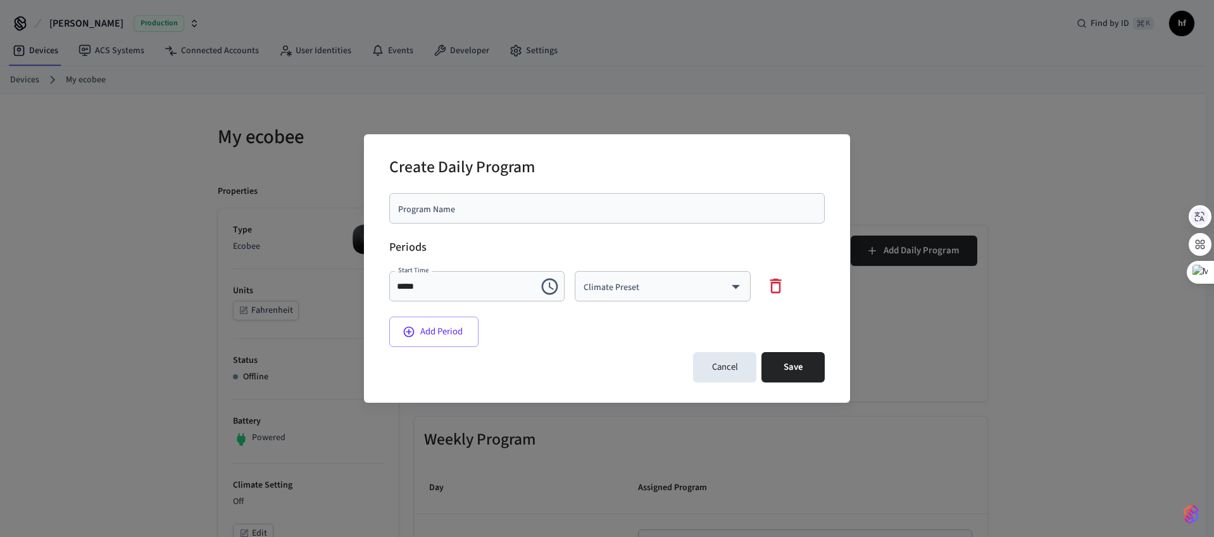
click at [714, 295] on div "​ Climate Preset" at bounding box center [662, 286] width 175 height 30
click at [725, 240] on div at bounding box center [607, 268] width 1214 height 537
click at [528, 205] on input "Program Name" at bounding box center [607, 208] width 420 height 13
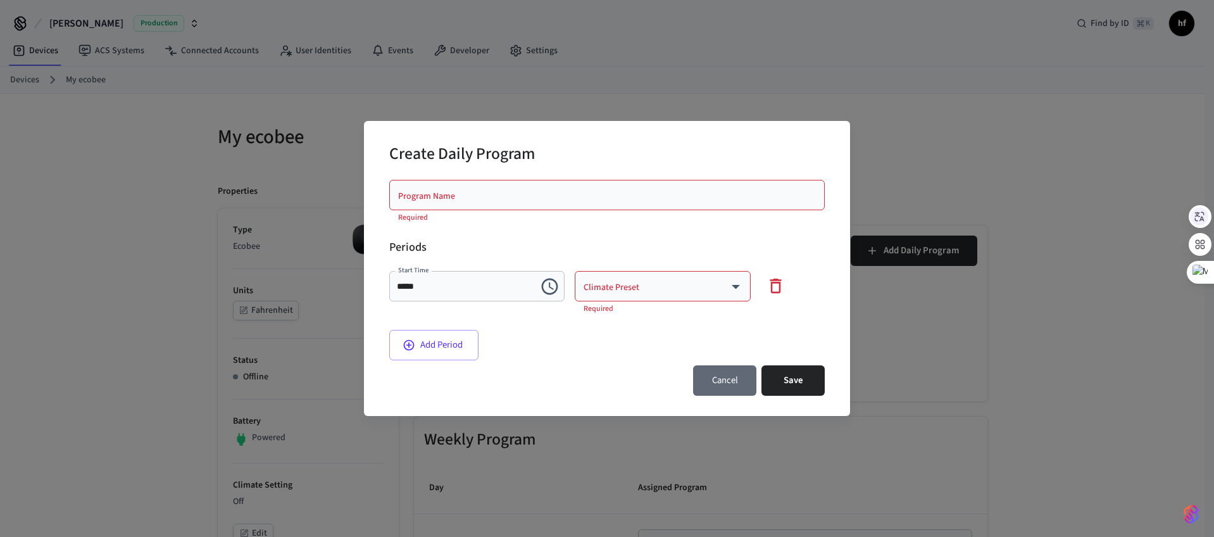
click at [750, 375] on button "Cancel" at bounding box center [724, 380] width 63 height 30
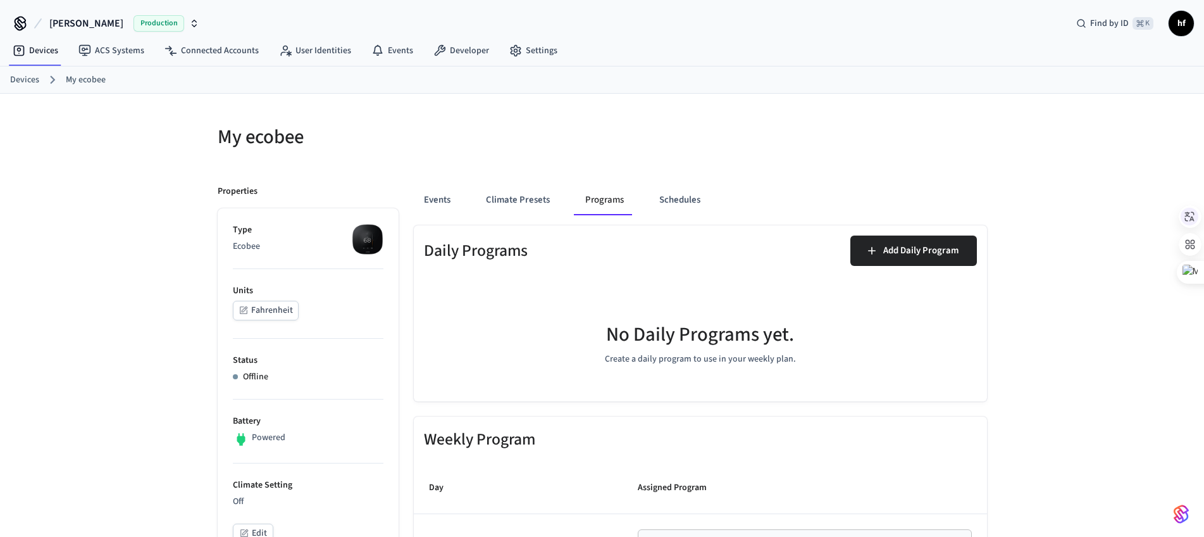
click at [552, 309] on div "No Daily Programs yet. Create a daily program to use in your weekly plan." at bounding box center [700, 338] width 553 height 105
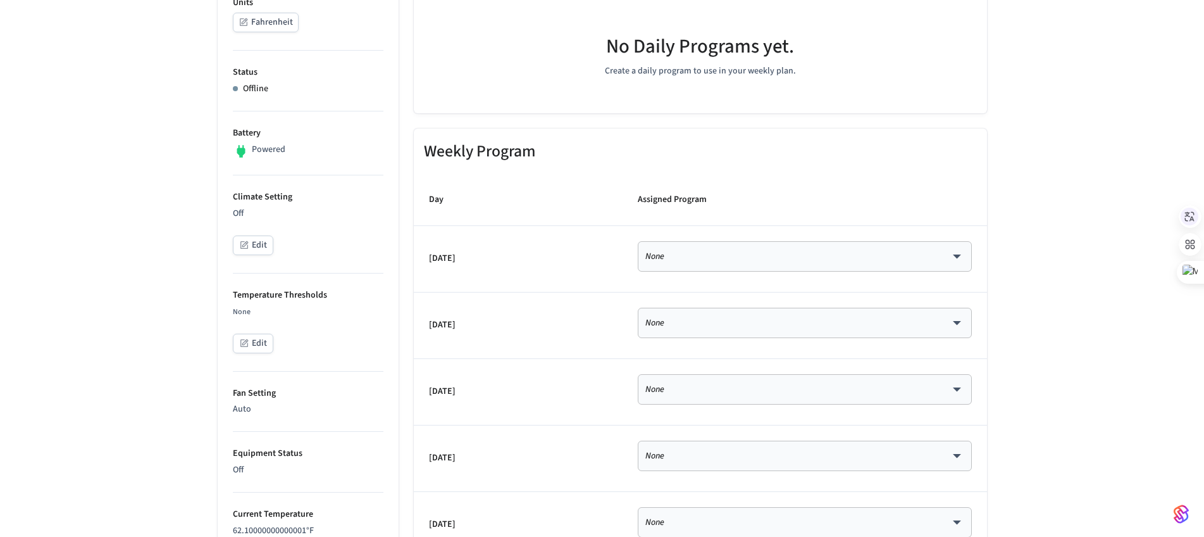
scroll to position [289, 0]
click at [761, 246] on div "None **** ​" at bounding box center [805, 255] width 334 height 30
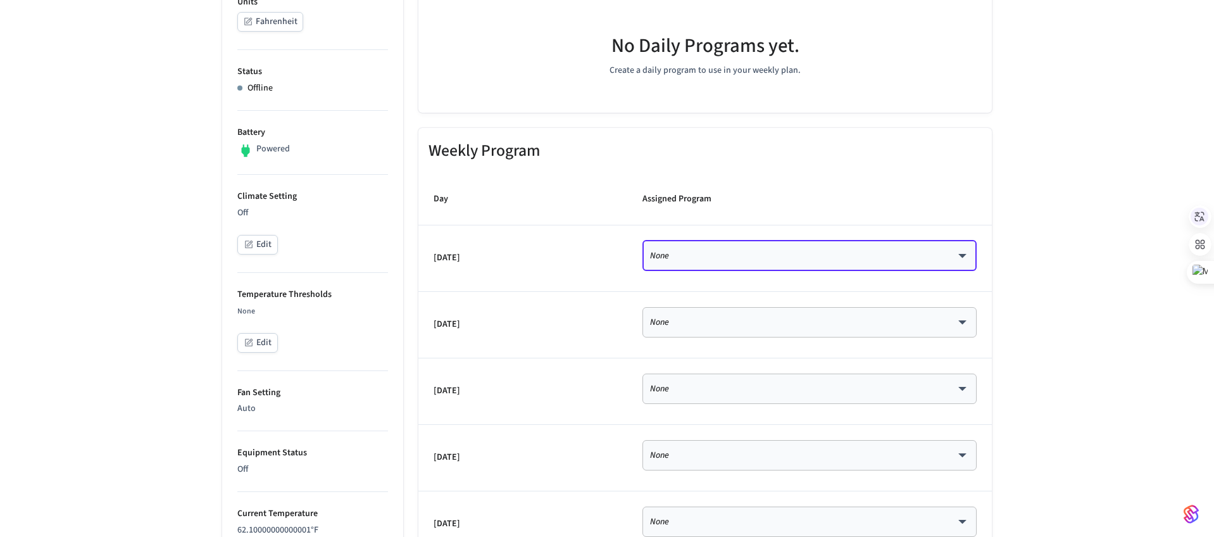
click at [960, 254] on body "[PERSON_NAME] Production Find by ID ⌘ K hf Devices ACS Systems Connected Accoun…" at bounding box center [607, 399] width 1214 height 1376
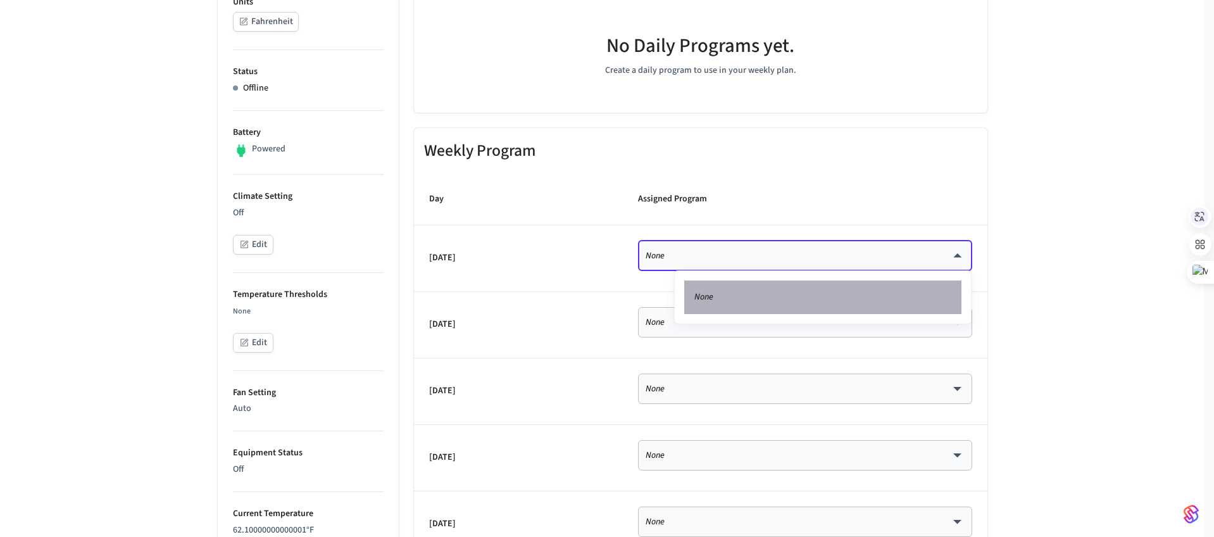
click at [739, 302] on li "None" at bounding box center [822, 297] width 277 height 34
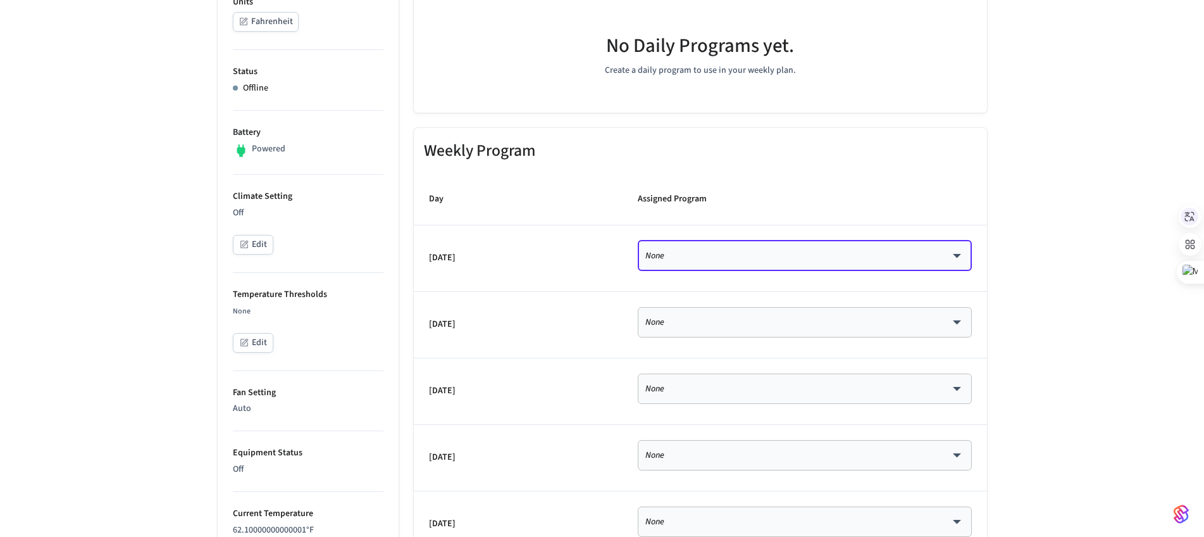
click at [619, 273] on td "[DATE]" at bounding box center [518, 258] width 209 height 66
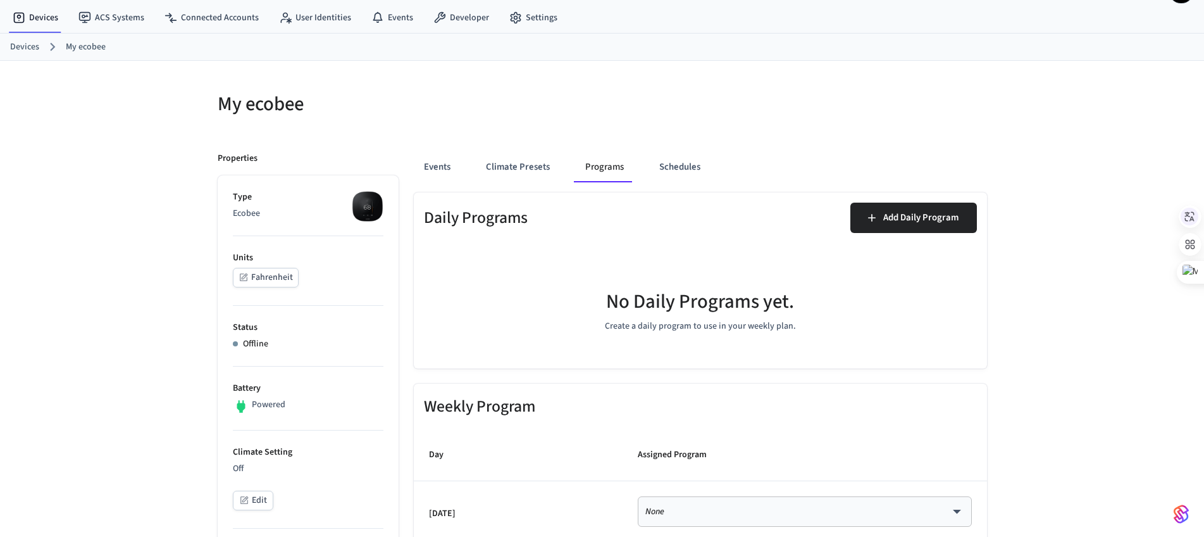
scroll to position [0, 0]
